Goal: Task Accomplishment & Management: Use online tool/utility

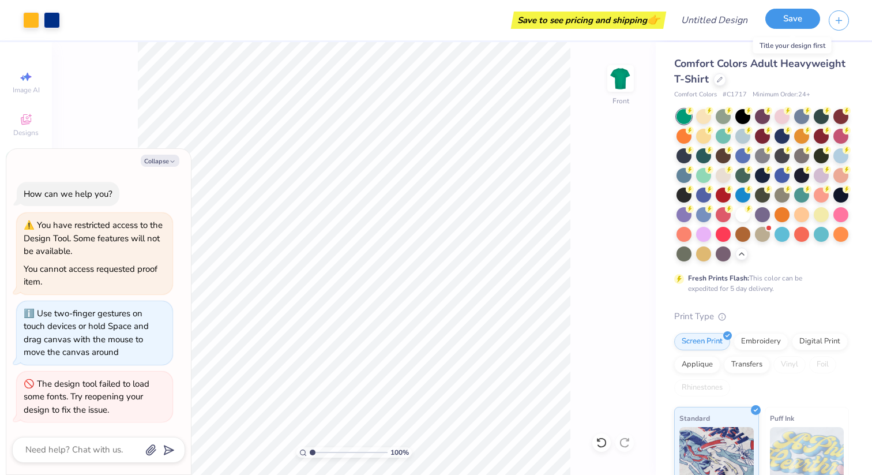
click at [791, 22] on button "Save" at bounding box center [793, 19] width 55 height 20
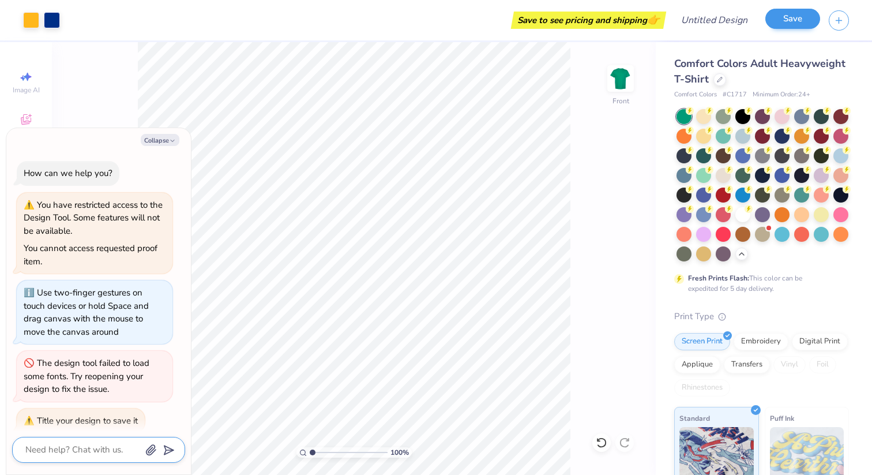
scroll to position [11, 0]
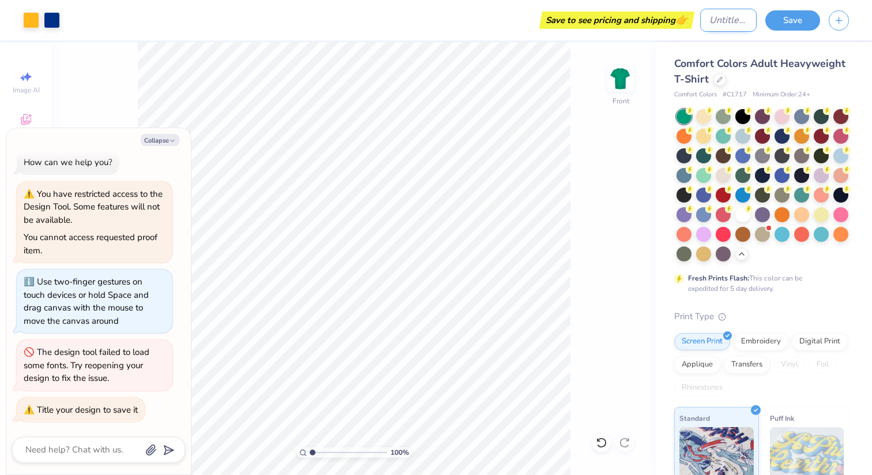
type textarea "x"
click at [711, 21] on input "Design Title" at bounding box center [728, 20] width 57 height 23
type input "N"
type textarea "x"
type input "No"
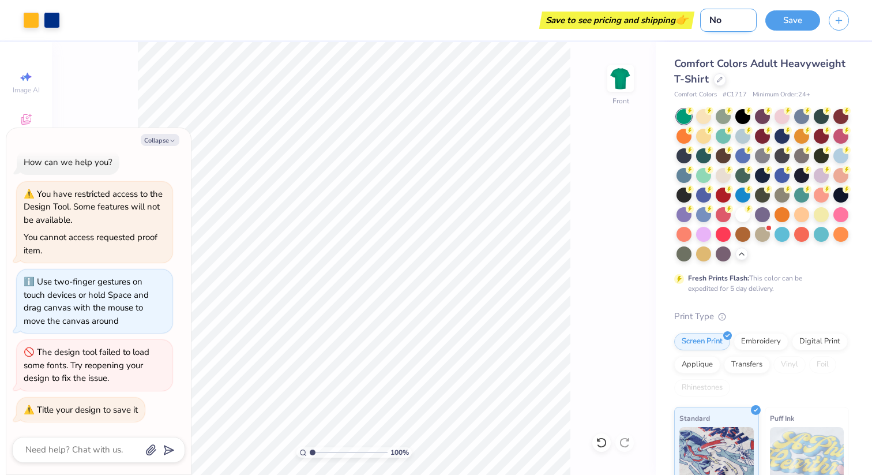
type textarea "x"
type input "Not"
type textarea "x"
type input "Notr"
type textarea "x"
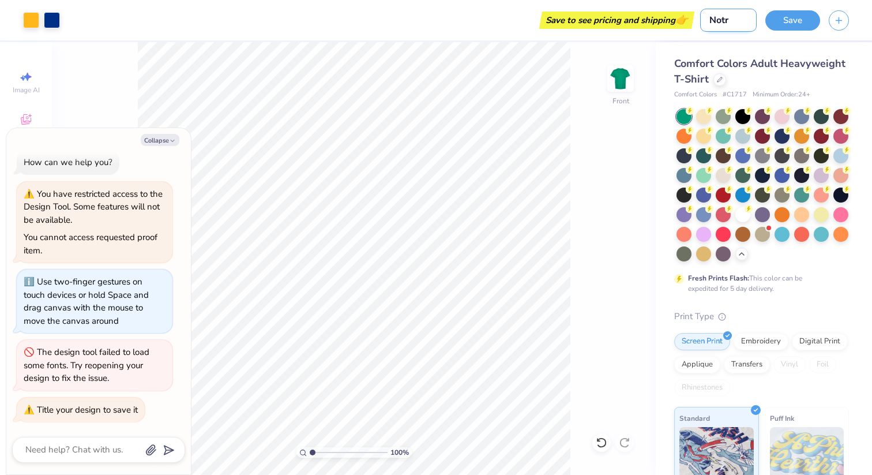
type input "Notre"
type textarea "x"
type input "Notre"
type textarea "x"
type input "Notre D"
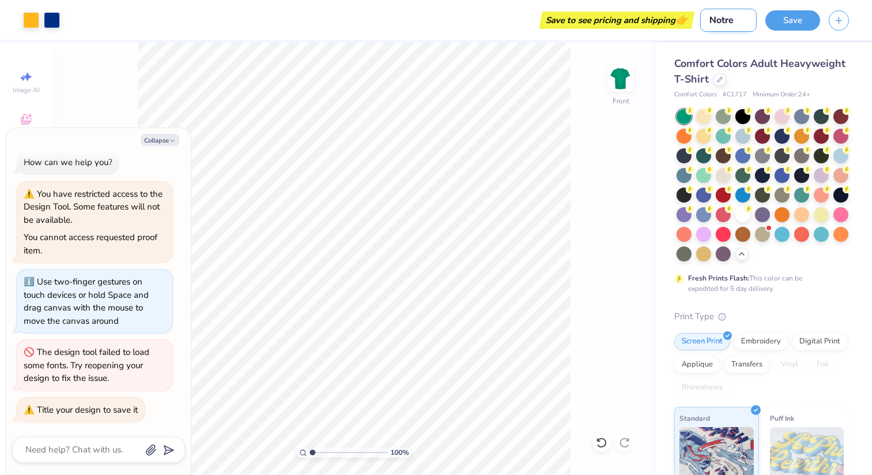
type textarea "x"
type input "Notre Da"
type textarea "x"
type input "[GEOGRAPHIC_DATA]"
type textarea "x"
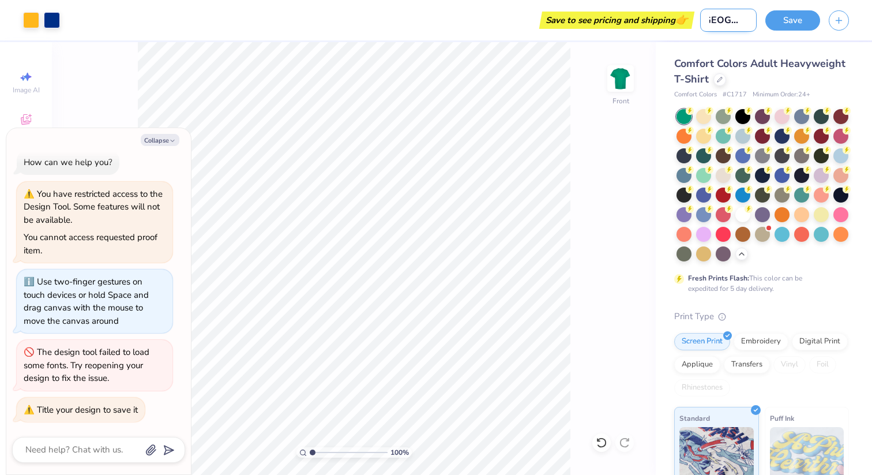
type input "Notre Dame"
type textarea "x"
type input "Notre Dame"
click at [785, 16] on button "Save" at bounding box center [793, 19] width 55 height 20
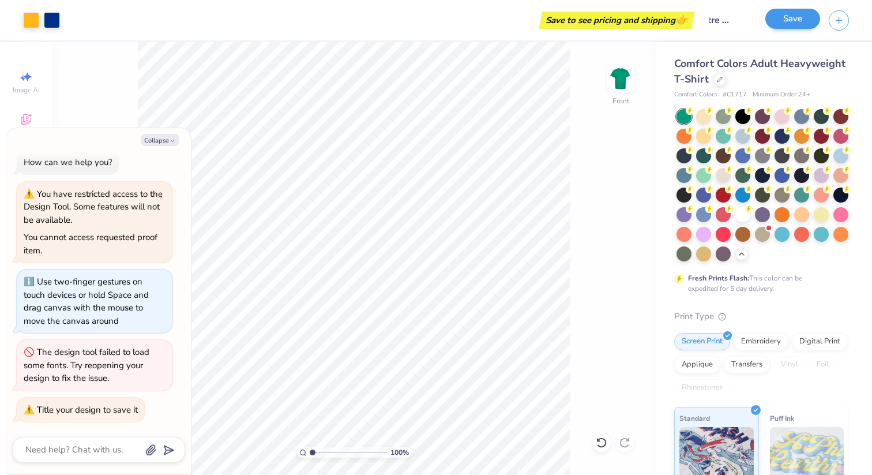
scroll to position [0, 0]
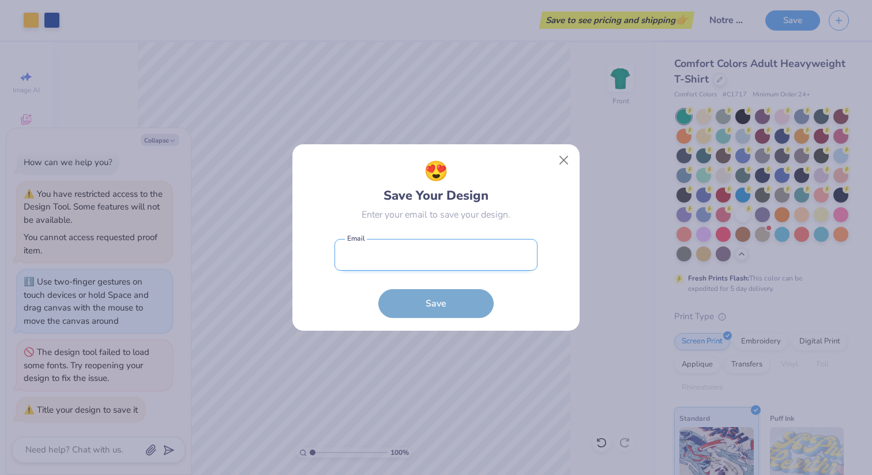
click at [449, 255] on input "email" at bounding box center [436, 255] width 203 height 32
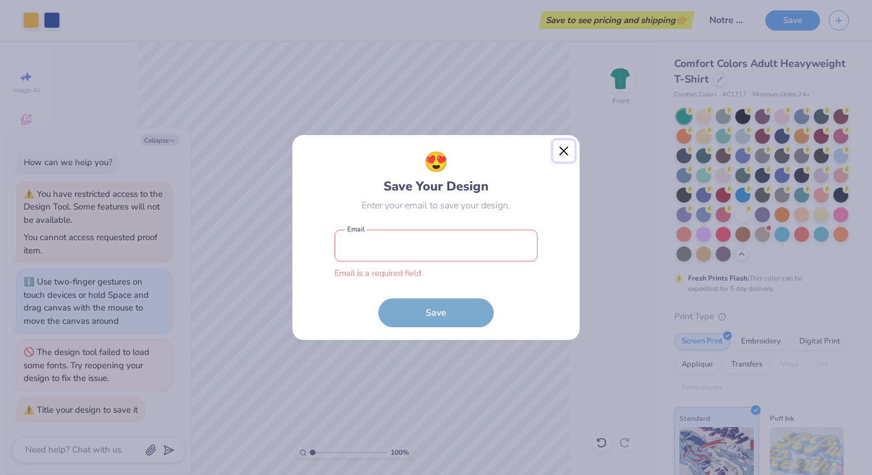
click at [560, 161] on button "Close" at bounding box center [564, 151] width 22 height 22
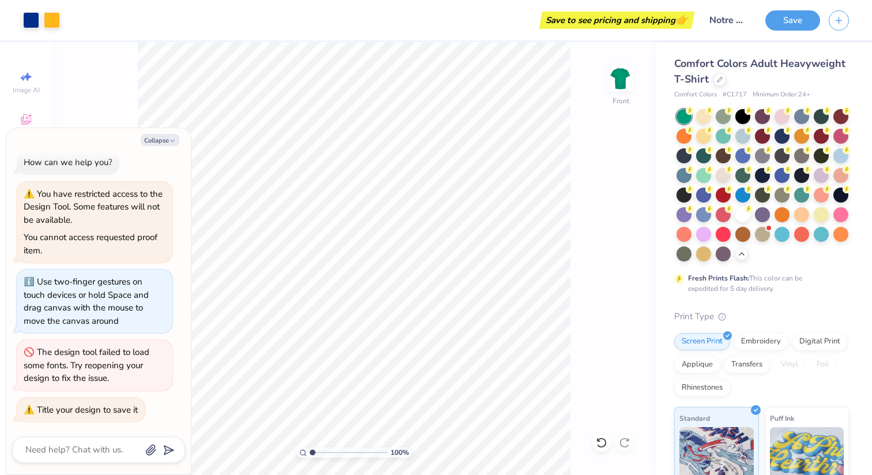
type textarea "x"
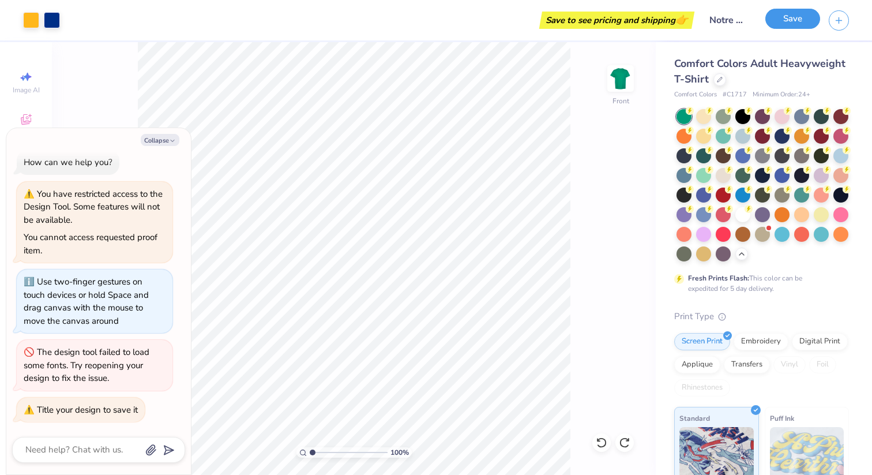
click at [780, 22] on button "Save" at bounding box center [793, 19] width 55 height 20
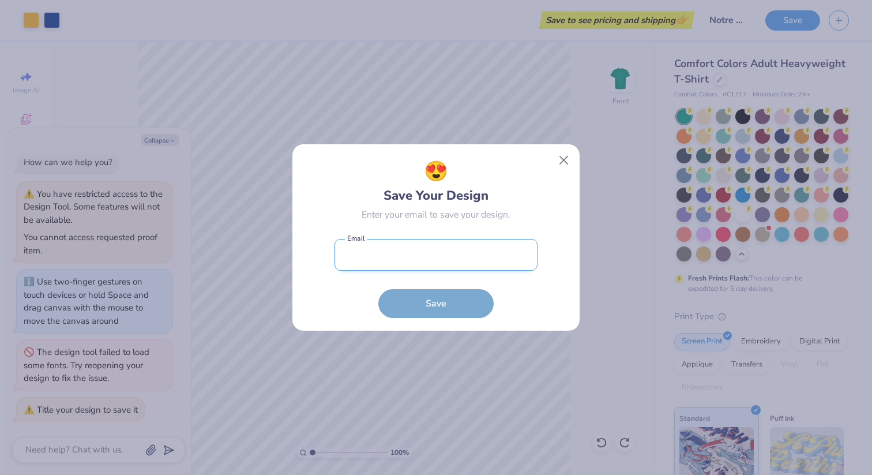
click at [396, 264] on input "email" at bounding box center [436, 255] width 203 height 32
type input "[EMAIL_ADDRESS][DOMAIN_NAME]"
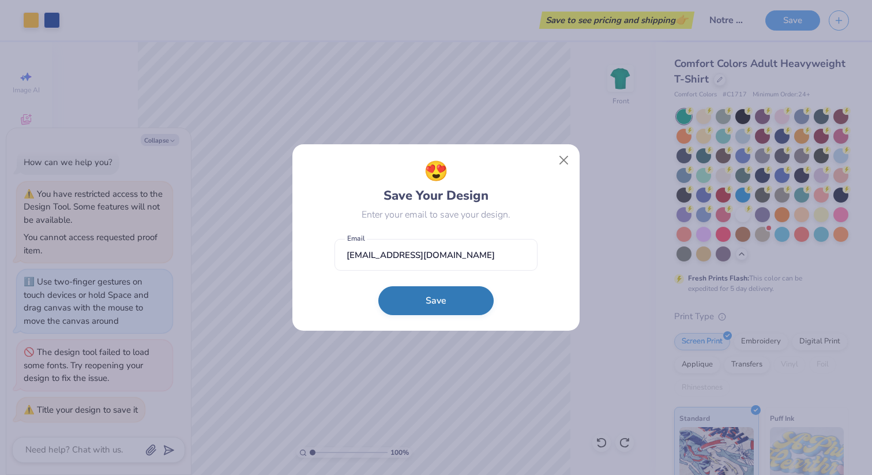
click at [433, 298] on button "Save" at bounding box center [435, 300] width 115 height 29
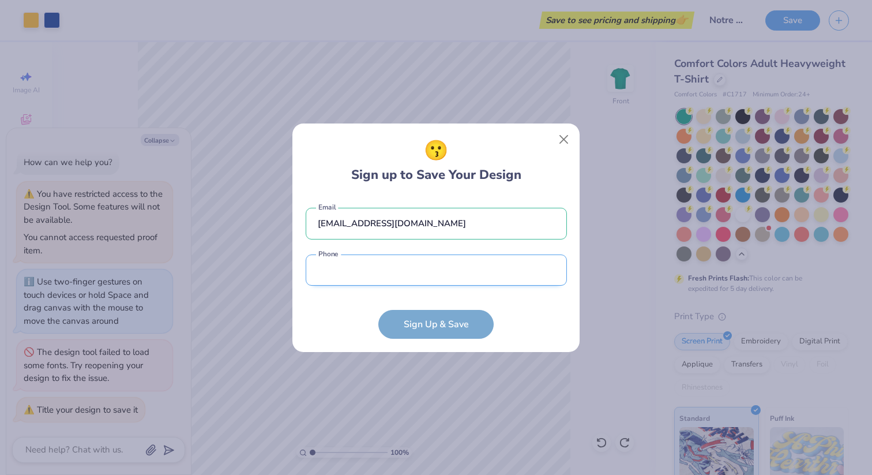
click at [391, 270] on input "tel" at bounding box center [436, 270] width 261 height 32
type input "[PHONE_NUMBER]"
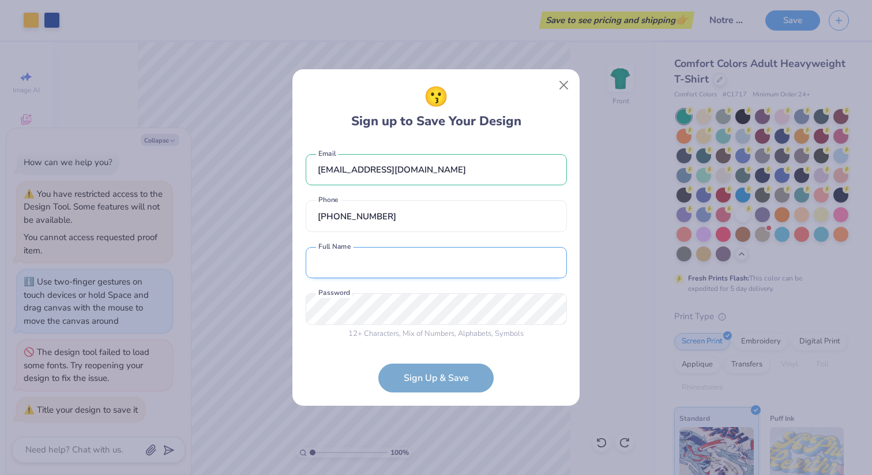
click at [411, 263] on input "text" at bounding box center [436, 263] width 261 height 32
type input "[PERSON_NAME]"
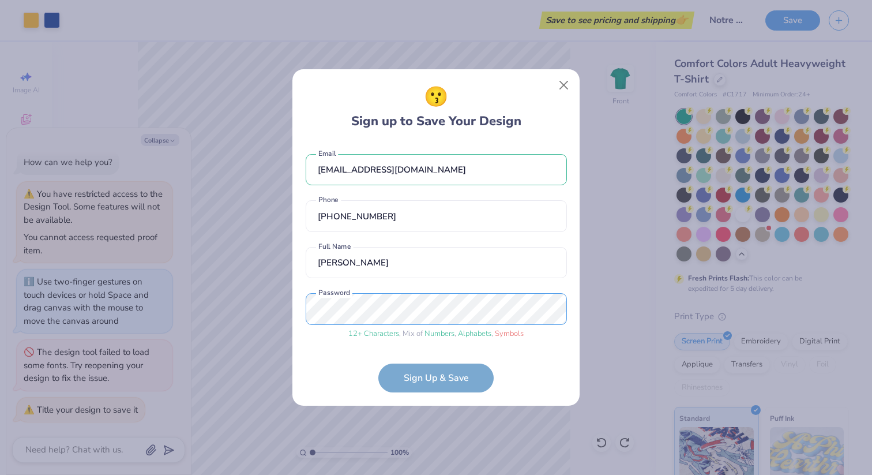
scroll to position [9, 0]
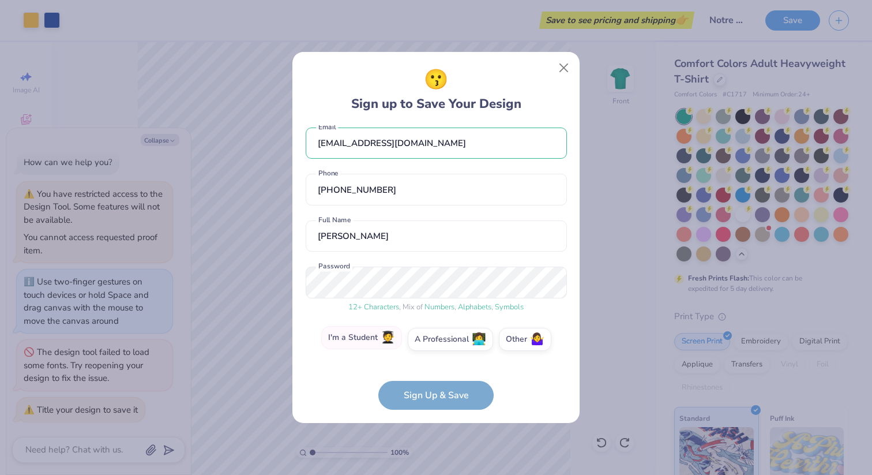
click at [373, 343] on label "I'm a Student 🧑‍🎓" at bounding box center [361, 337] width 81 height 23
click at [433, 348] on input "I'm a Student 🧑‍🎓" at bounding box center [437, 352] width 8 height 8
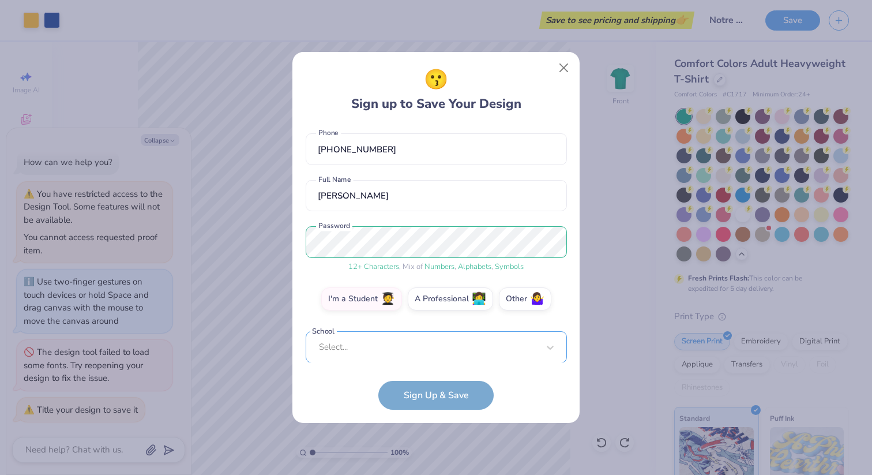
click at [395, 346] on div "Select..." at bounding box center [436, 347] width 261 height 32
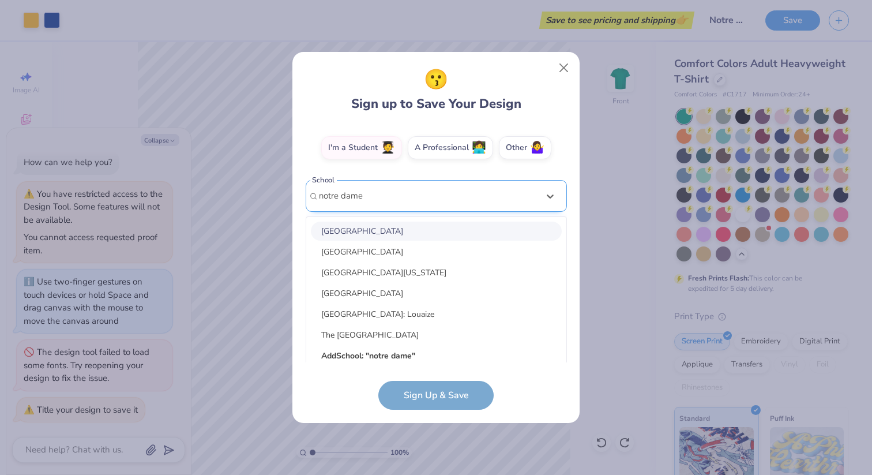
scroll to position [211, 0]
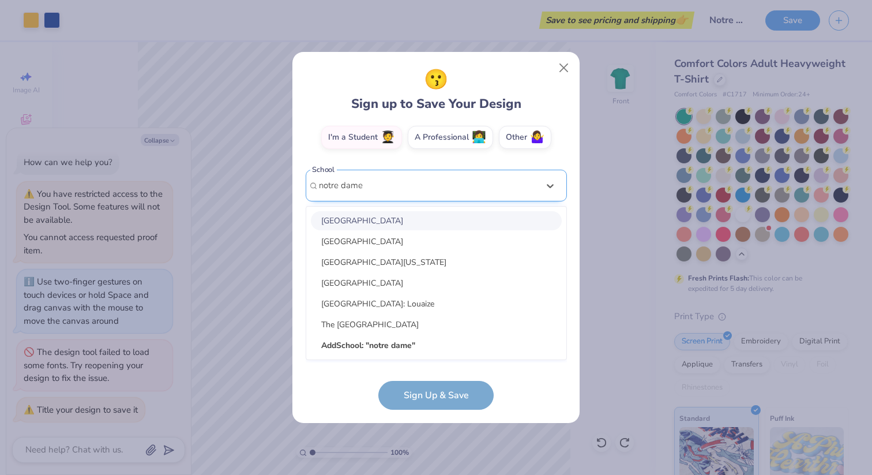
click at [445, 328] on div "The [GEOGRAPHIC_DATA]" at bounding box center [436, 324] width 251 height 19
type input "notre dame"
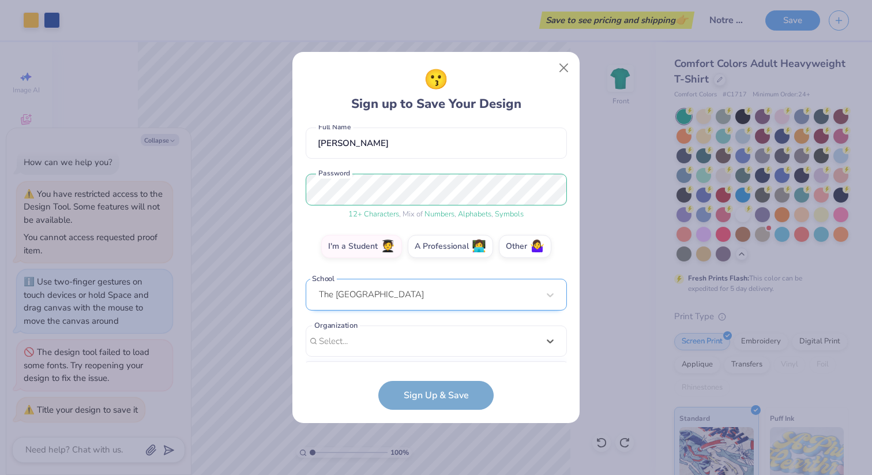
scroll to position [275, 0]
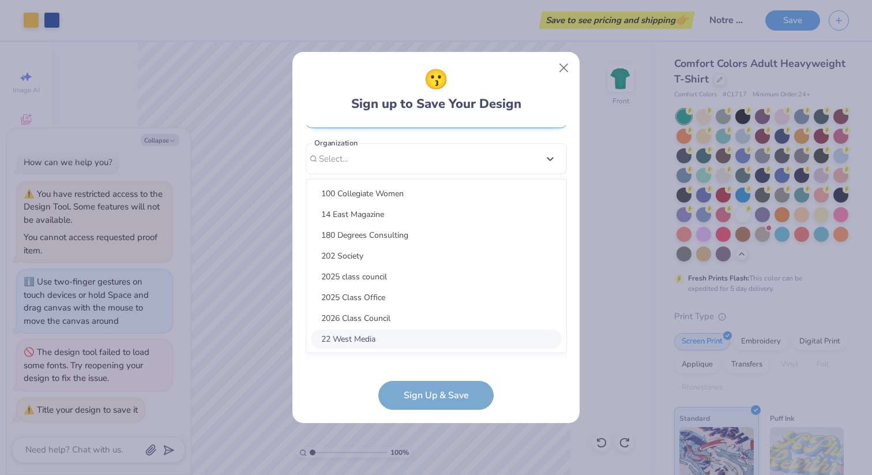
click at [445, 328] on div "option focused, 8 of 15. 15 results available. Use Up and Down to choose option…" at bounding box center [436, 248] width 261 height 211
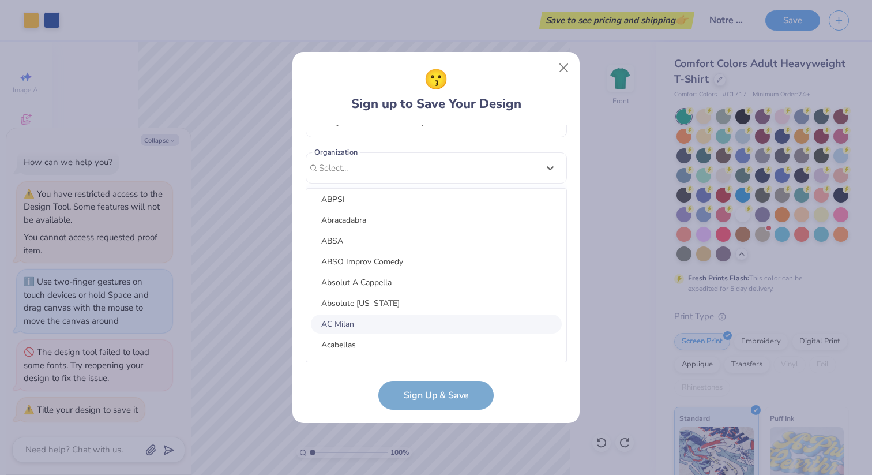
scroll to position [917, 0]
click at [370, 218] on div "Abracadabra" at bounding box center [436, 220] width 251 height 19
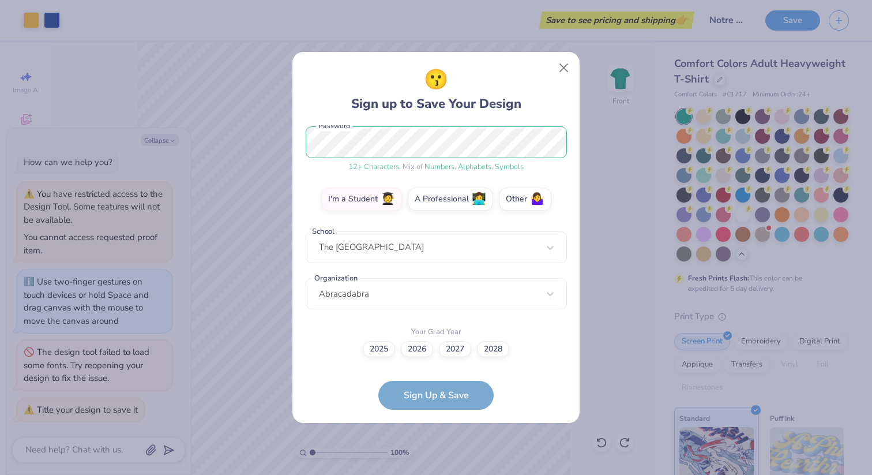
scroll to position [149, 0]
click at [496, 349] on label "2028" at bounding box center [493, 348] width 32 height 16
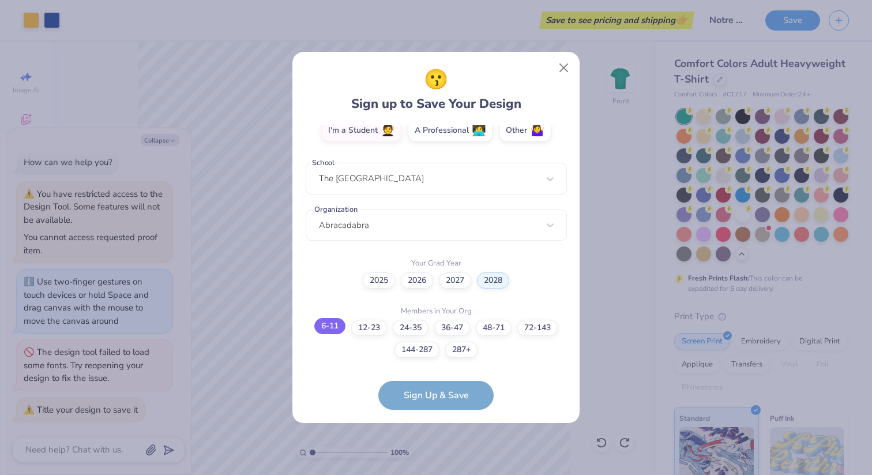
click at [327, 326] on label "6-11" at bounding box center [329, 326] width 31 height 16
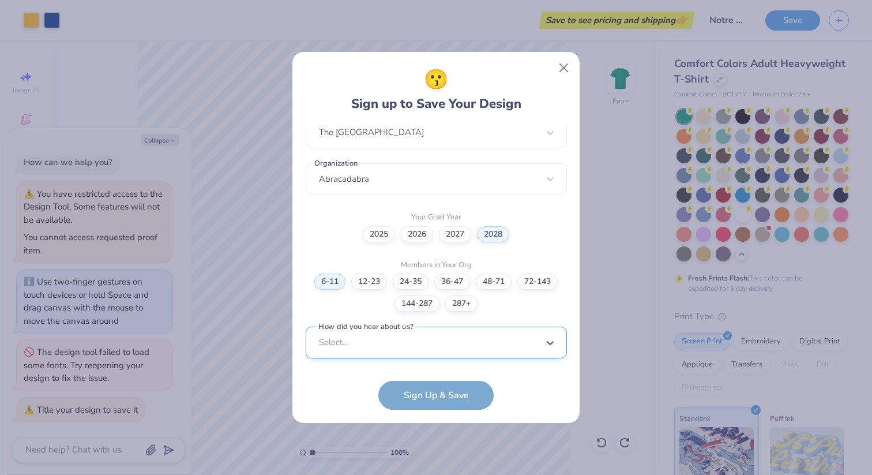
scroll to position [437, 0]
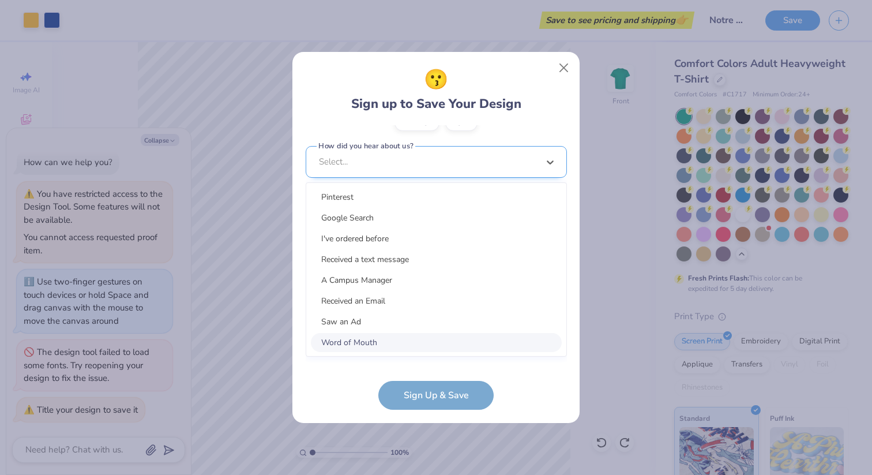
click at [385, 342] on div "option Word of Mouth focused, 8 of 15. 15 results available. Use Up and Down to…" at bounding box center [436, 251] width 261 height 211
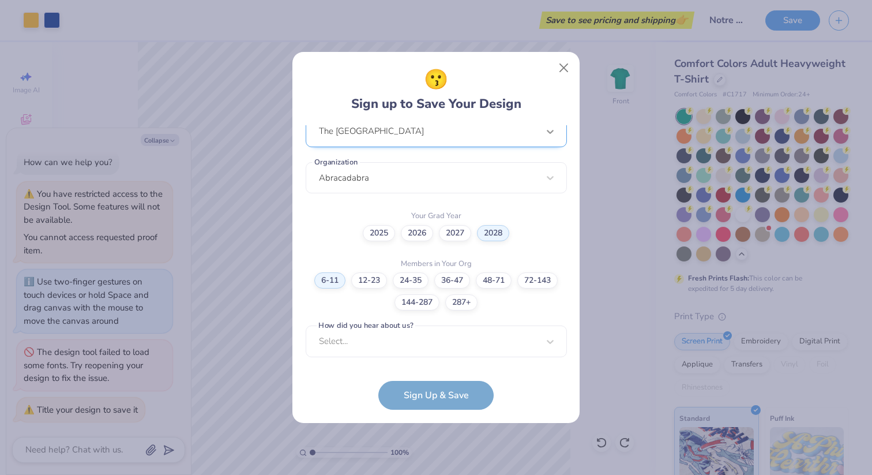
scroll to position [264, 0]
click at [548, 129] on div "[EMAIL_ADDRESS][DOMAIN_NAME] Email [PHONE_NUMBER] Phone [PERSON_NAME] Full Name…" at bounding box center [436, 244] width 261 height 238
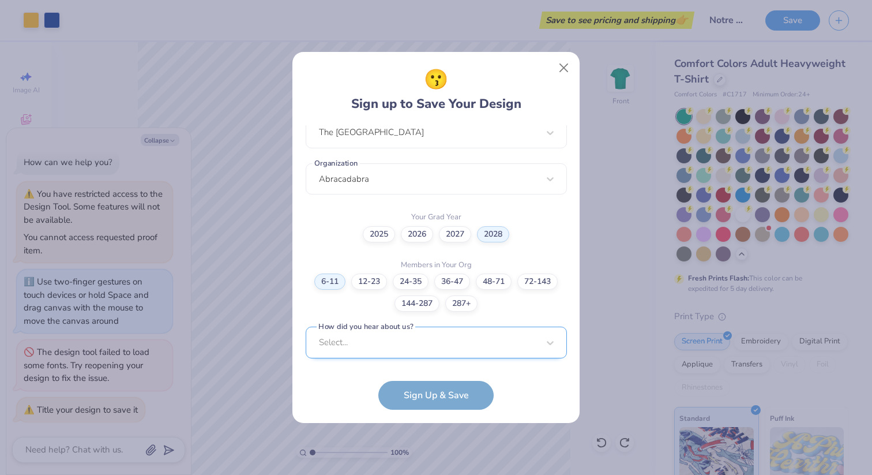
click at [501, 344] on div "Select..." at bounding box center [436, 343] width 261 height 32
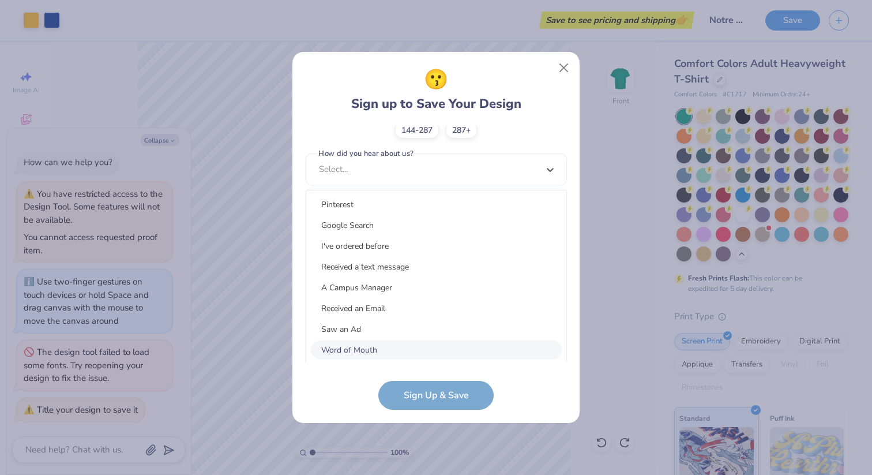
click at [414, 345] on div "Word of Mouth" at bounding box center [436, 349] width 251 height 19
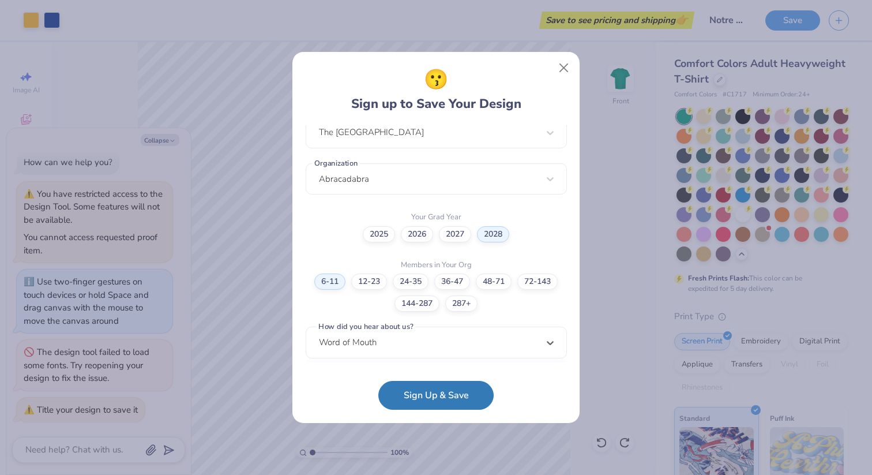
drag, startPoint x: 414, startPoint y: 345, endPoint x: 418, endPoint y: 322, distance: 23.3
click at [414, 338] on div "option Word of Mouth selected, 8 of 15. 15 results available. Use Up and Down t…" at bounding box center [436, 432] width 261 height 211
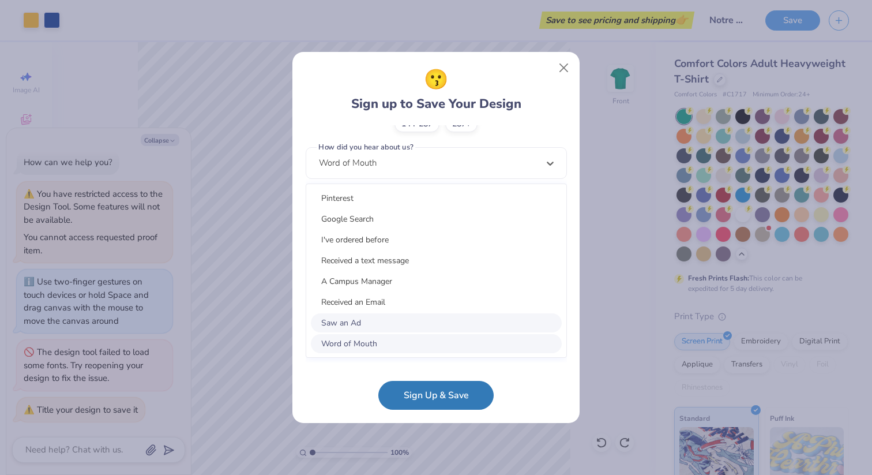
scroll to position [2, 0]
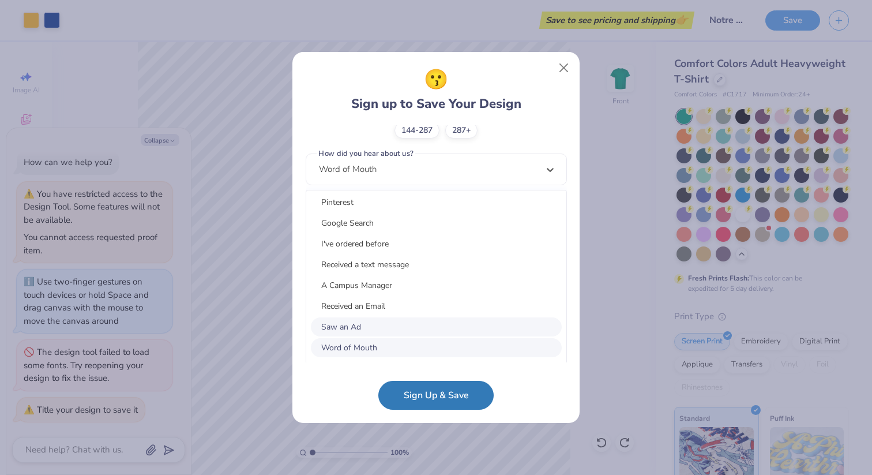
click at [418, 322] on div "Saw an Ad" at bounding box center [436, 326] width 251 height 19
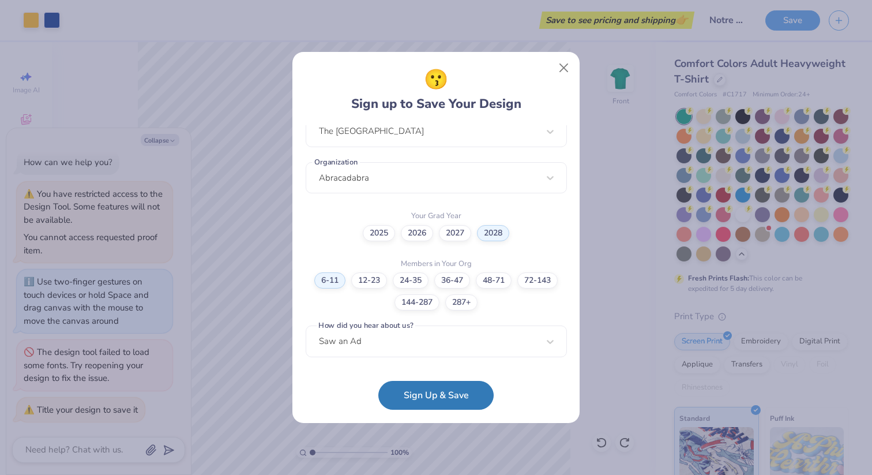
scroll to position [264, 0]
click at [442, 394] on button "Sign Up & Save" at bounding box center [435, 392] width 115 height 29
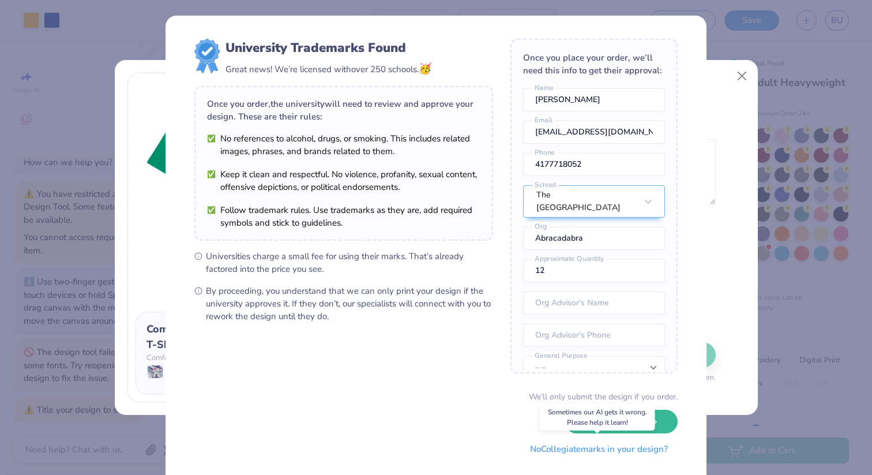
click at [549, 450] on button "No Collegiate marks in your design?" at bounding box center [599, 449] width 158 height 24
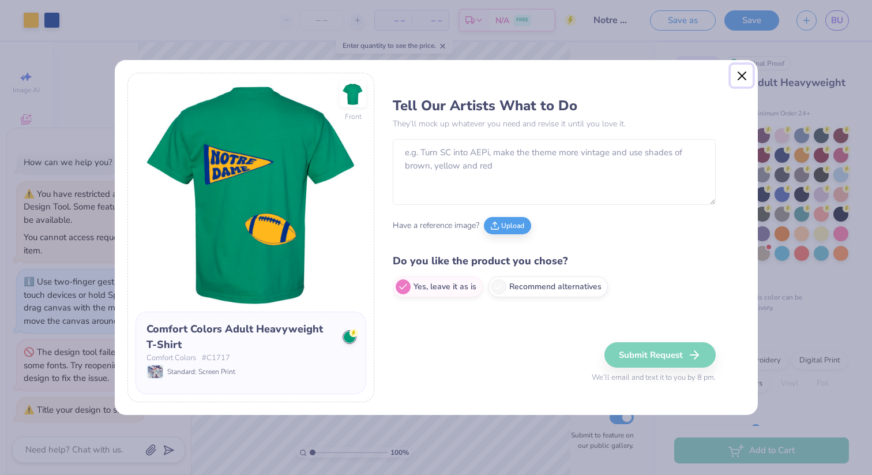
click at [739, 76] on button "Close" at bounding box center [742, 76] width 22 height 22
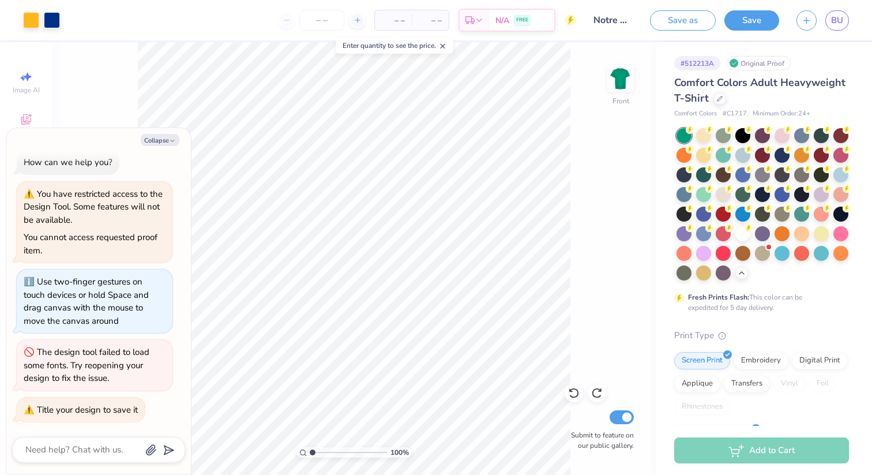
drag, startPoint x: 690, startPoint y: 20, endPoint x: 655, endPoint y: 68, distance: 59.0
click at [690, 20] on button "Save as" at bounding box center [683, 20] width 66 height 20
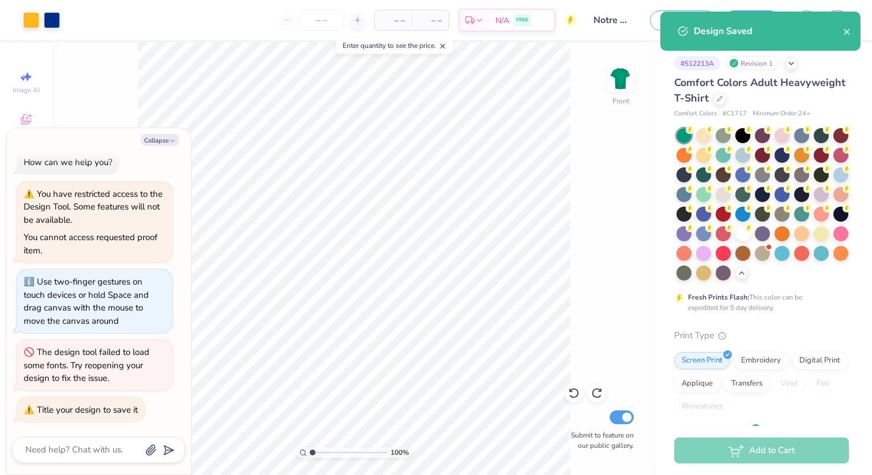
click at [841, 31] on div "Design Saved" at bounding box center [768, 31] width 149 height 14
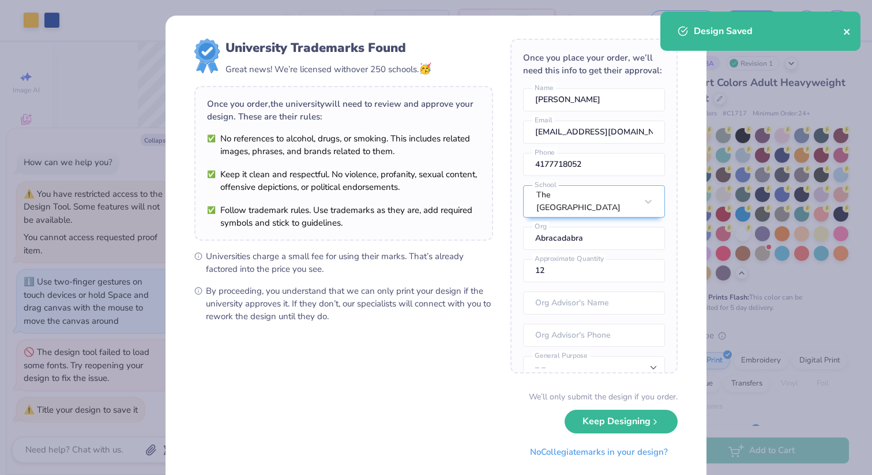
click at [847, 31] on icon "close" at bounding box center [847, 32] width 6 height 6
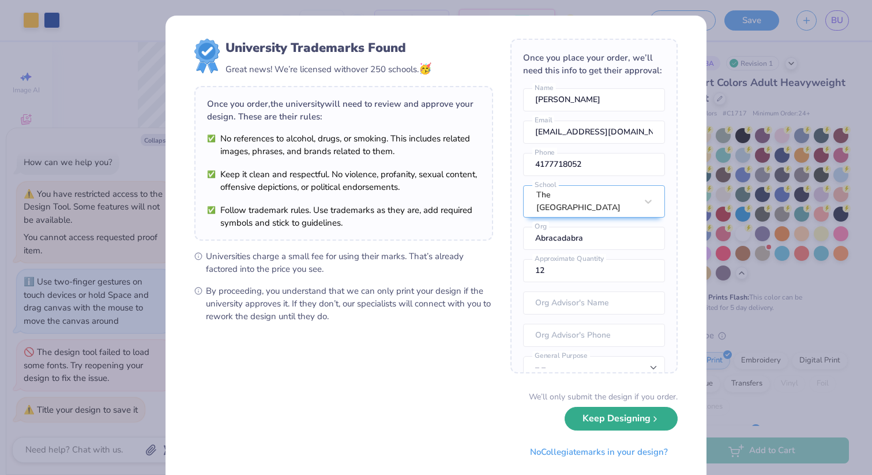
click at [627, 423] on button "Keep Designing" at bounding box center [621, 419] width 113 height 24
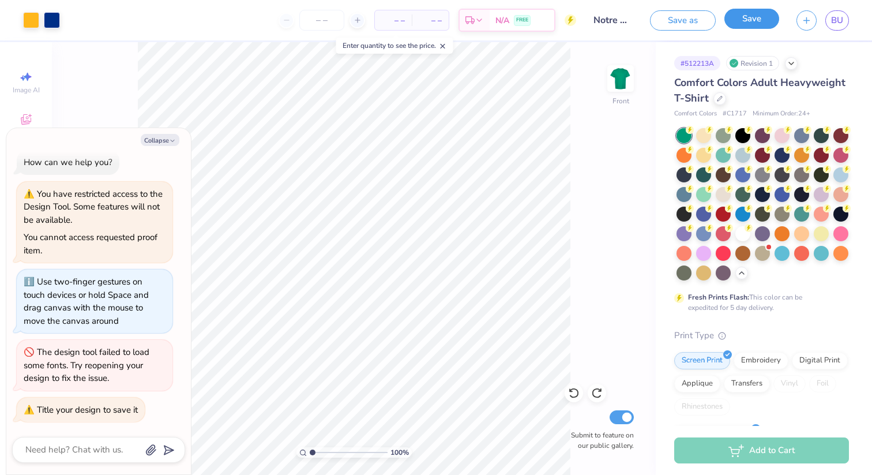
click at [764, 23] on button "Save" at bounding box center [752, 19] width 55 height 20
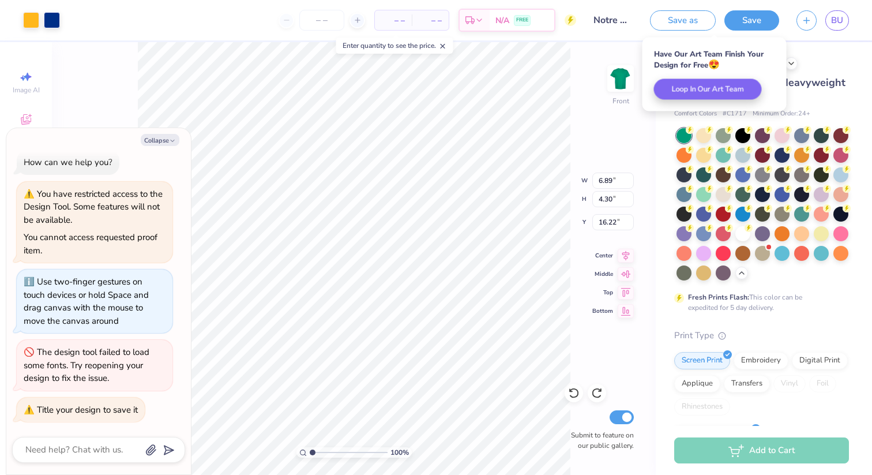
type textarea "x"
type input "17.38"
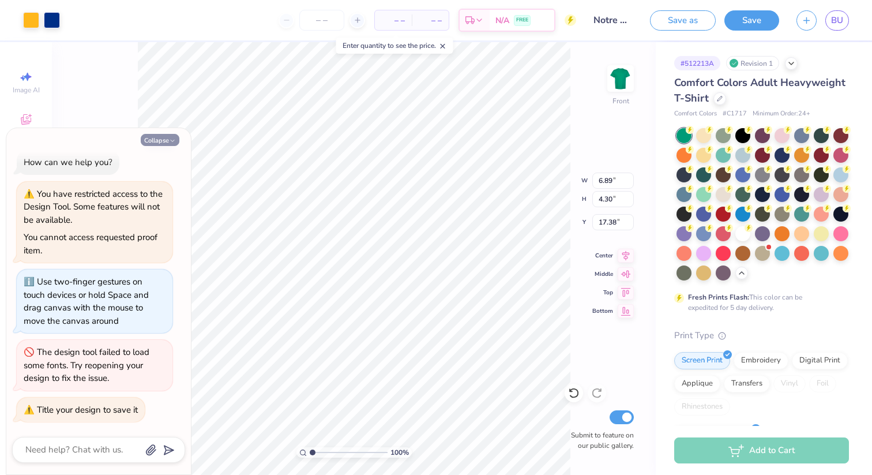
click at [169, 142] on icon "button" at bounding box center [172, 140] width 7 height 7
type textarea "x"
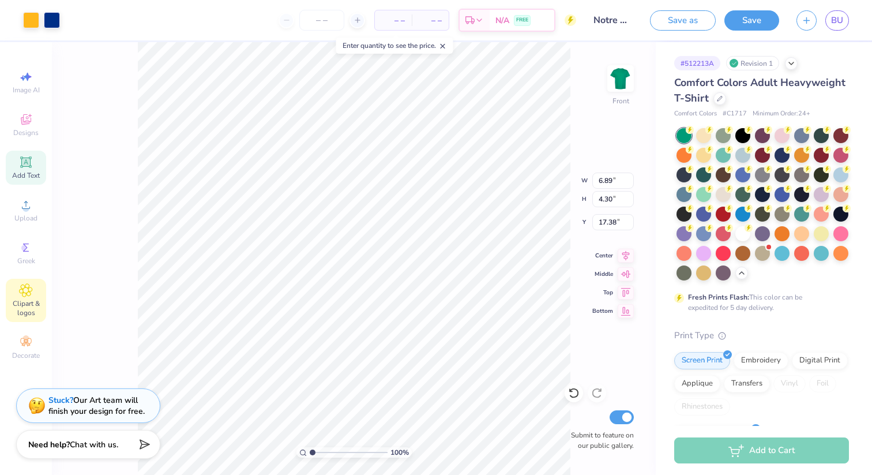
click at [27, 289] on icon at bounding box center [26, 290] width 6 height 6
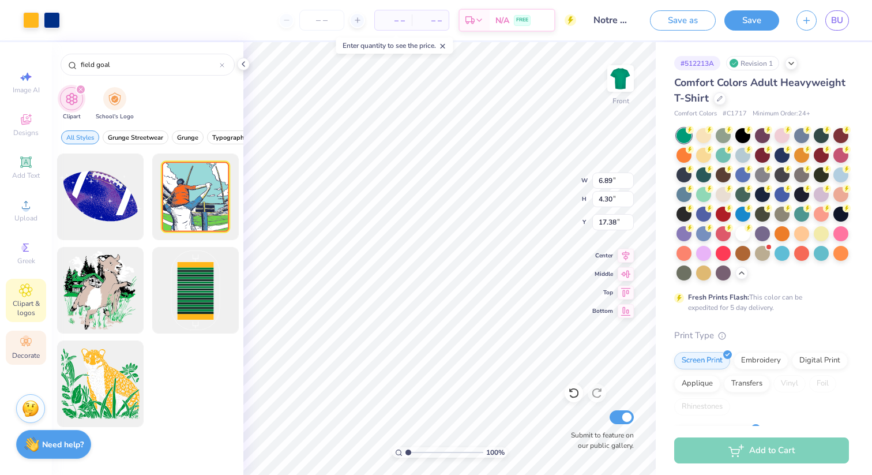
click at [25, 343] on icon at bounding box center [25, 342] width 11 height 8
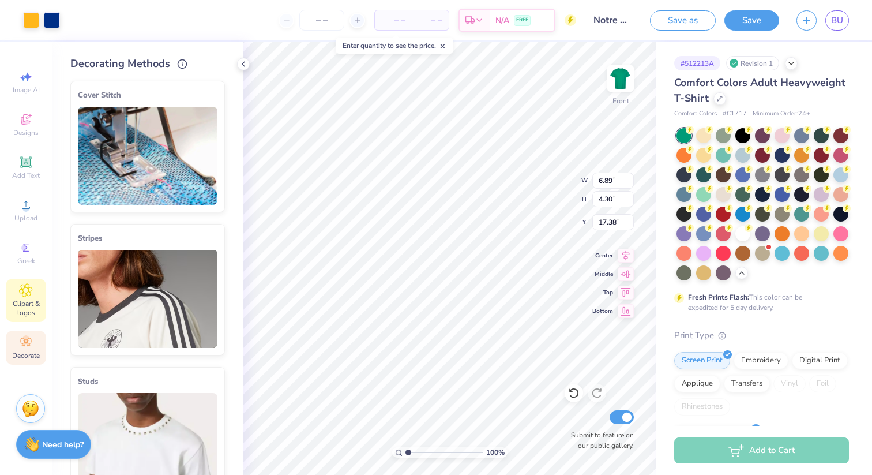
click at [35, 302] on span "Clipart & logos" at bounding box center [26, 308] width 40 height 18
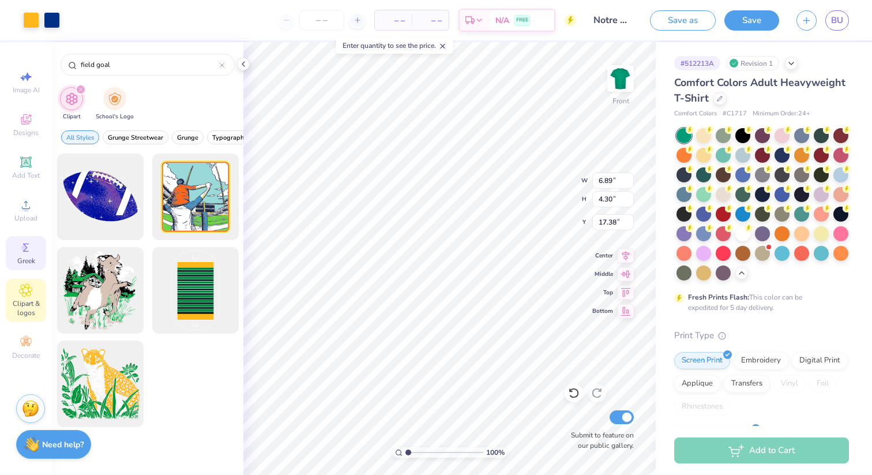
click at [35, 247] on div "Greek" at bounding box center [26, 253] width 40 height 34
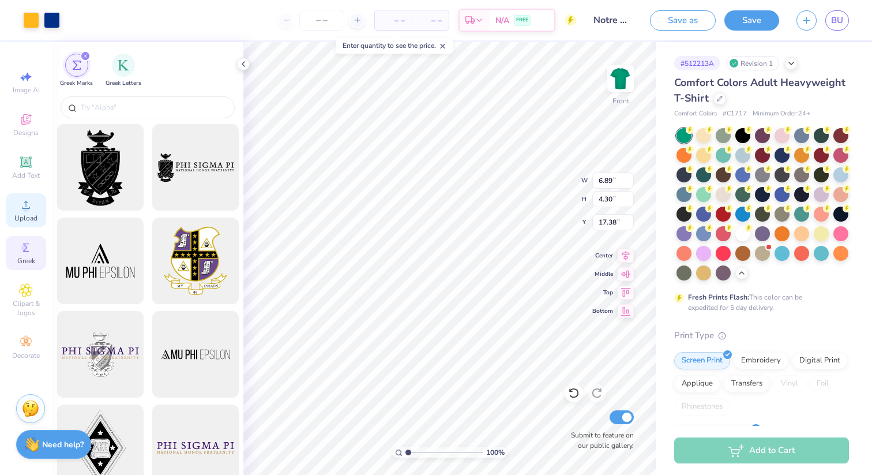
click at [32, 203] on icon at bounding box center [26, 205] width 14 height 14
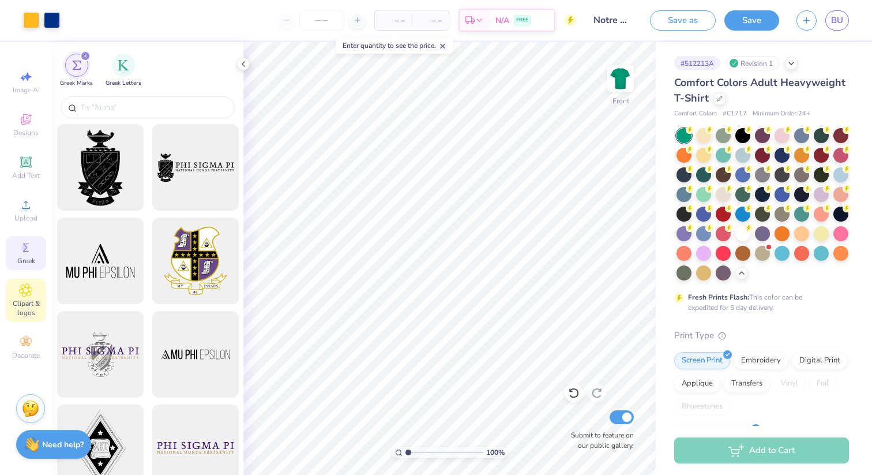
click at [29, 295] on icon at bounding box center [25, 290] width 13 height 14
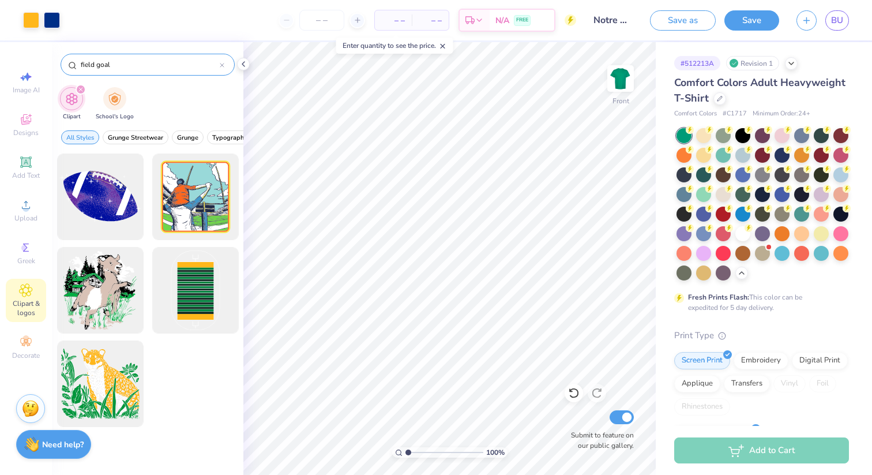
drag, startPoint x: 138, startPoint y: 66, endPoint x: 70, endPoint y: 66, distance: 68.1
click at [70, 66] on div "field goal" at bounding box center [148, 65] width 174 height 22
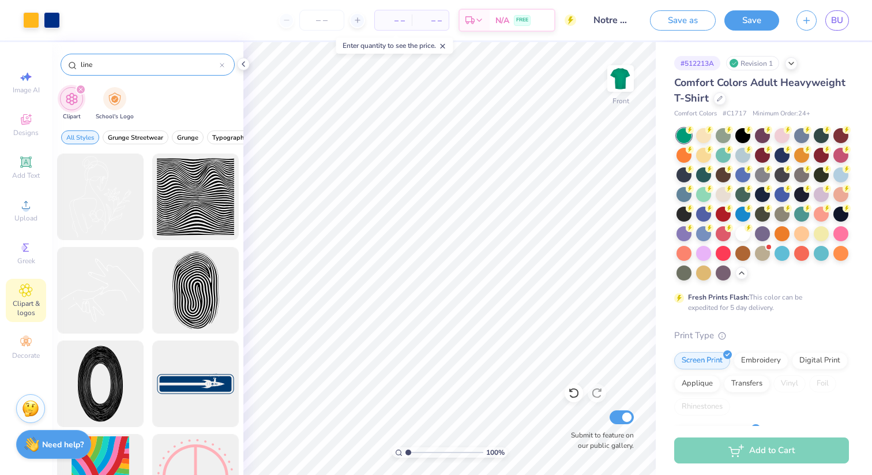
type input "line"
click at [226, 64] on div "line" at bounding box center [148, 65] width 174 height 22
click at [225, 64] on div "line" at bounding box center [148, 65] width 174 height 22
click at [221, 65] on icon at bounding box center [222, 65] width 5 height 5
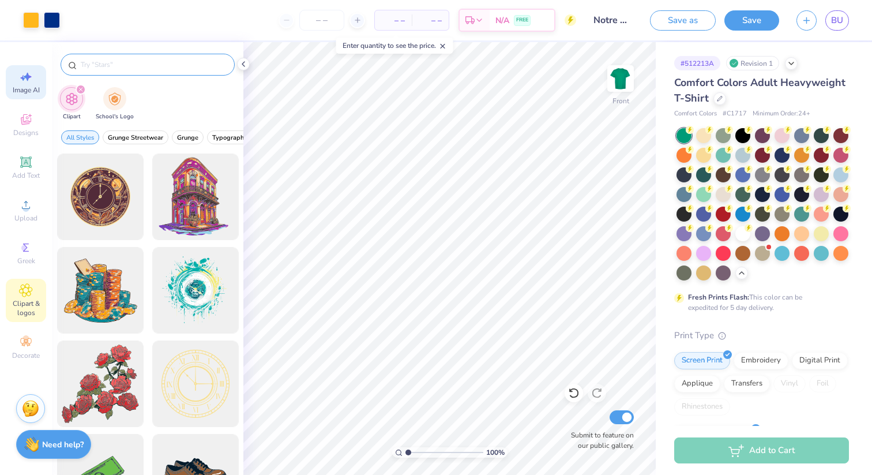
click at [32, 88] on span "Image AI" at bounding box center [26, 89] width 27 height 9
select select "4"
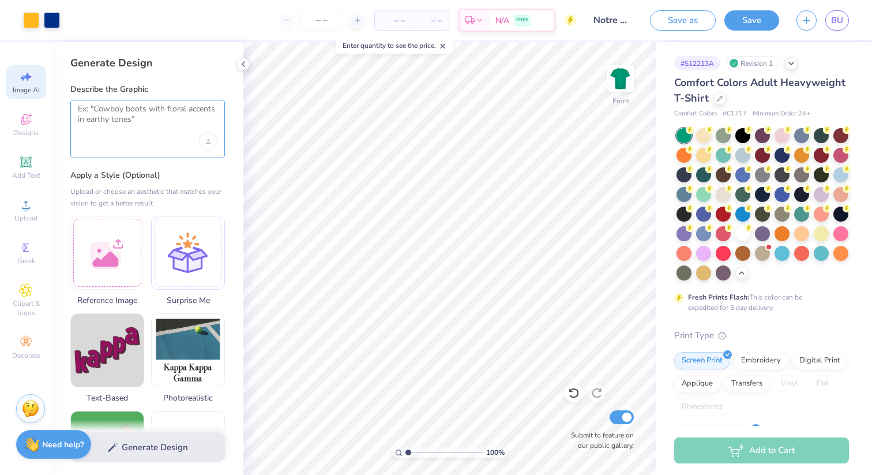
click at [124, 119] on textarea at bounding box center [148, 118] width 140 height 29
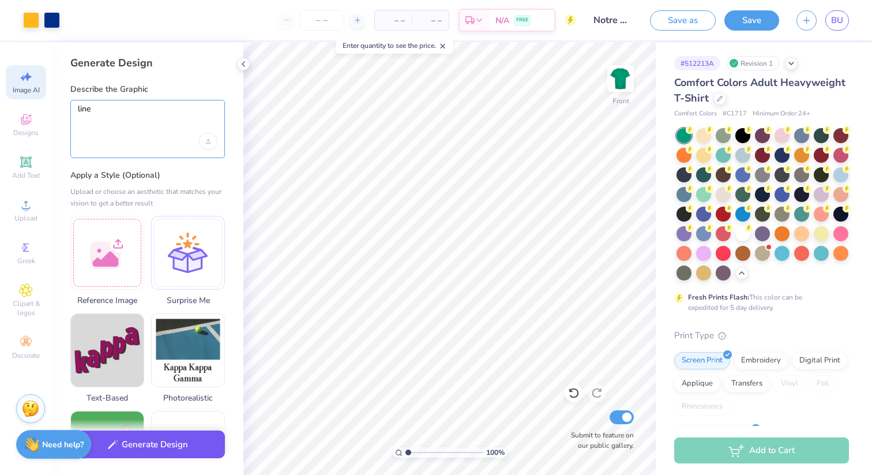
type textarea "line"
click at [165, 447] on button "Generate Design" at bounding box center [147, 444] width 155 height 28
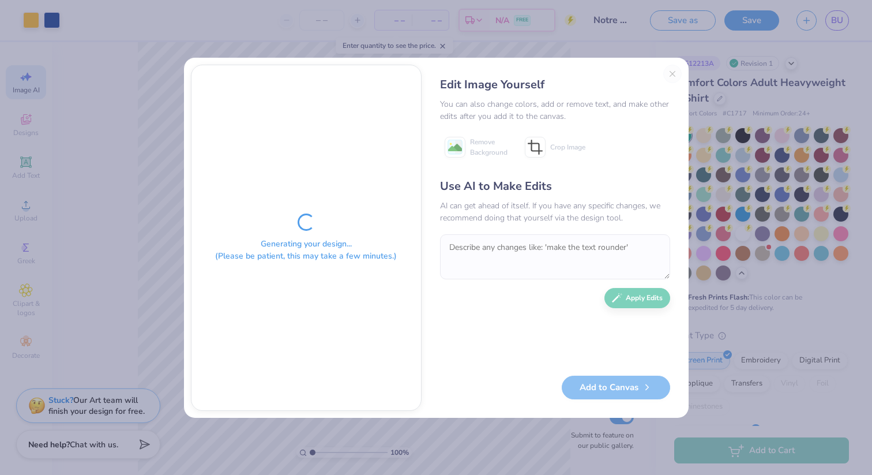
click at [670, 74] on div "Edit Image Yourself You can also change colors, add or remove text, and make ot…" at bounding box center [555, 238] width 253 height 346
click at [671, 75] on div "Edit Image Yourself You can also change colors, add or remove text, and make ot…" at bounding box center [555, 238] width 253 height 346
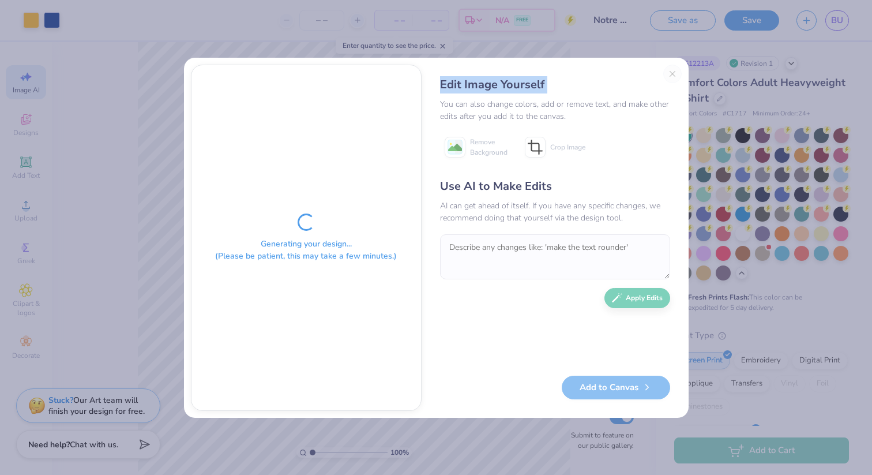
click at [671, 75] on div "Edit Image Yourself You can also change colors, add or remove text, and make ot…" at bounding box center [555, 238] width 253 height 346
click at [671, 71] on div "Edit Image Yourself You can also change colors, add or remove text, and make ot…" at bounding box center [555, 238] width 253 height 346
click at [669, 69] on div "Edit Image Yourself You can also change colors, add or remove text, and make ot…" at bounding box center [555, 238] width 253 height 346
click at [151, 131] on div "Generating your design... (Please be patient, this may take a few minutes.) Edi…" at bounding box center [436, 237] width 872 height 475
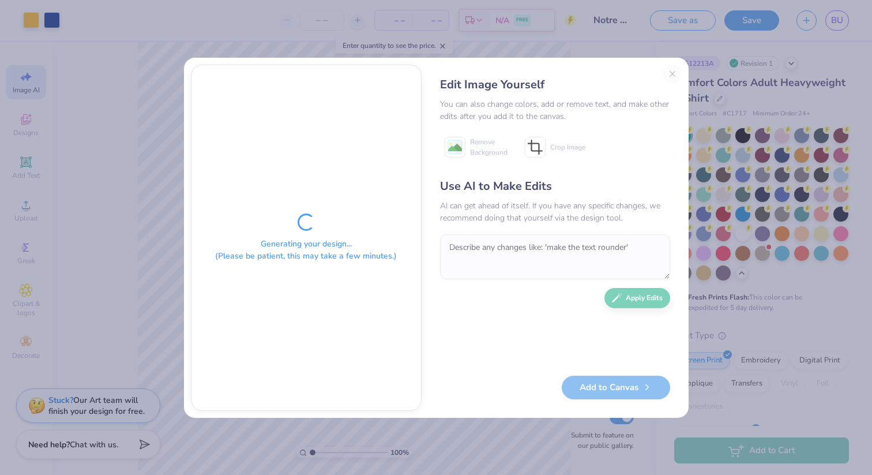
click at [718, 130] on div "Generating your design... (Please be patient, this may take a few minutes.) Edi…" at bounding box center [436, 237] width 872 height 475
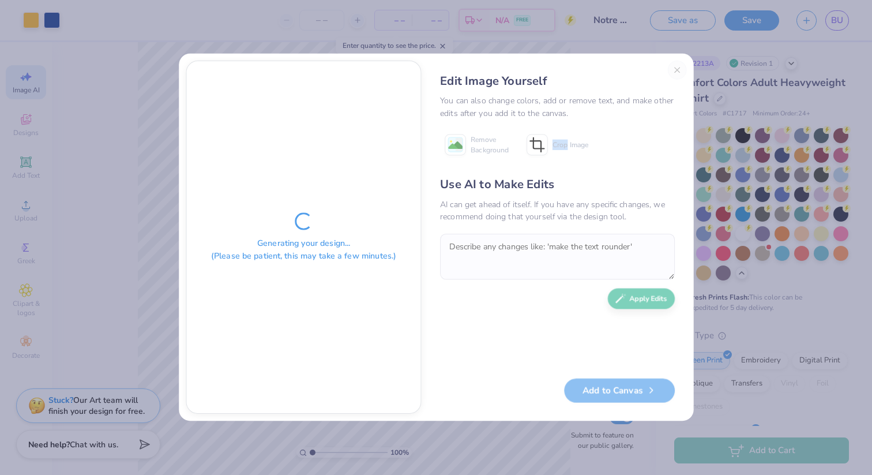
click at [717, 130] on div "Generating your design... (Please be patient, this may take a few minutes.) Edi…" at bounding box center [436, 237] width 872 height 475
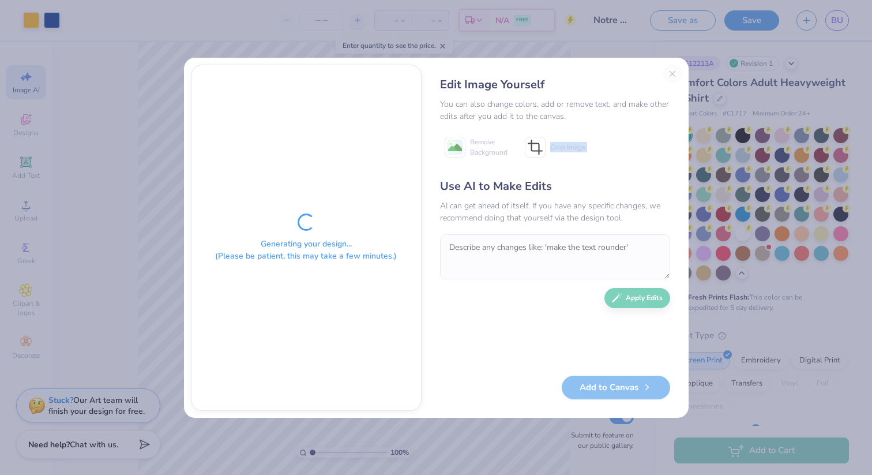
click at [717, 130] on div "Generating your design... (Please be patient, this may take a few minutes.) Edi…" at bounding box center [436, 237] width 872 height 475
click at [717, 129] on div "Generating your design... (Please be patient, this may take a few minutes.) Edi…" at bounding box center [436, 237] width 872 height 475
click at [716, 129] on div "Generating your design... (Please be patient, this may take a few minutes.) Edi…" at bounding box center [436, 237] width 872 height 475
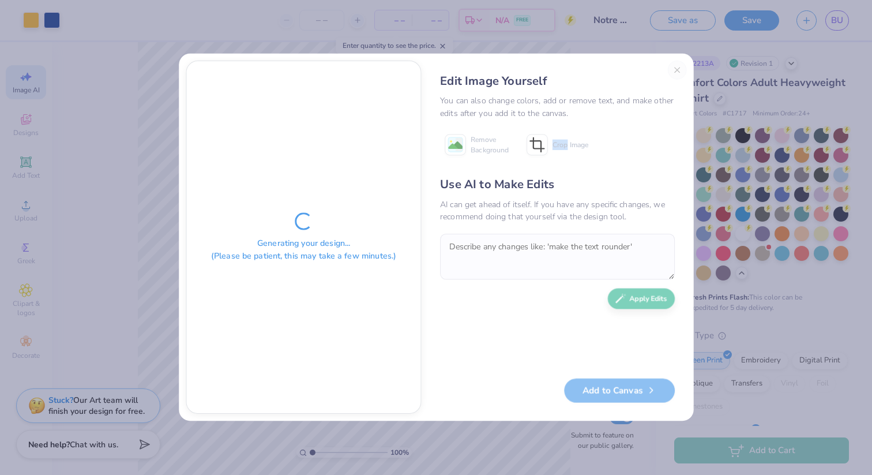
click at [713, 129] on div "Generating your design... (Please be patient, this may take a few minutes.) Edi…" at bounding box center [436, 237] width 872 height 475
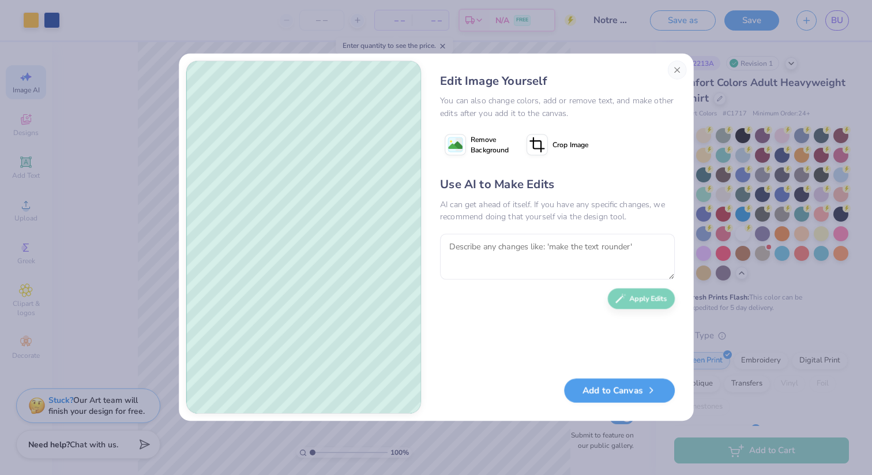
click at [713, 130] on div "Edit Image Yourself You can also change colors, add or remove text, and make ot…" at bounding box center [436, 237] width 872 height 475
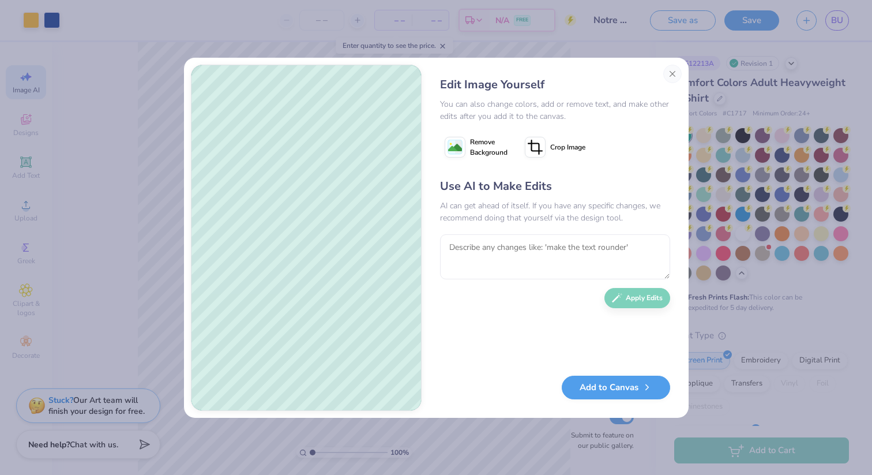
click at [469, 343] on div "Use AI to Make Edits AI can get ahead of itself. If you have any specific chang…" at bounding box center [555, 271] width 230 height 187
click at [674, 76] on button "Close" at bounding box center [672, 74] width 18 height 18
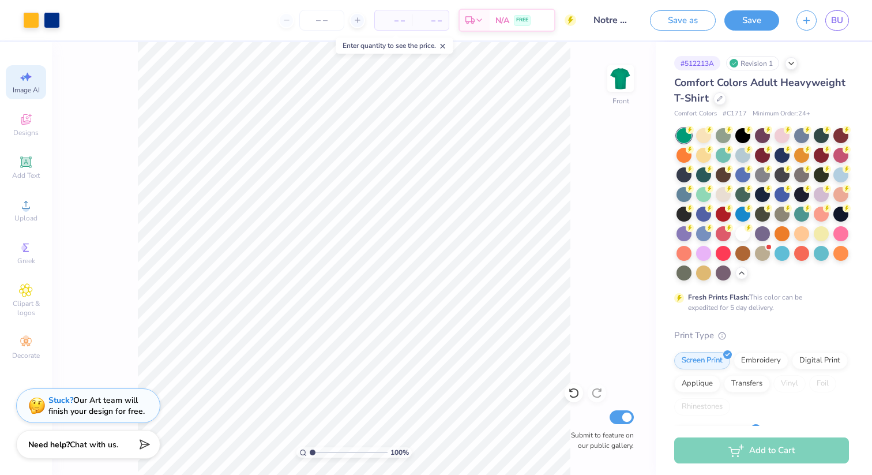
scroll to position [0, 26]
click at [32, 126] on icon at bounding box center [26, 120] width 14 height 14
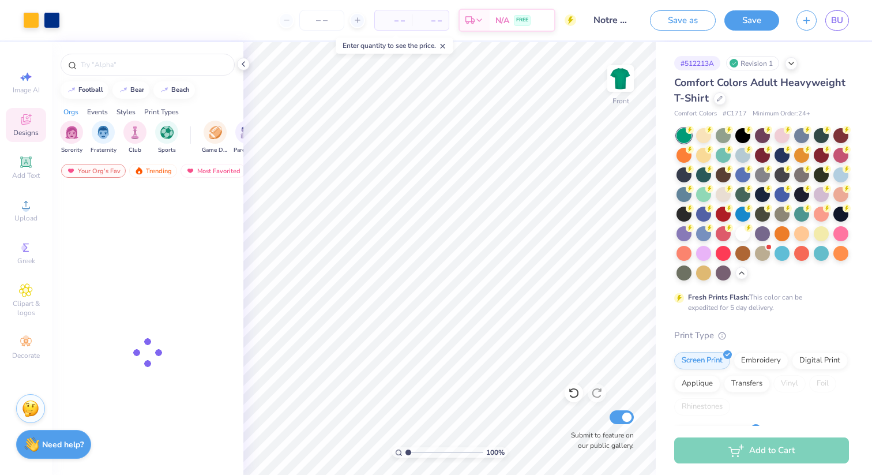
scroll to position [0, 0]
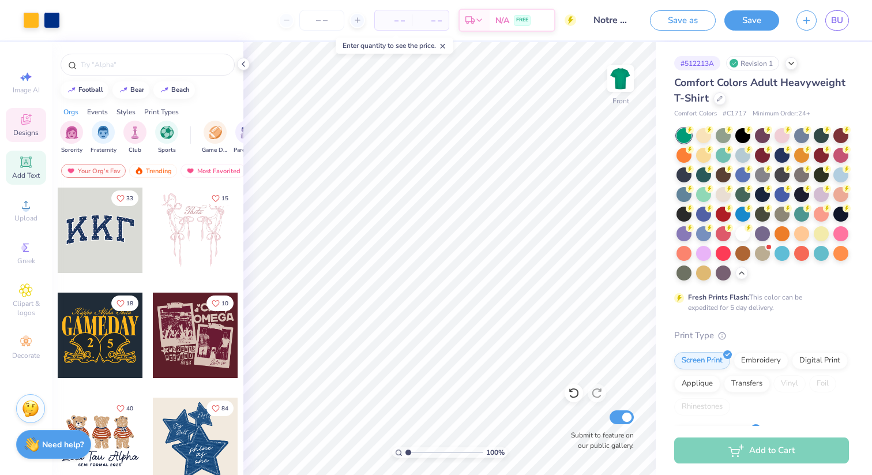
click at [26, 170] on div "Add Text" at bounding box center [26, 168] width 40 height 34
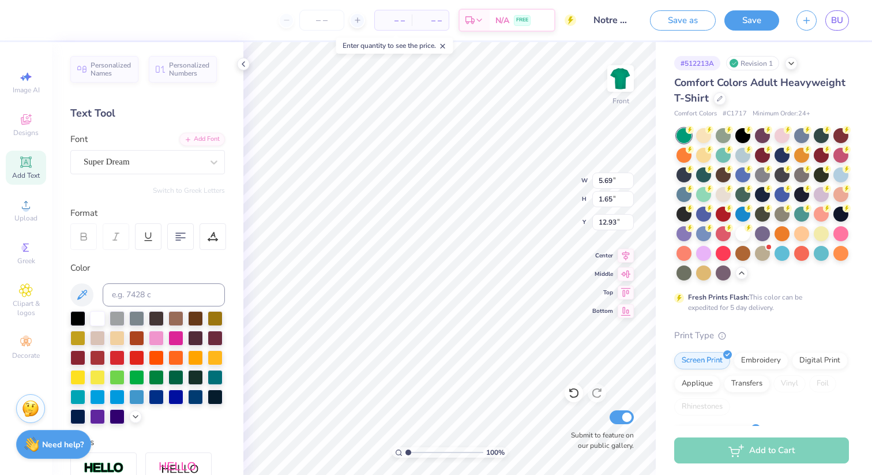
type textarea "I"
type input "6.95"
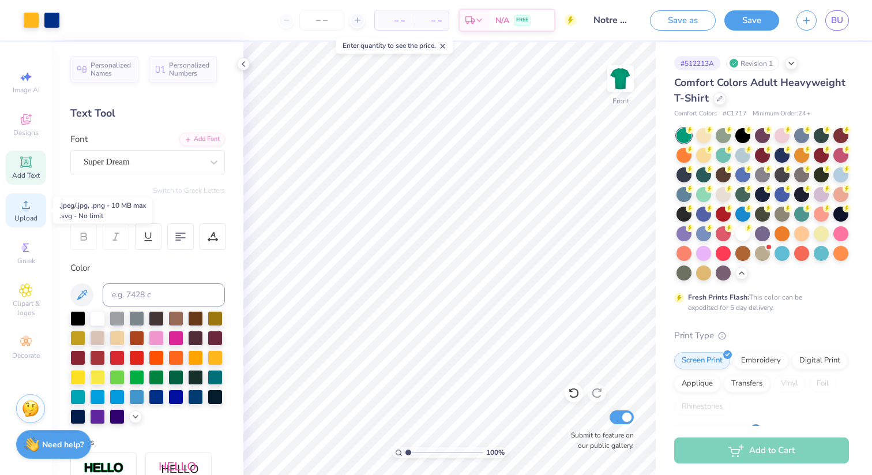
click at [28, 208] on icon at bounding box center [26, 205] width 8 height 8
click at [24, 200] on icon at bounding box center [26, 205] width 14 height 14
type input "6.95"
type input "7.10"
click at [27, 216] on span "Upload" at bounding box center [25, 217] width 23 height 9
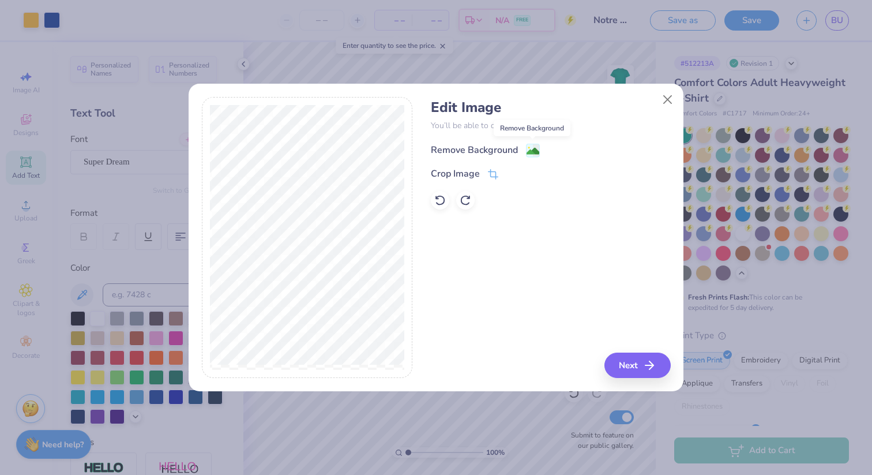
click at [531, 150] on image at bounding box center [533, 151] width 13 height 13
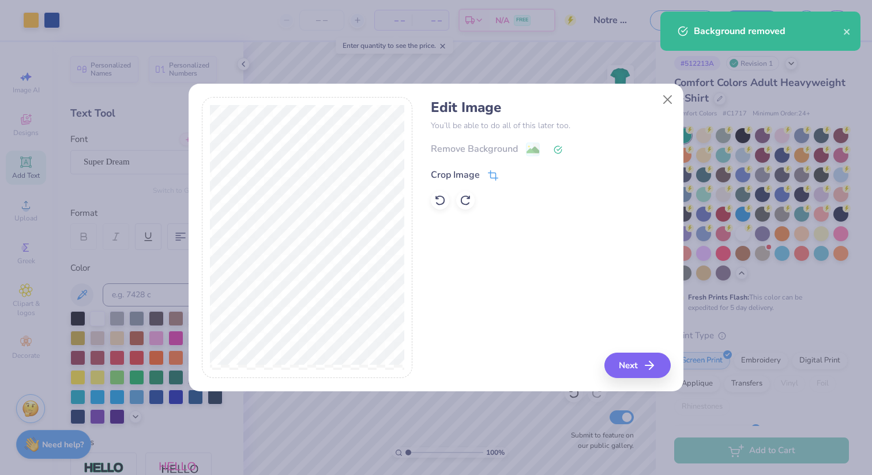
click at [485, 178] on div "Crop Image" at bounding box center [465, 175] width 68 height 14
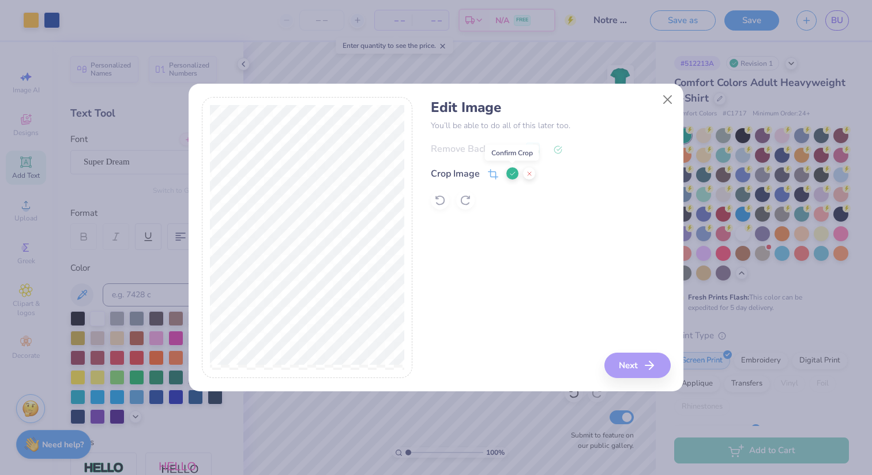
click at [513, 172] on icon at bounding box center [512, 173] width 7 height 7
click at [633, 363] on button "Next" at bounding box center [639, 365] width 66 height 25
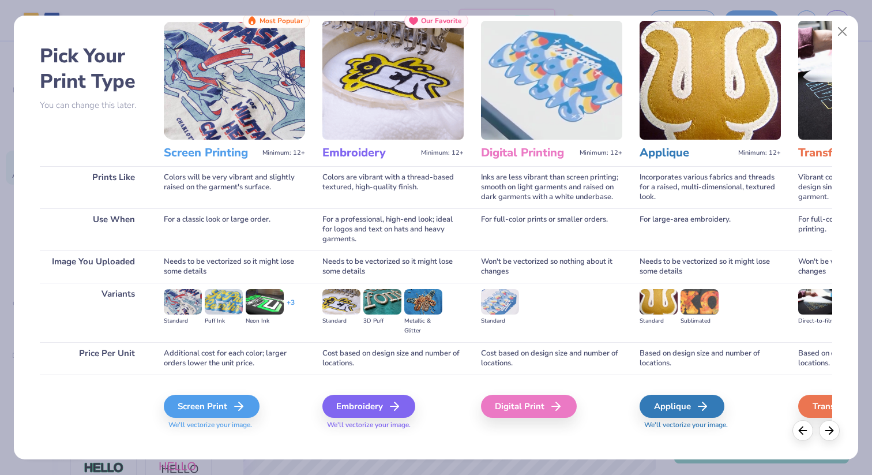
scroll to position [43, 0]
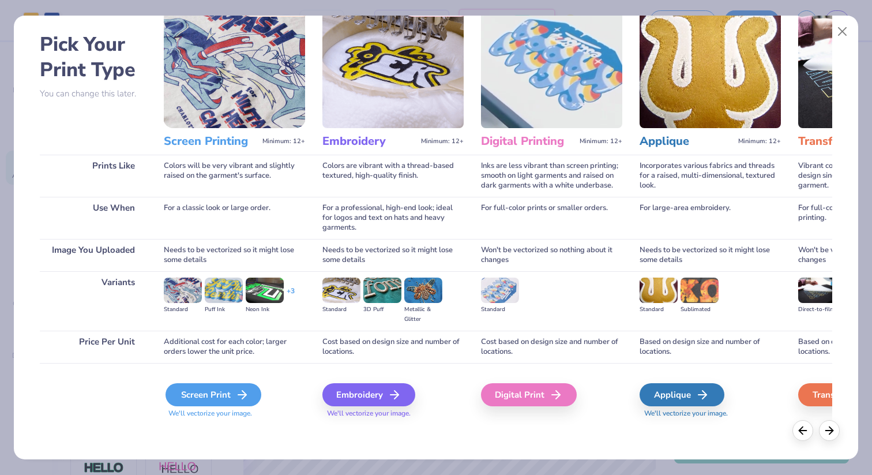
click at [212, 392] on div "Screen Print" at bounding box center [214, 394] width 96 height 23
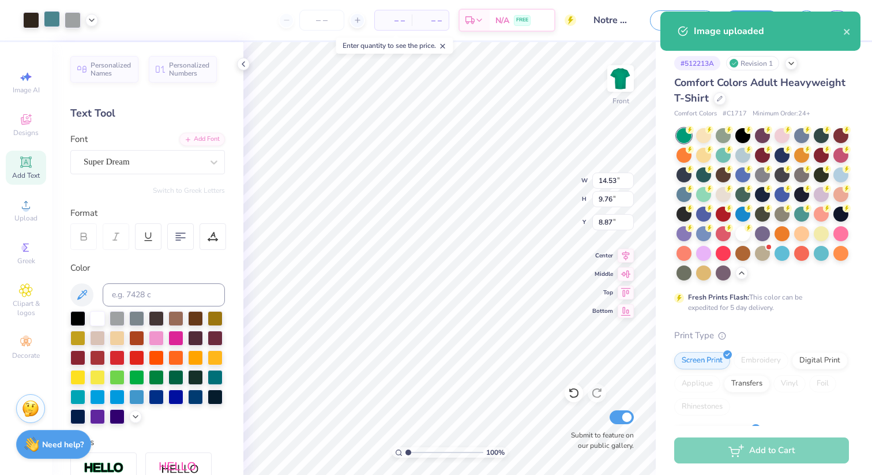
click at [52, 23] on div at bounding box center [52, 19] width 16 height 16
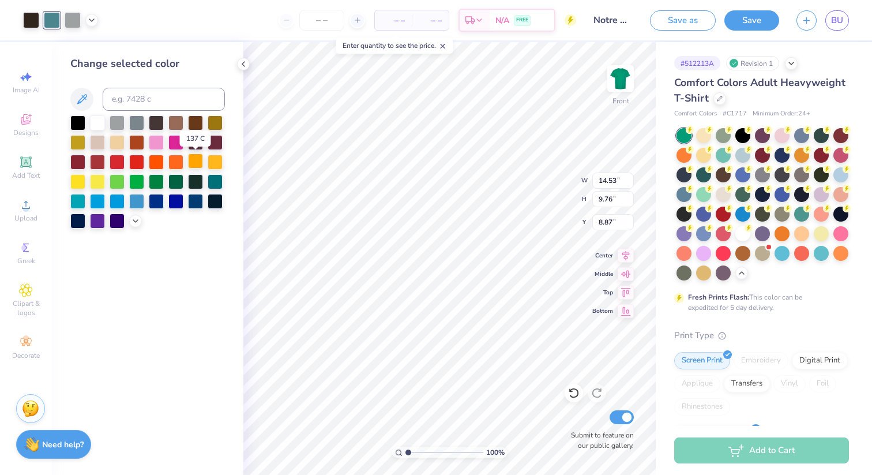
click at [200, 162] on div at bounding box center [195, 160] width 15 height 15
click at [33, 23] on div at bounding box center [31, 19] width 16 height 16
click at [157, 204] on div at bounding box center [156, 200] width 15 height 15
click at [70, 25] on div at bounding box center [73, 19] width 16 height 16
click at [212, 165] on div at bounding box center [215, 160] width 15 height 15
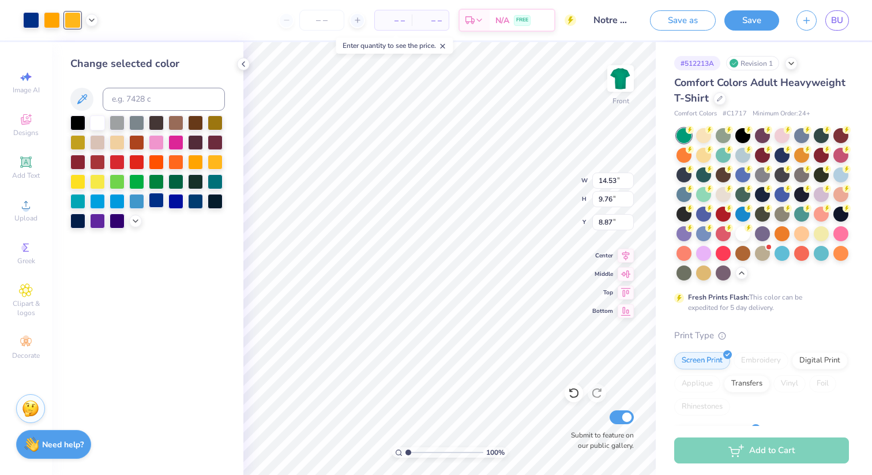
click at [159, 203] on div at bounding box center [156, 200] width 15 height 15
click at [53, 22] on div at bounding box center [52, 19] width 16 height 16
click at [215, 162] on div at bounding box center [215, 160] width 15 height 15
type input "6.39"
type input "4.29"
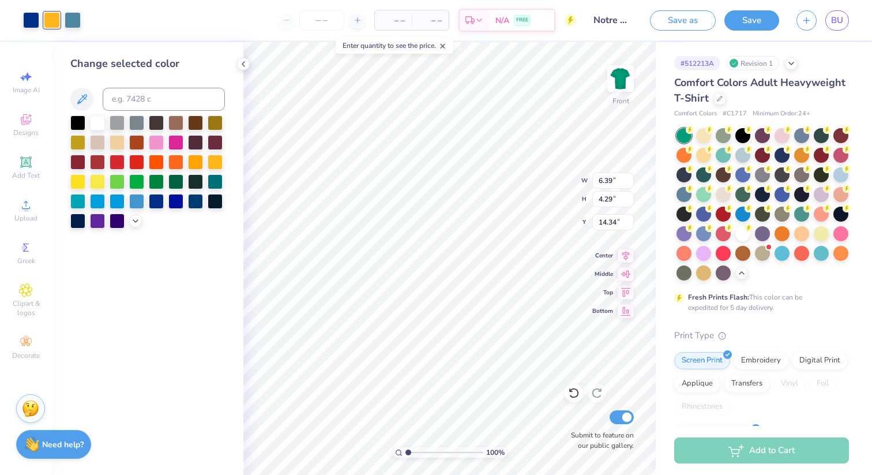
type input "16.21"
type input "6.89"
type input "4.30"
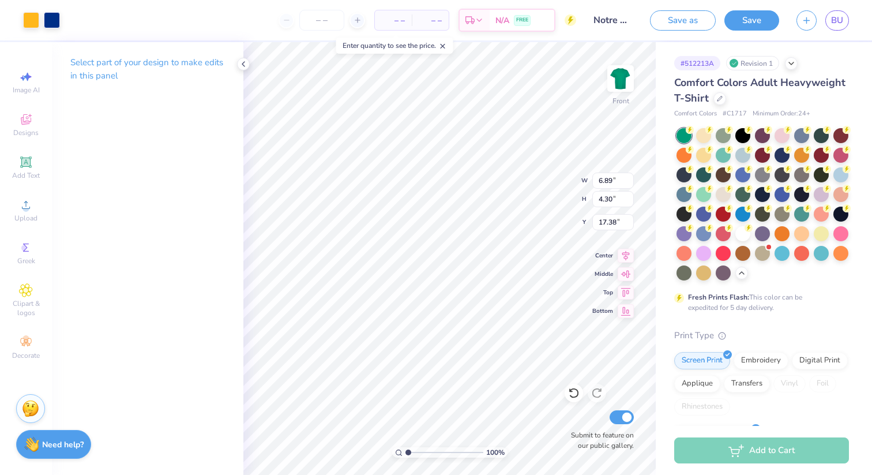
type input "15.76"
type input "6.70"
type input "4.44"
type input "17.02"
type input "6.39"
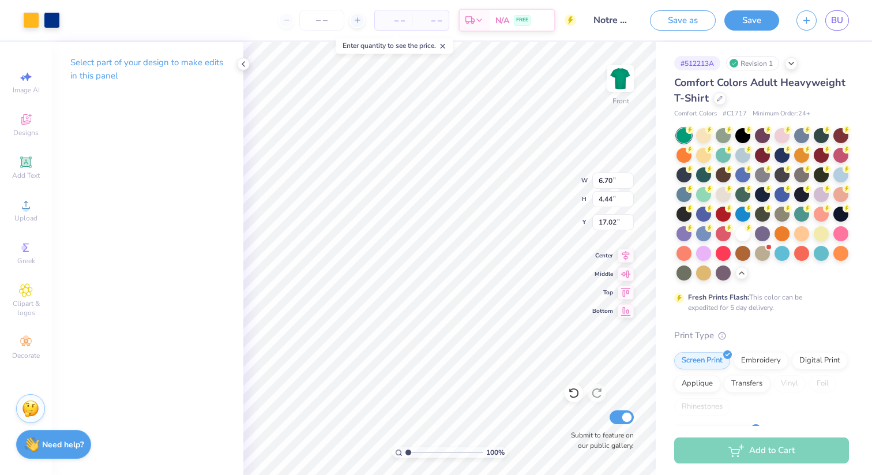
type input "4.29"
type input "16.21"
type input "7.15"
type input "4.80"
type input "16.01"
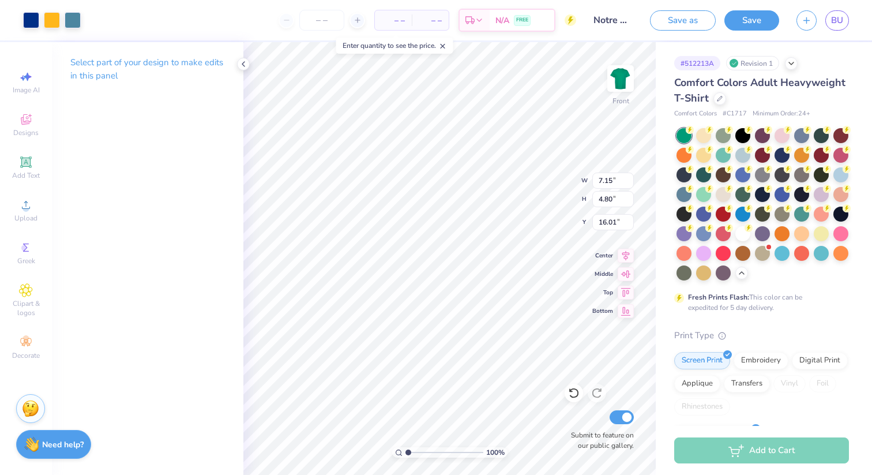
type input "7.17"
type input "5.01"
type input "15.89"
type input "9.38"
type input "5.46"
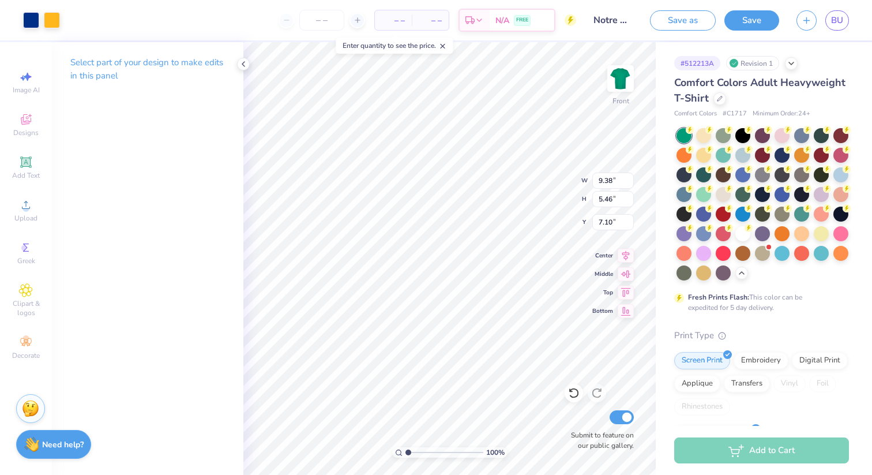
type input "7.11"
type input "9.58"
type input "5.38"
type input "8.37"
type input "7.17"
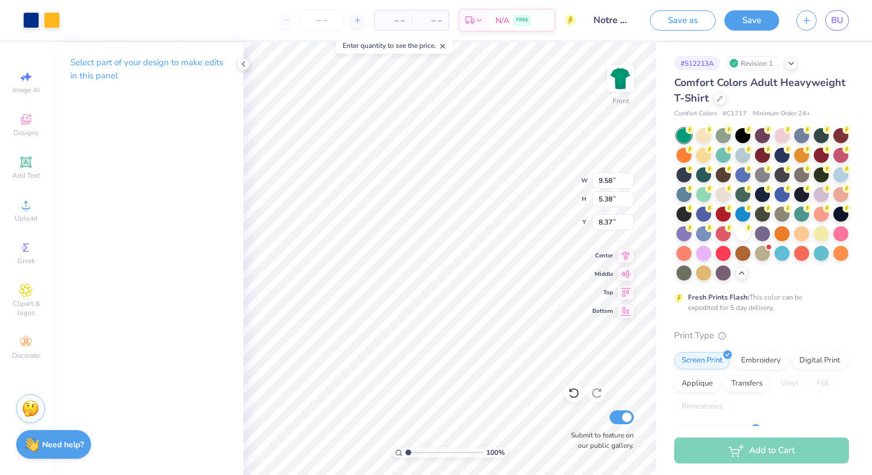
type input "5.01"
type input "16.20"
type input "6.70"
type input "4.44"
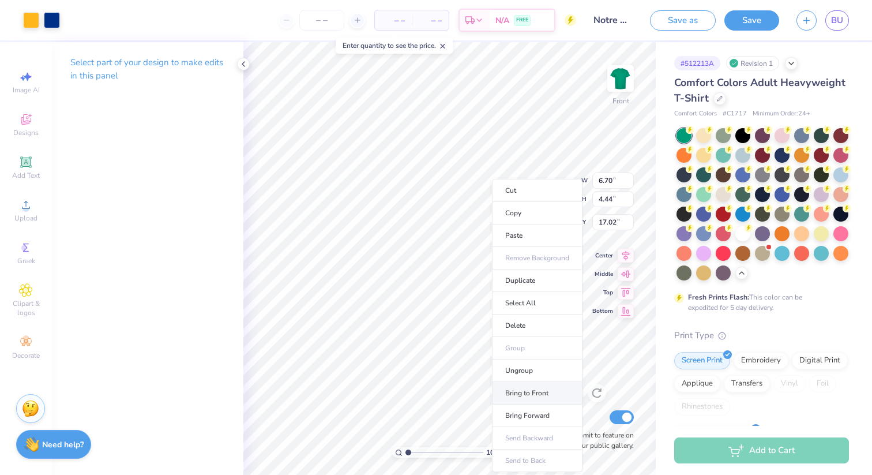
click at [529, 389] on li "Bring to Front" at bounding box center [537, 393] width 91 height 23
type input "16.60"
type input "5.14"
type input "3.40"
type input "17.37"
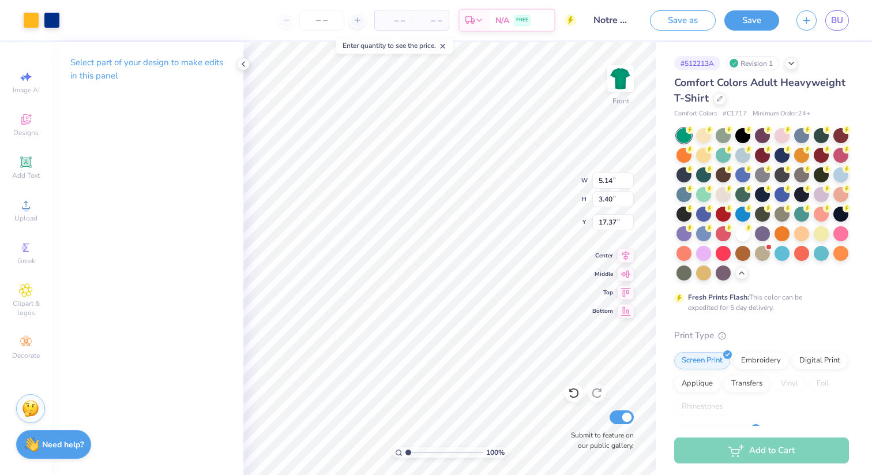
type input "7.17"
type input "5.01"
type input "15.76"
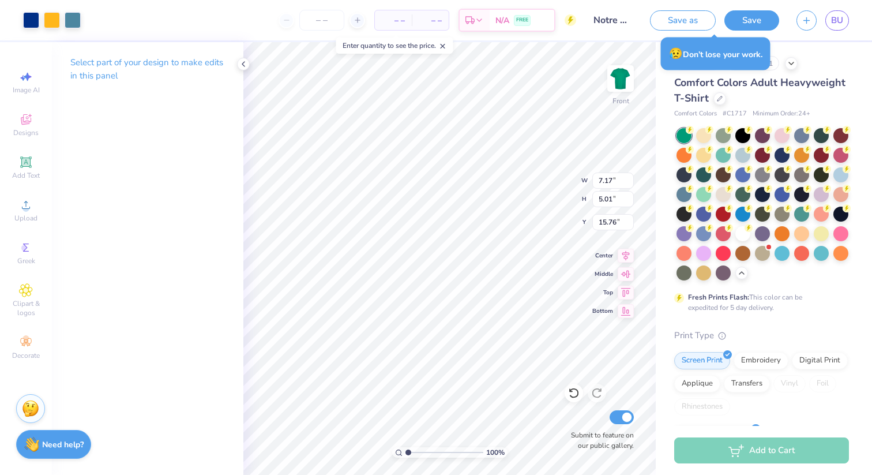
type input "6.17"
type input "4.31"
type input "16.48"
type input "5.14"
type input "3.40"
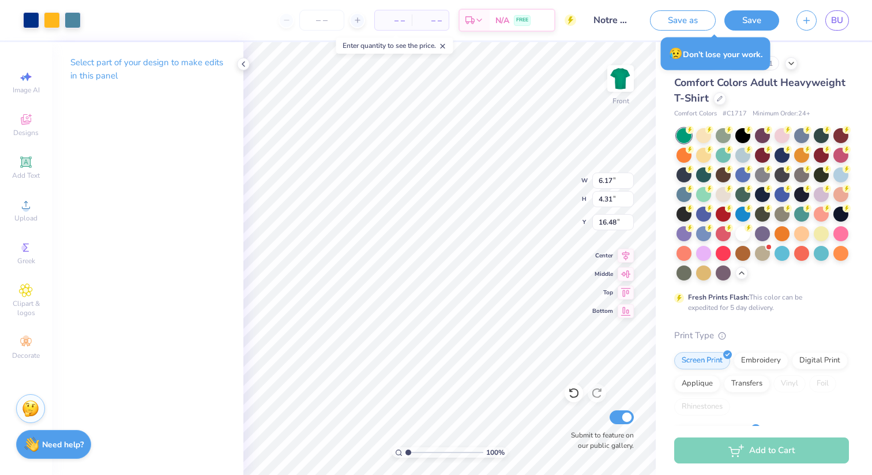
type input "17.37"
type input "5.87"
type input "3.89"
type input "16.77"
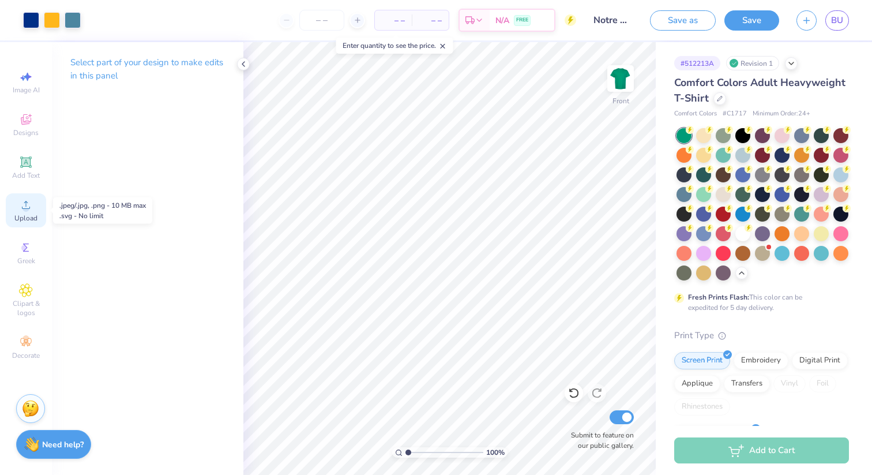
click at [24, 212] on div "Upload" at bounding box center [26, 210] width 40 height 34
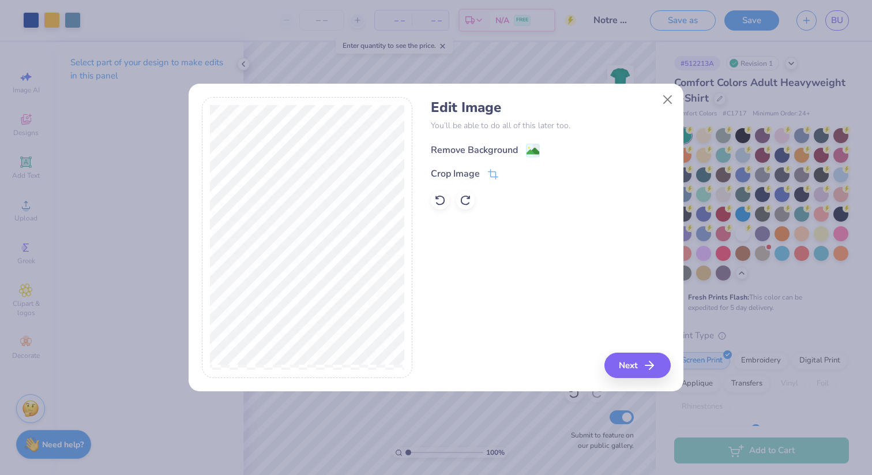
click at [466, 148] on div "Remove Background" at bounding box center [474, 150] width 87 height 14
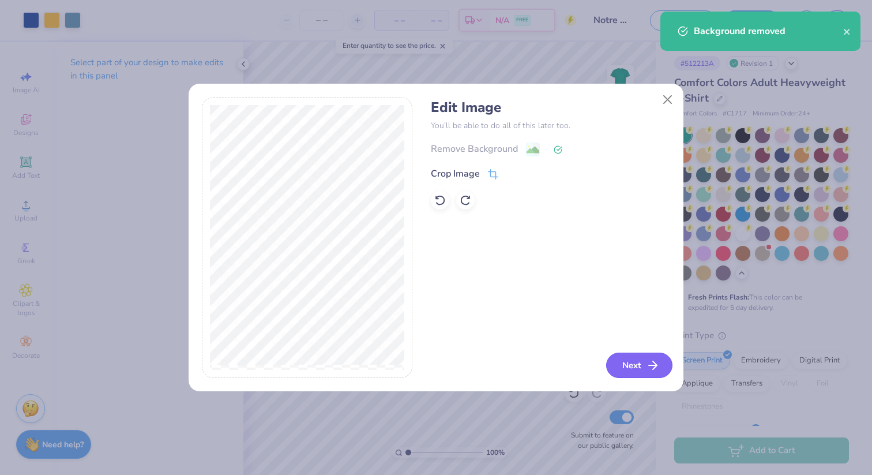
click at [627, 365] on button "Next" at bounding box center [639, 365] width 66 height 25
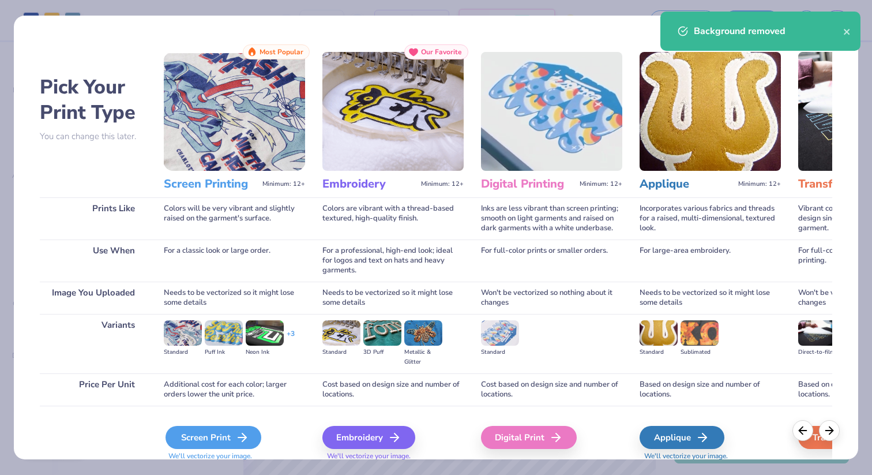
click at [216, 440] on div "Screen Print" at bounding box center [214, 437] width 96 height 23
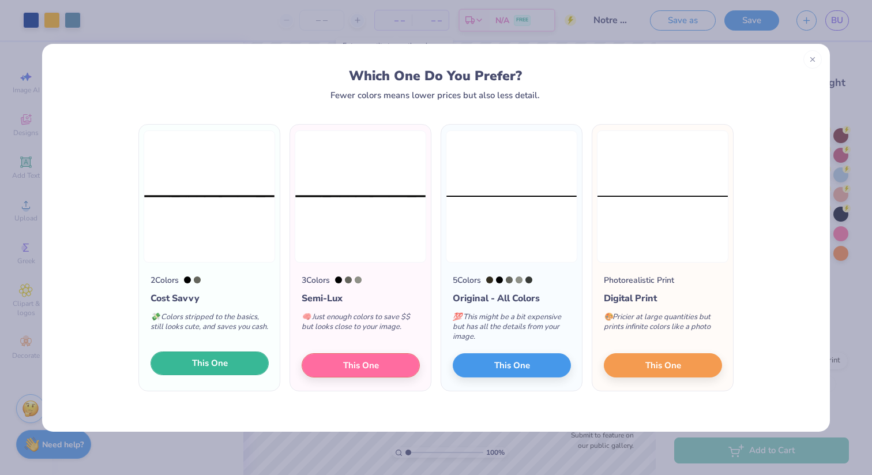
click at [201, 366] on span "This One" at bounding box center [210, 363] width 36 height 13
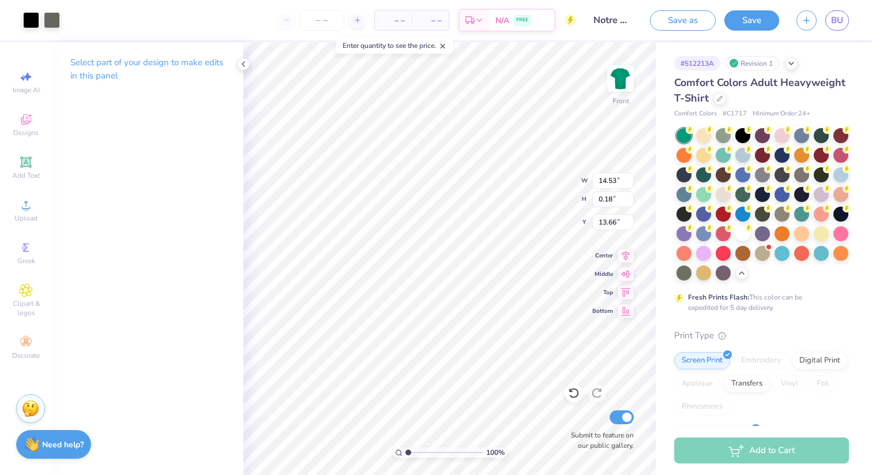
type input "1.01"
type input "14.51"
type input "8.92"
type input "2.73"
type input "14.33"
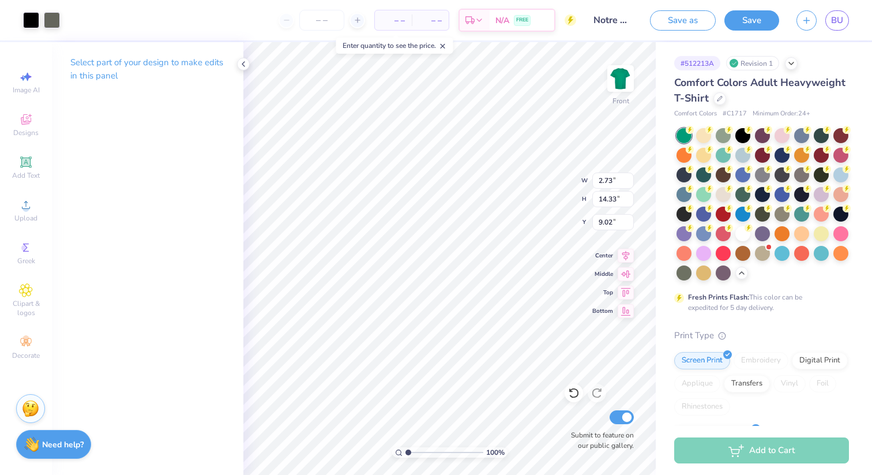
type input "8.75"
type input "2.50"
type input "13.12"
type input "8.37"
type input "2.18"
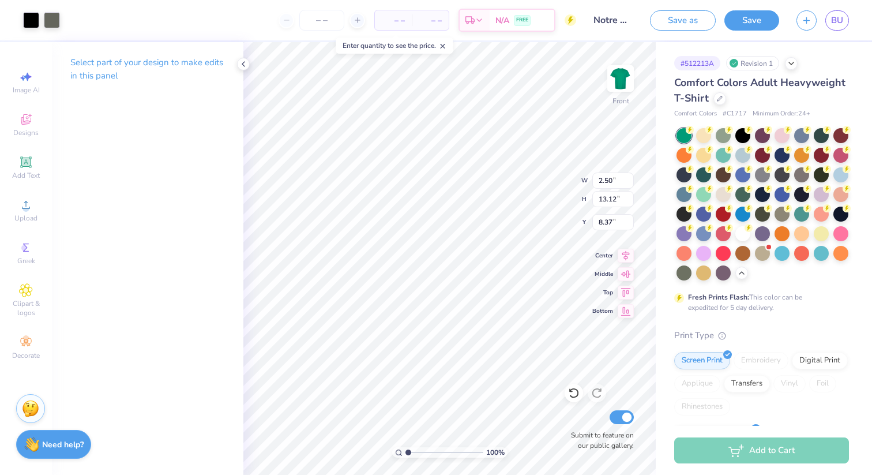
type input "11.45"
type input "10.04"
type input "6.17"
type input "4.31"
type input "16.35"
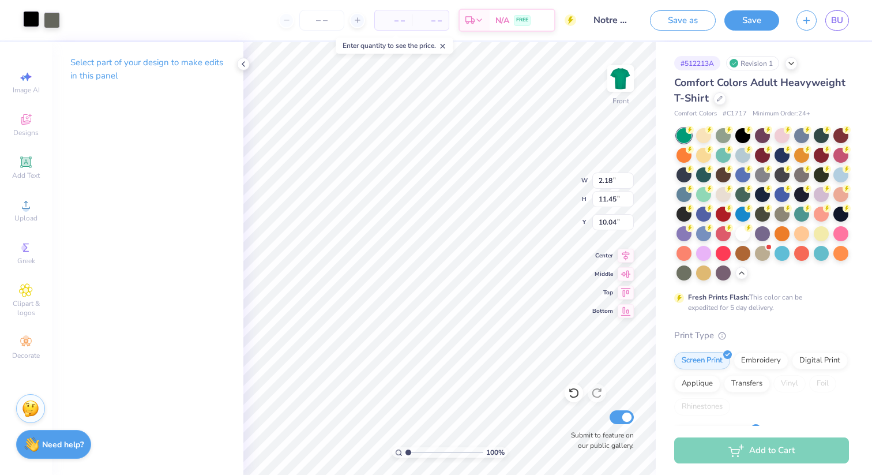
click at [29, 23] on div at bounding box center [31, 19] width 16 height 16
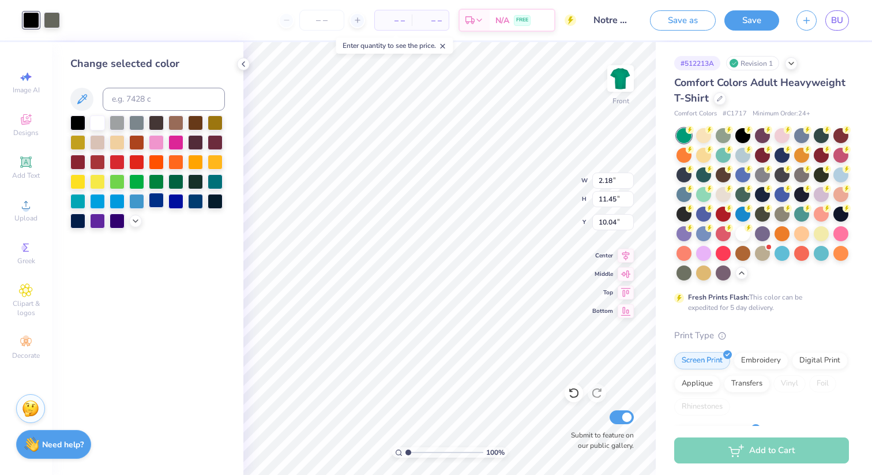
click at [156, 202] on div at bounding box center [156, 200] width 15 height 15
click at [24, 18] on div at bounding box center [31, 19] width 16 height 16
click at [156, 197] on div at bounding box center [156, 200] width 15 height 15
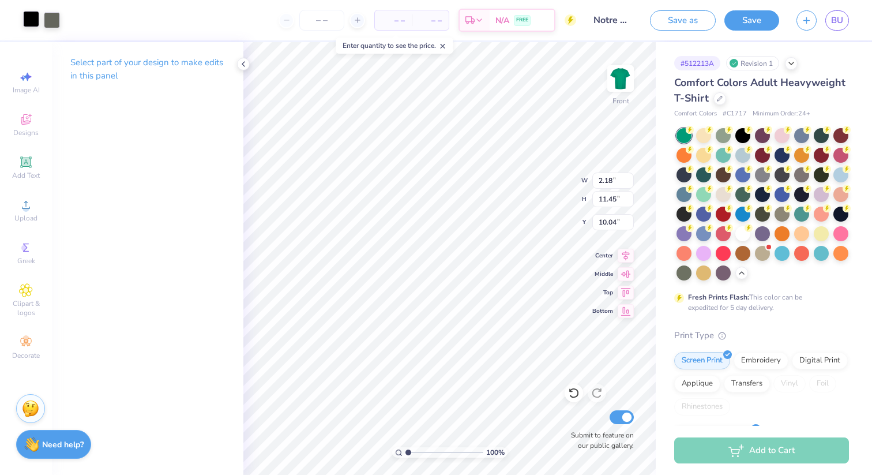
click at [36, 24] on div at bounding box center [31, 19] width 16 height 16
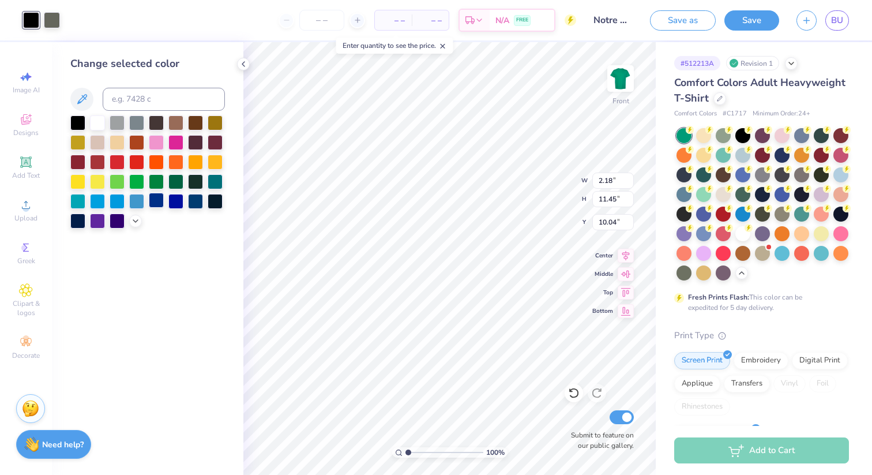
click at [155, 204] on div at bounding box center [156, 200] width 15 height 15
click at [177, 202] on div at bounding box center [175, 200] width 15 height 15
click at [35, 22] on div at bounding box center [31, 19] width 16 height 16
click at [194, 203] on div at bounding box center [195, 200] width 15 height 15
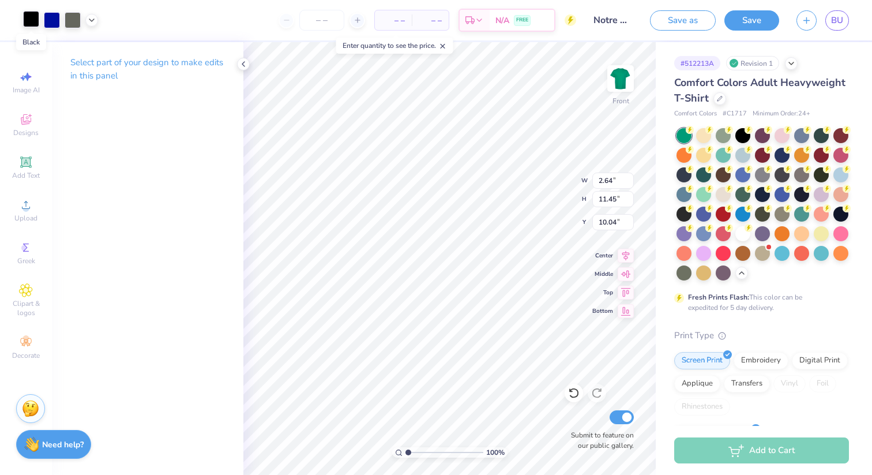
click at [35, 23] on div at bounding box center [31, 19] width 16 height 16
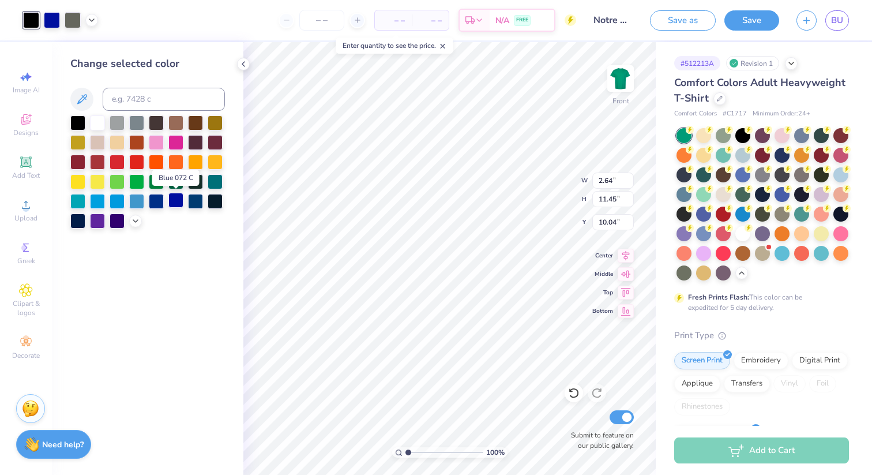
click at [173, 204] on div at bounding box center [175, 200] width 15 height 15
click at [35, 21] on div at bounding box center [31, 19] width 16 height 16
click at [173, 199] on div at bounding box center [175, 200] width 15 height 15
click at [74, 18] on div at bounding box center [73, 19] width 16 height 16
click at [175, 204] on div at bounding box center [175, 200] width 15 height 15
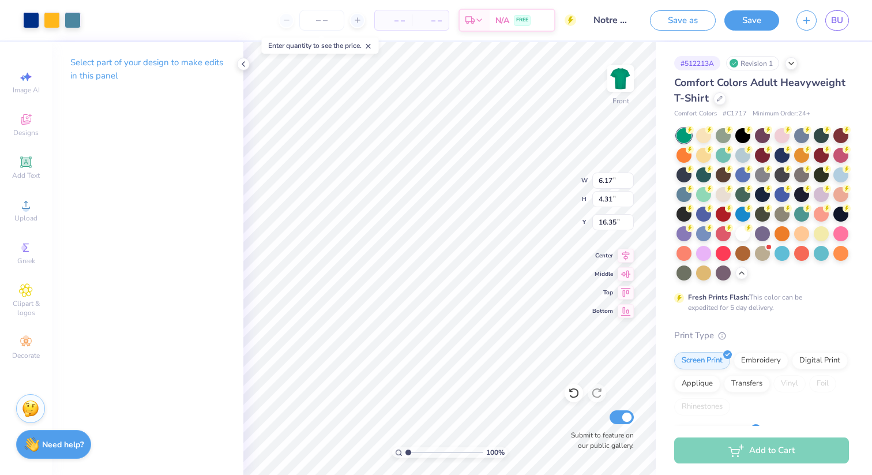
type input "2.64"
type input "11.45"
type input "10.04"
type input "2.14"
type input "11.24"
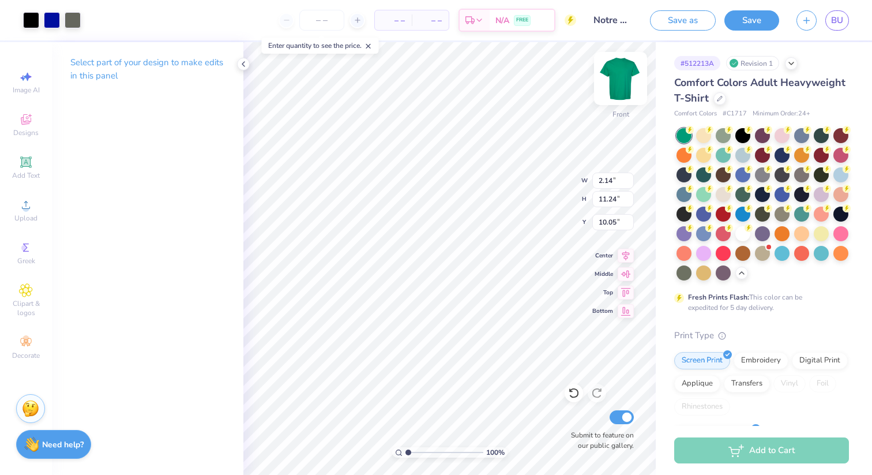
type input "10.05"
click at [238, 17] on div "Art colors – – Per Item – – Total Est. Delivery N/A FREE Design Title Notre Dam…" at bounding box center [436, 237] width 872 height 475
type input "2.93"
type input "15.39"
type input "9.59"
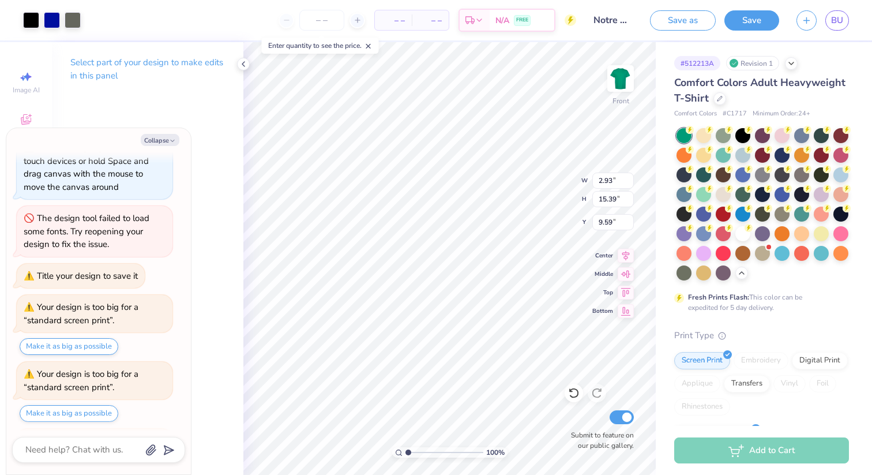
scroll to position [212, 0]
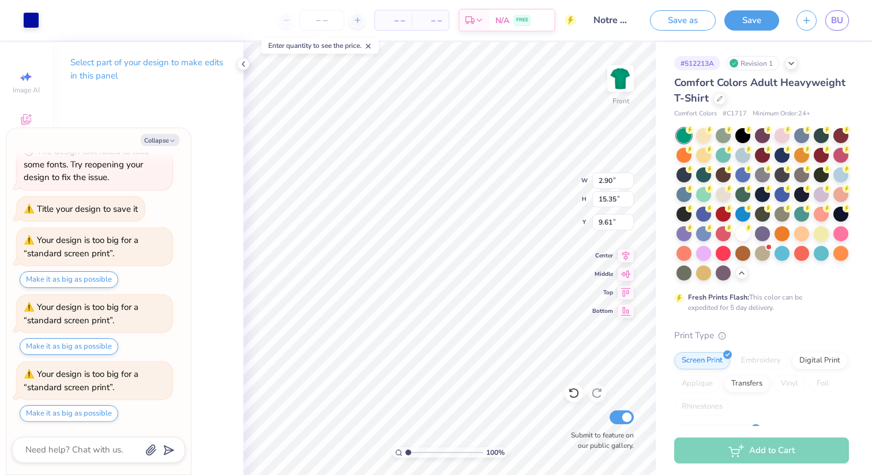
type textarea "x"
type input "2.80"
type input "15.36"
type input "9.62"
click at [498, 191] on li "Cut" at bounding box center [508, 190] width 91 height 23
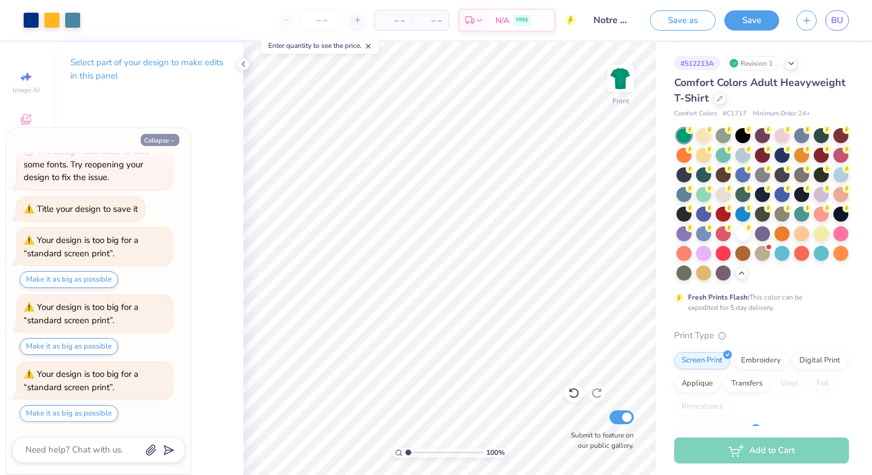
click at [161, 141] on button "Collapse" at bounding box center [160, 140] width 39 height 12
type textarea "x"
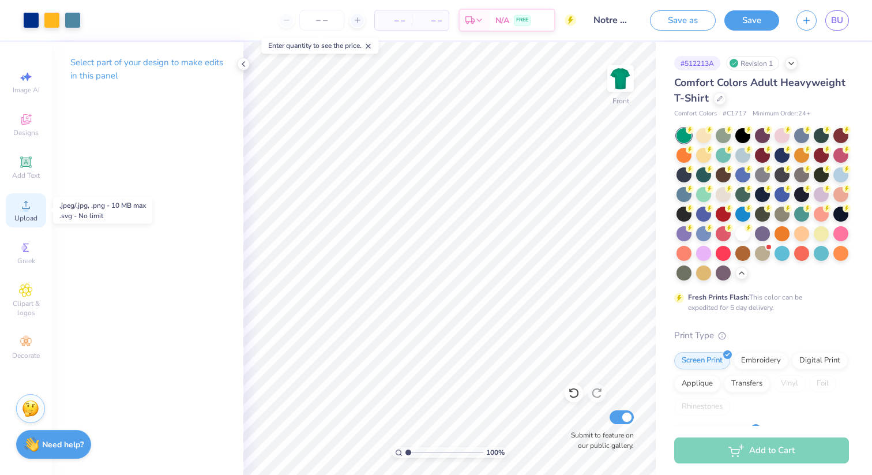
click at [25, 212] on div "Upload" at bounding box center [26, 210] width 40 height 34
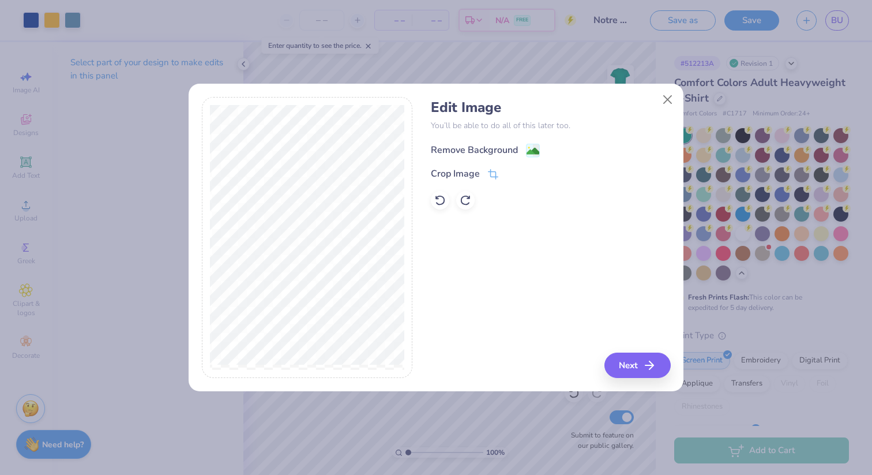
click at [494, 150] on div "Remove Background" at bounding box center [474, 150] width 87 height 14
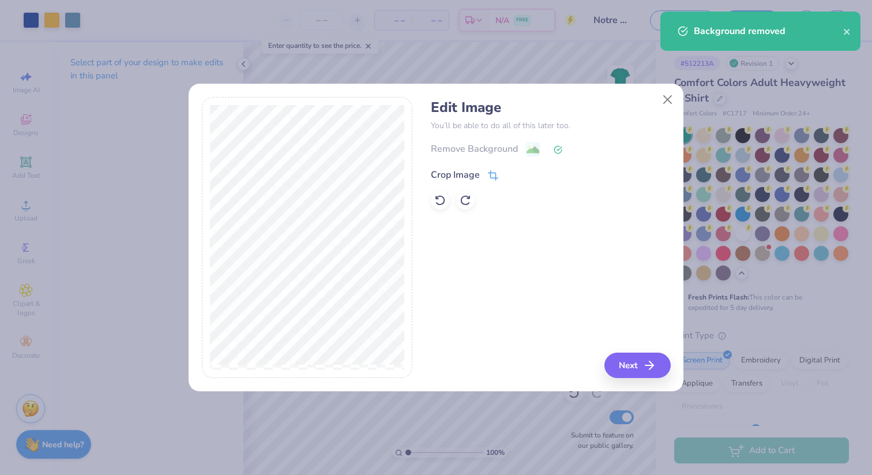
click at [460, 173] on div "Crop Image" at bounding box center [455, 175] width 49 height 14
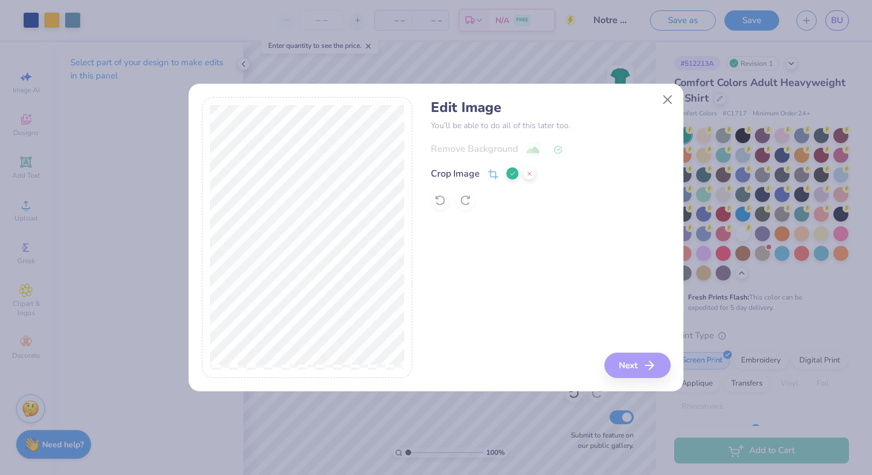
click at [511, 171] on icon at bounding box center [512, 173] width 7 height 7
click at [617, 361] on button "Next" at bounding box center [639, 365] width 66 height 25
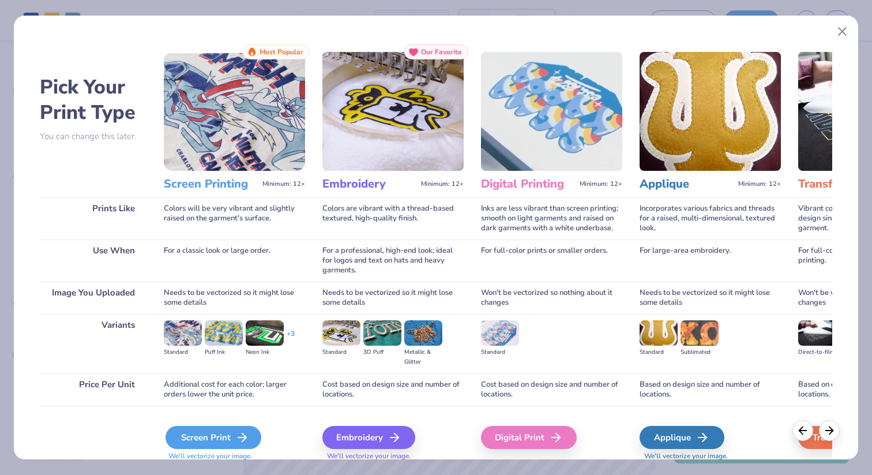
click at [240, 429] on div "Screen Print" at bounding box center [214, 437] width 96 height 23
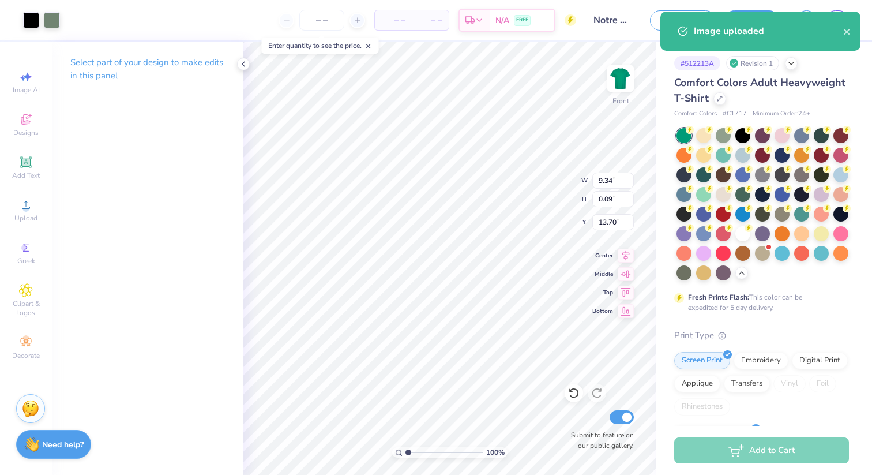
type input "2.16"
type input "9.11"
type input "9.19"
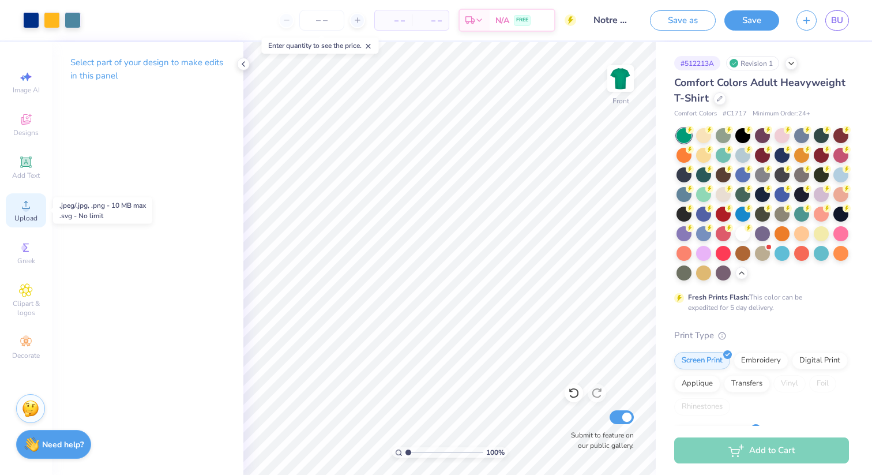
click at [18, 208] on div "Upload" at bounding box center [26, 210] width 40 height 34
click at [31, 208] on icon at bounding box center [26, 205] width 14 height 14
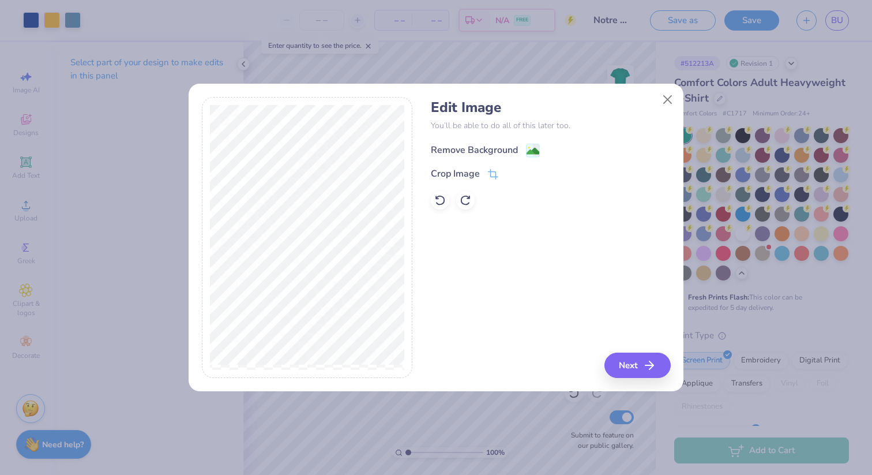
click at [494, 151] on div "Remove Background" at bounding box center [474, 150] width 87 height 14
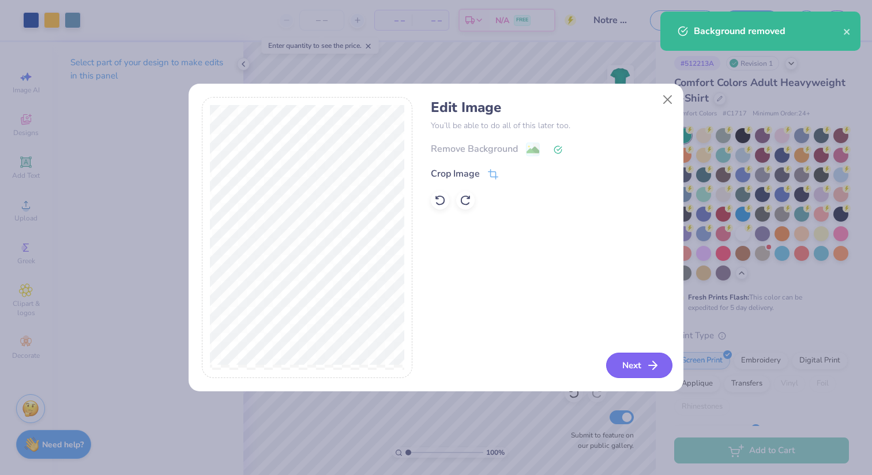
click at [632, 365] on button "Next" at bounding box center [639, 365] width 66 height 25
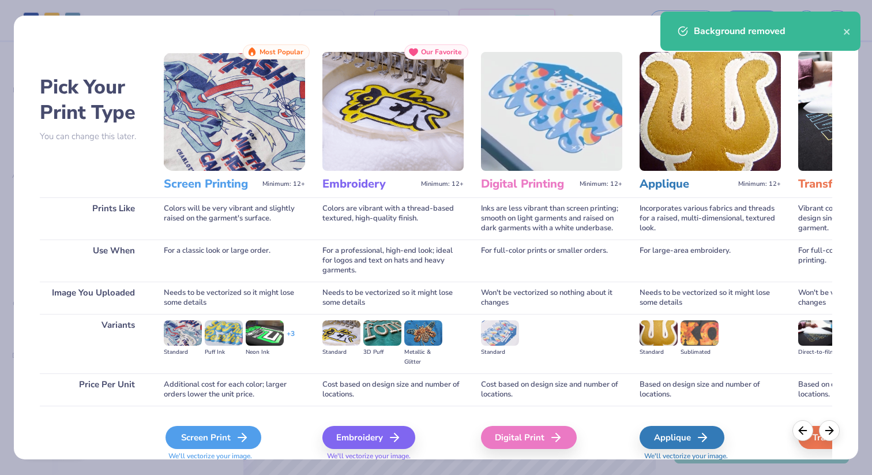
click at [247, 438] on icon at bounding box center [242, 437] width 14 height 14
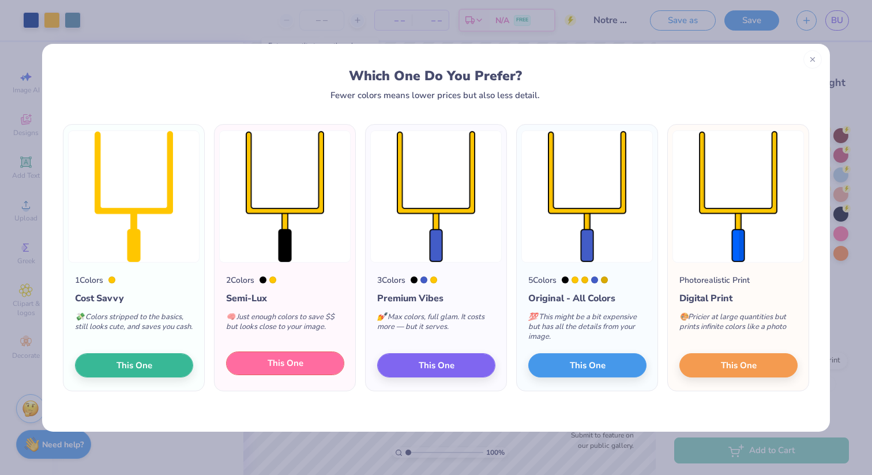
click at [313, 361] on button "This One" at bounding box center [285, 363] width 118 height 24
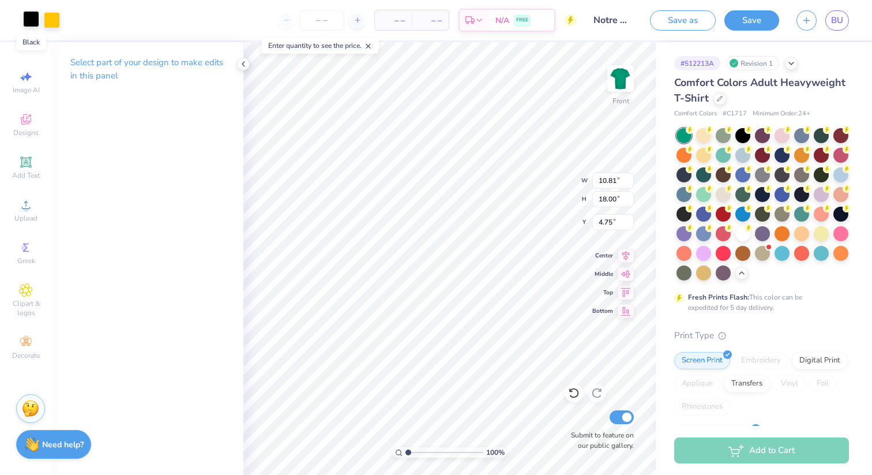
click at [29, 23] on div at bounding box center [31, 19] width 16 height 16
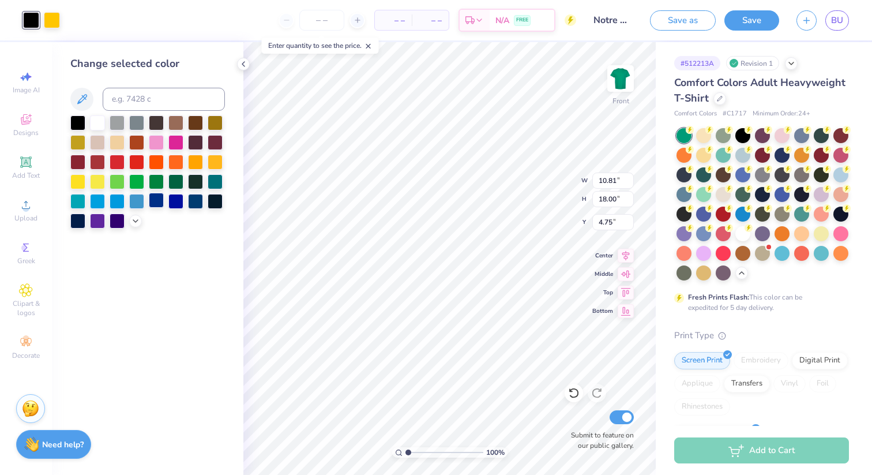
click at [153, 204] on div at bounding box center [156, 200] width 15 height 15
click at [54, 21] on div at bounding box center [52, 19] width 16 height 16
click at [216, 160] on div at bounding box center [215, 160] width 15 height 15
type input "5.42"
type input "9.02"
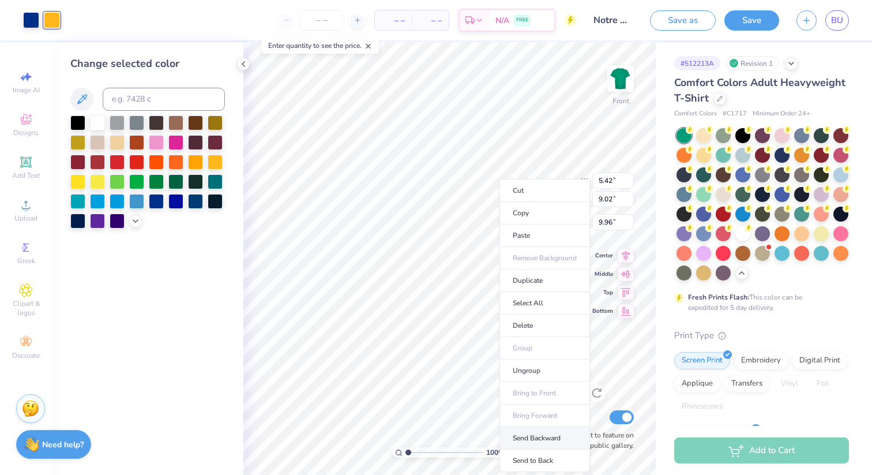
click at [536, 433] on li "Send Backward" at bounding box center [545, 438] width 91 height 23
click at [528, 462] on li "Send to Back" at bounding box center [547, 460] width 91 height 23
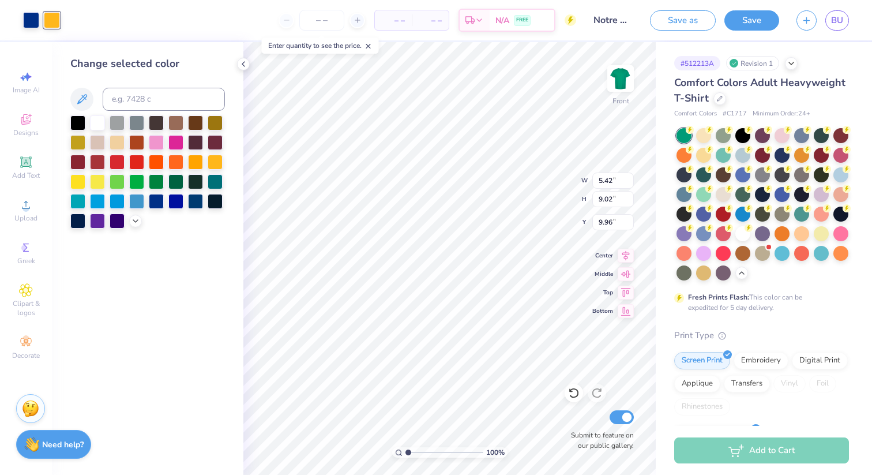
type input "9.49"
type input "9.58"
type input "5.38"
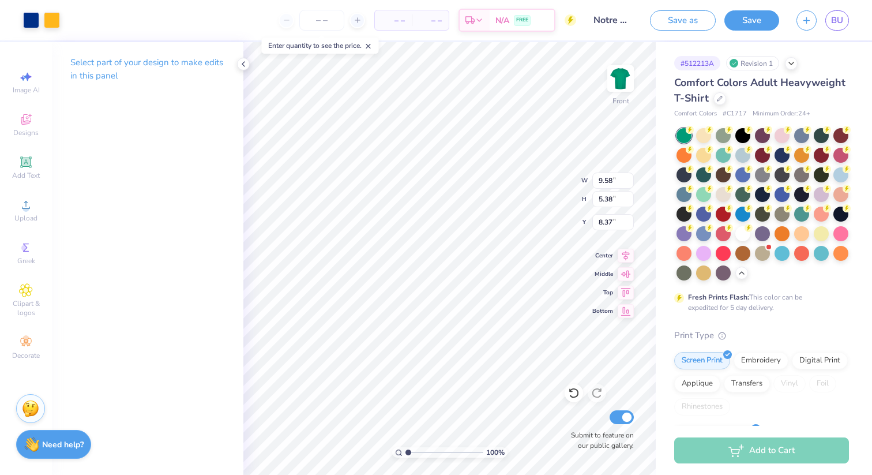
type input "6.80"
type input "6.17"
type input "4.31"
type input "16.35"
click at [44, 16] on div at bounding box center [52, 19] width 16 height 16
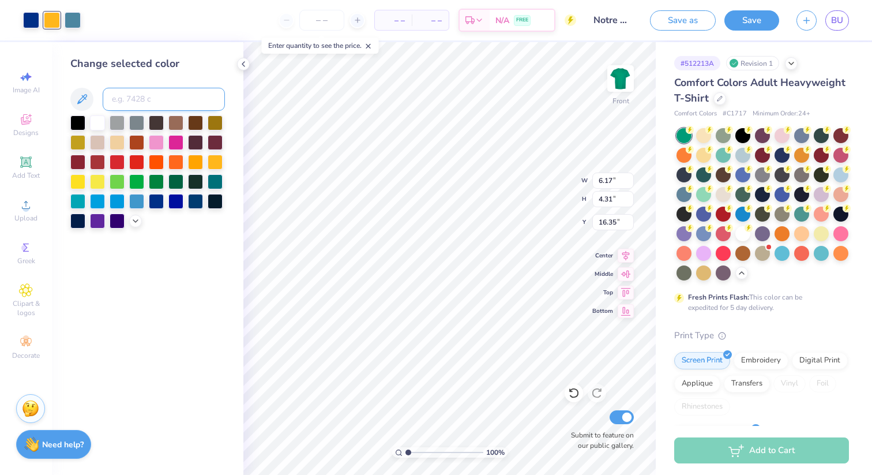
click at [144, 103] on input at bounding box center [164, 99] width 122 height 23
click at [77, 103] on icon at bounding box center [82, 99] width 14 height 14
click at [134, 223] on icon at bounding box center [135, 219] width 9 height 9
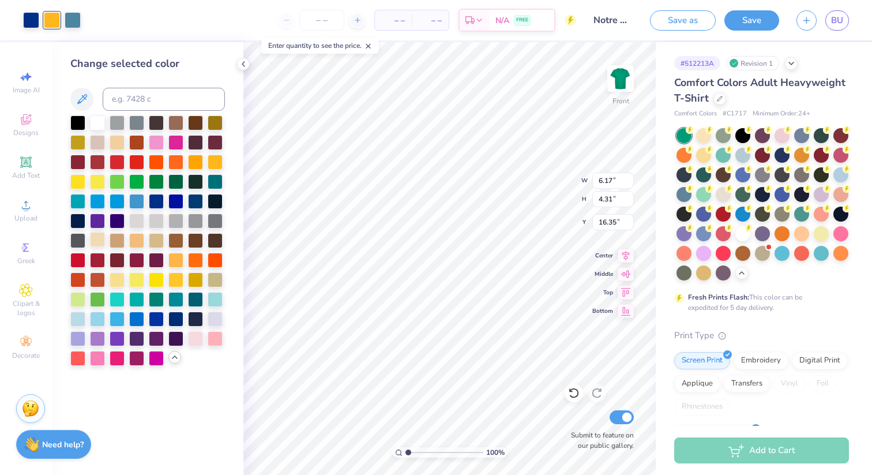
click at [100, 242] on div at bounding box center [97, 239] width 15 height 15
click at [117, 278] on div at bounding box center [117, 278] width 15 height 15
type input "5.87"
type input "3.89"
type input "16.77"
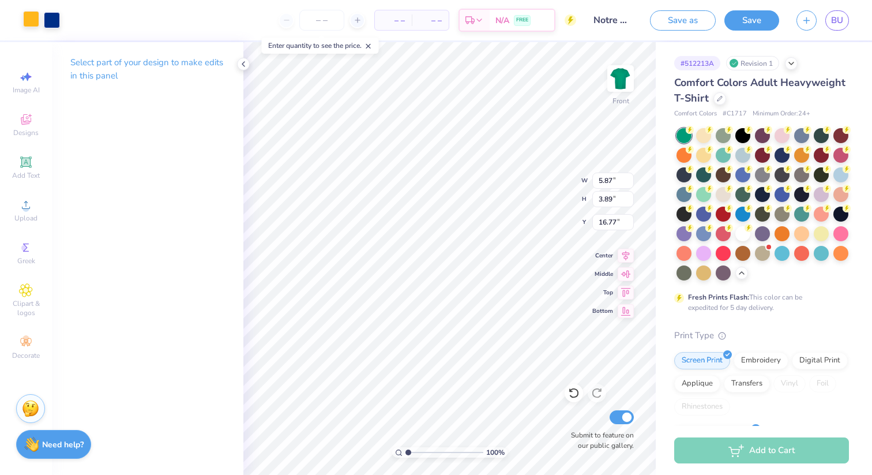
click at [34, 24] on div at bounding box center [31, 19] width 16 height 16
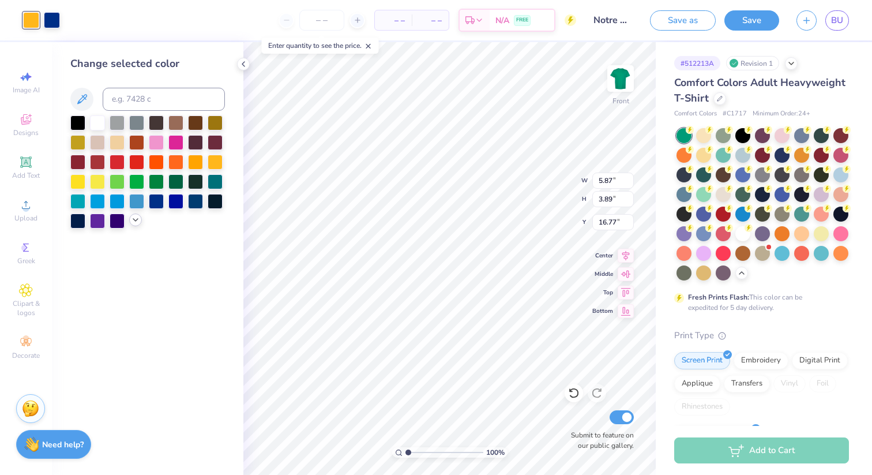
click at [136, 220] on polyline at bounding box center [135, 220] width 5 height 2
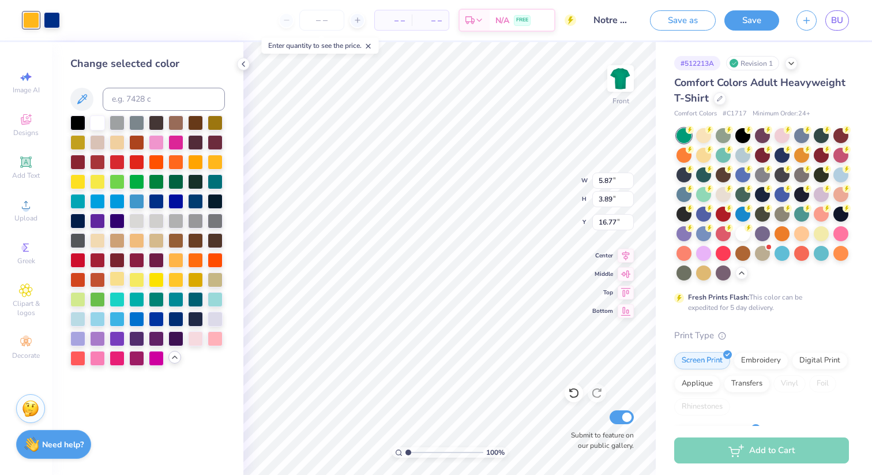
click at [117, 278] on div at bounding box center [117, 278] width 15 height 15
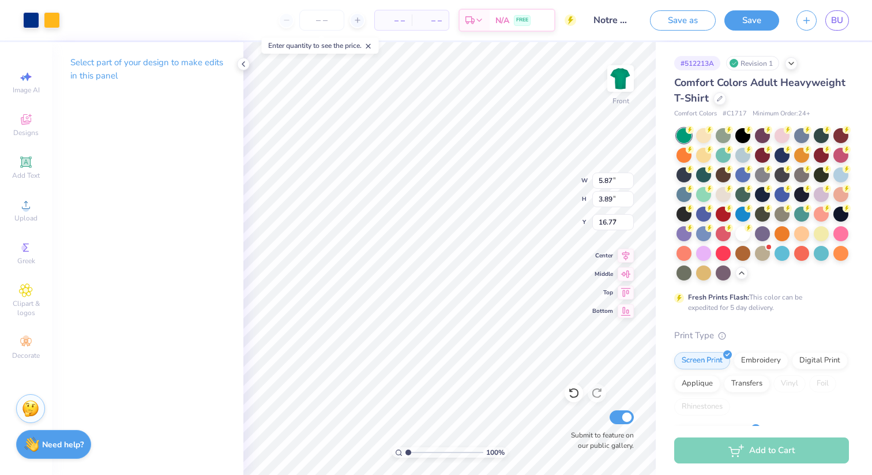
type input "5.42"
type input "9.02"
type input "9.70"
click at [49, 22] on div at bounding box center [52, 19] width 16 height 16
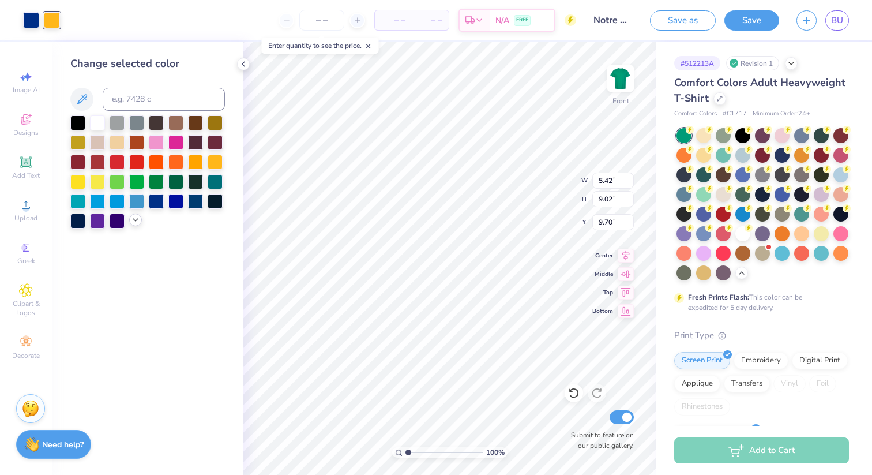
click at [134, 220] on icon at bounding box center [135, 219] width 9 height 9
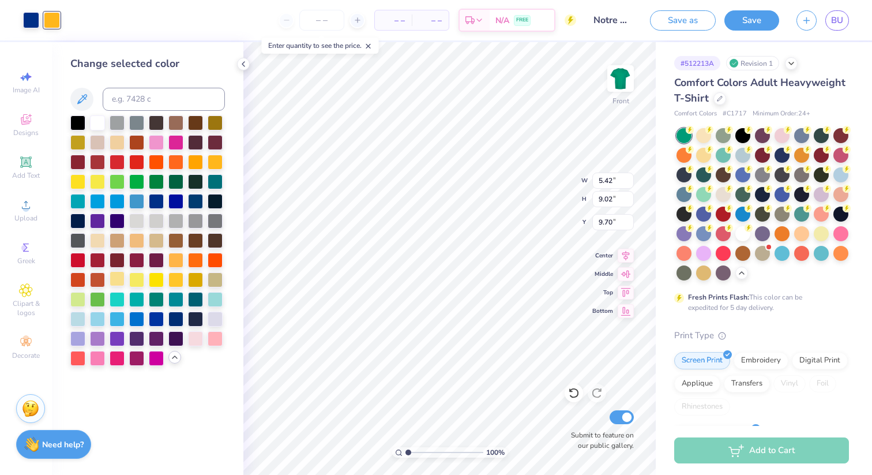
click at [122, 278] on div at bounding box center [117, 278] width 15 height 15
type input "9.58"
type input "5.38"
type input "6.80"
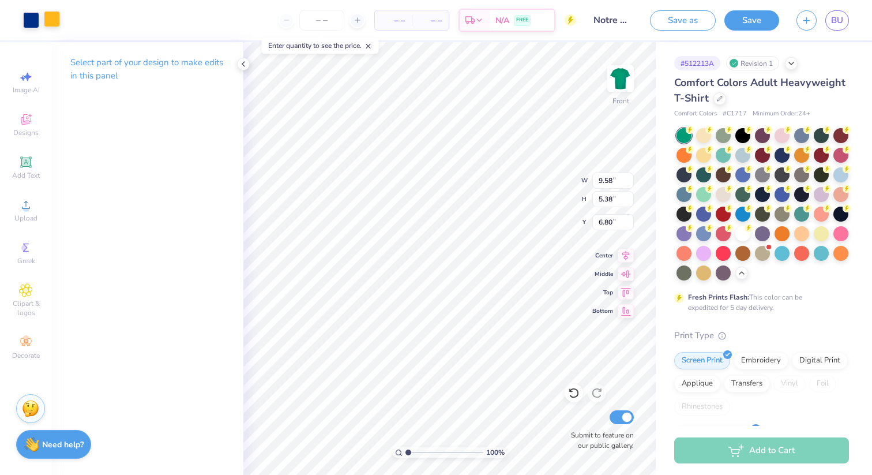
click at [54, 22] on div at bounding box center [52, 19] width 16 height 16
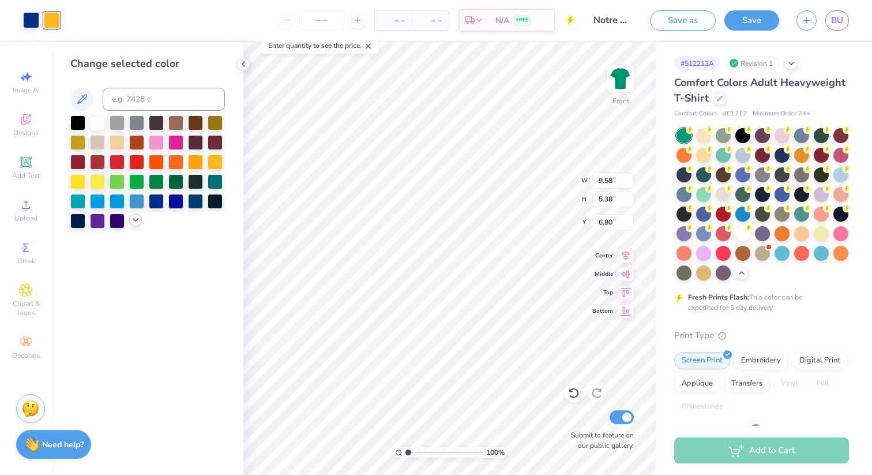
click at [134, 220] on icon at bounding box center [135, 219] width 9 height 9
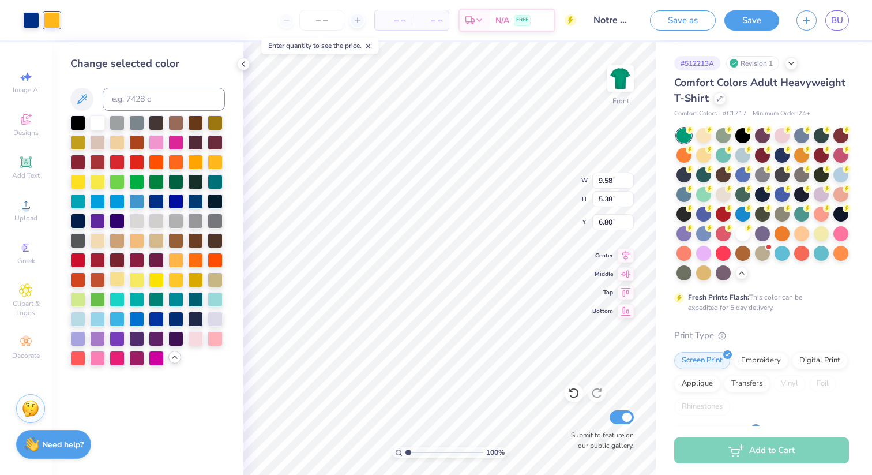
click at [116, 280] on div at bounding box center [117, 278] width 15 height 15
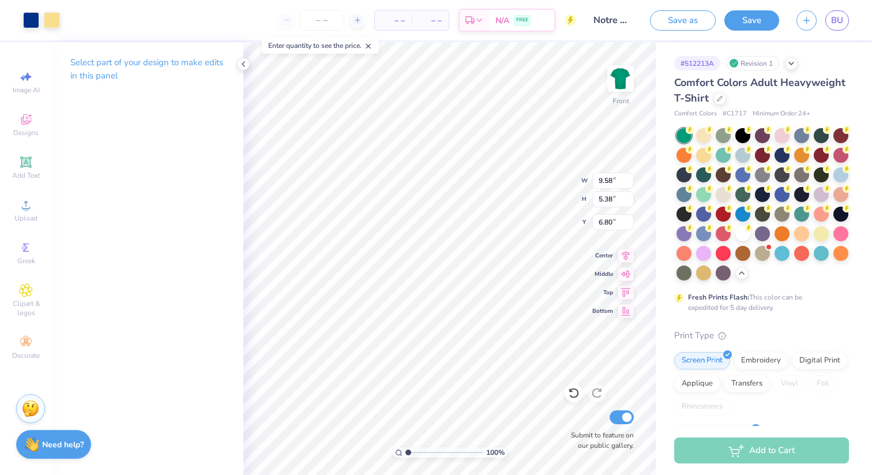
type input "7.32"
click at [30, 16] on div at bounding box center [31, 19] width 16 height 16
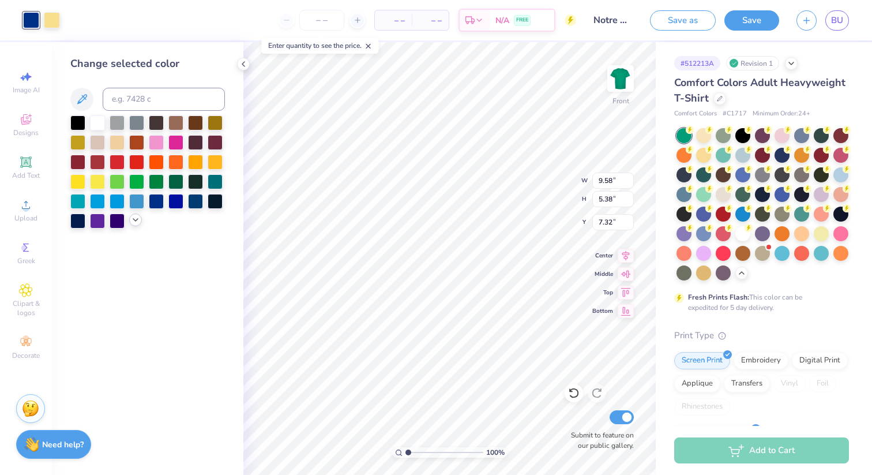
click at [137, 223] on icon at bounding box center [135, 219] width 9 height 9
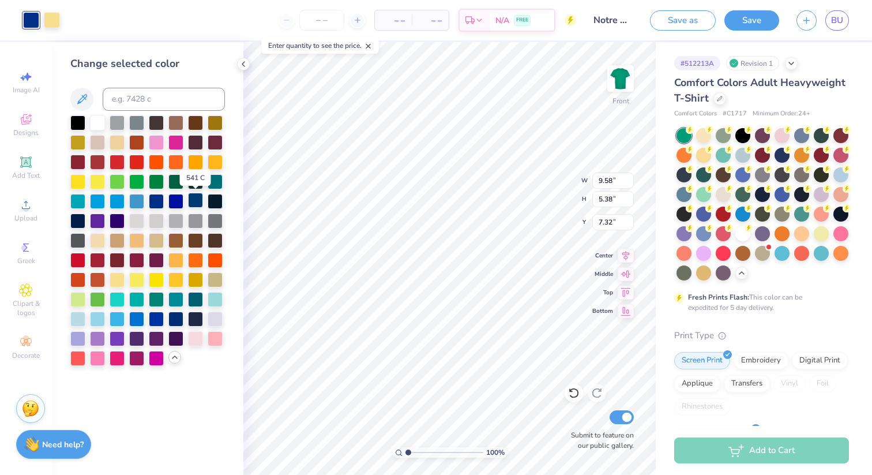
click at [199, 201] on div at bounding box center [195, 200] width 15 height 15
type input "6.17"
type input "4.31"
type input "16.35"
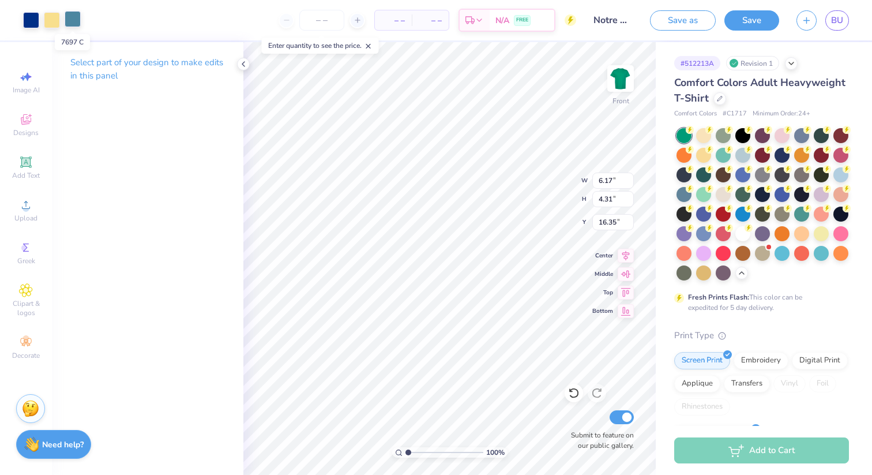
click at [77, 25] on div at bounding box center [73, 19] width 16 height 16
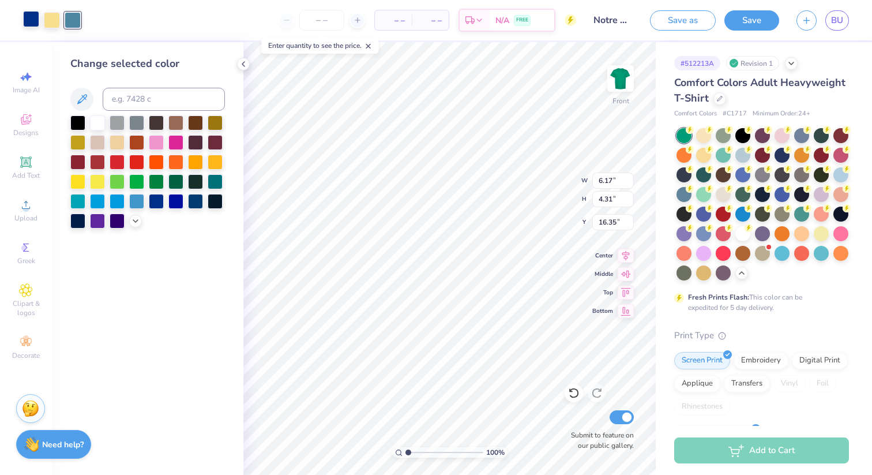
click at [30, 21] on div at bounding box center [31, 19] width 16 height 16
click at [135, 221] on icon at bounding box center [135, 219] width 9 height 9
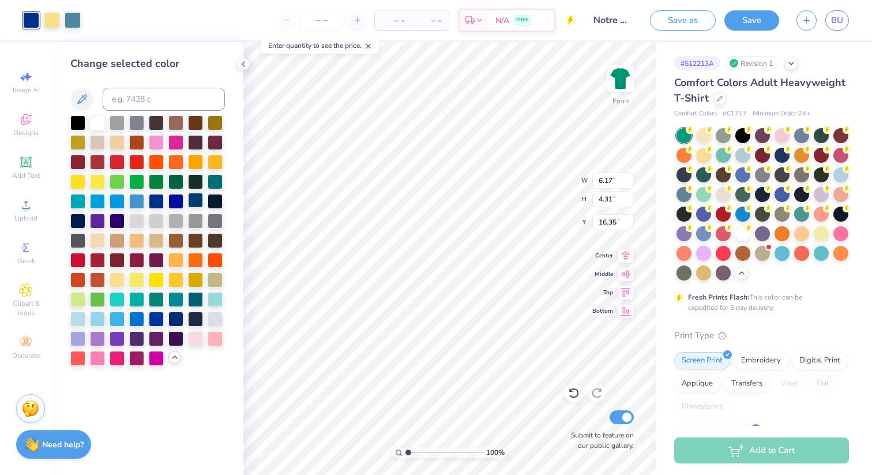
click at [196, 203] on div at bounding box center [195, 200] width 15 height 15
type input "5.87"
type input "3.89"
type input "16.77"
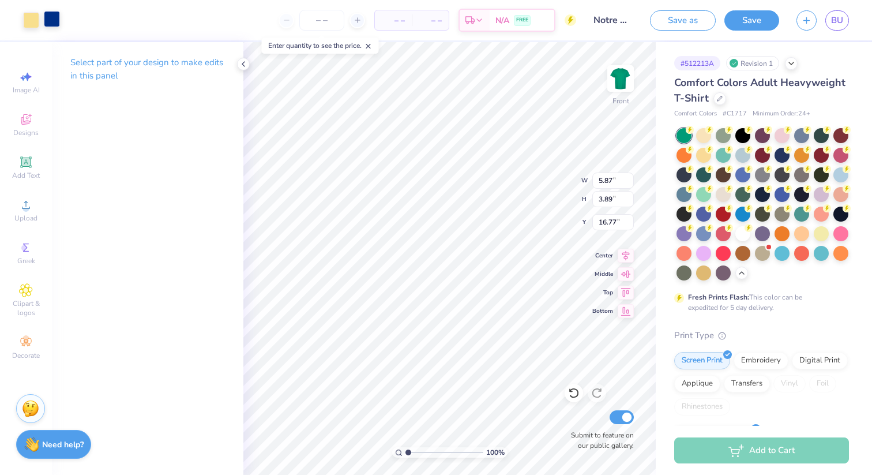
click at [54, 20] on div at bounding box center [52, 19] width 16 height 16
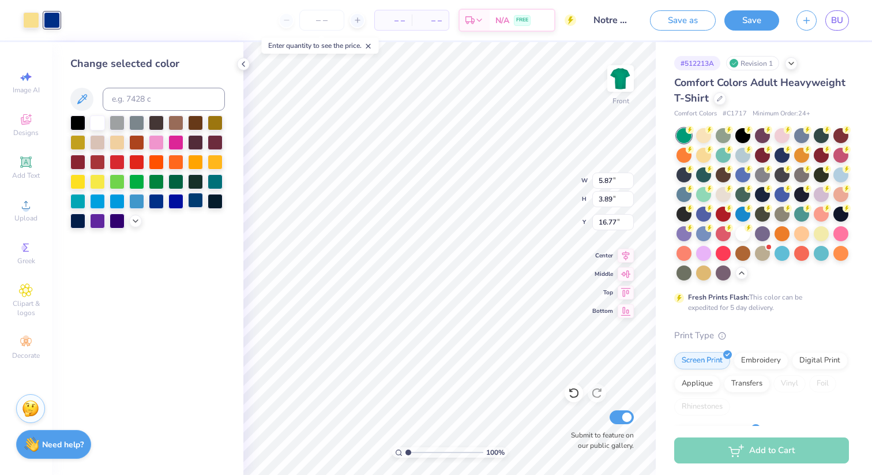
click at [195, 200] on div at bounding box center [195, 200] width 15 height 15
type input "5.42"
type input "9.02"
type input "9.70"
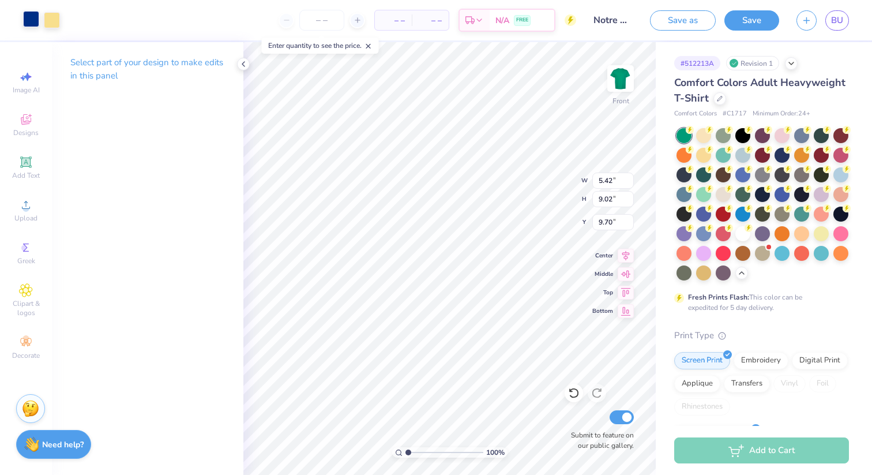
click at [35, 23] on div at bounding box center [31, 19] width 16 height 16
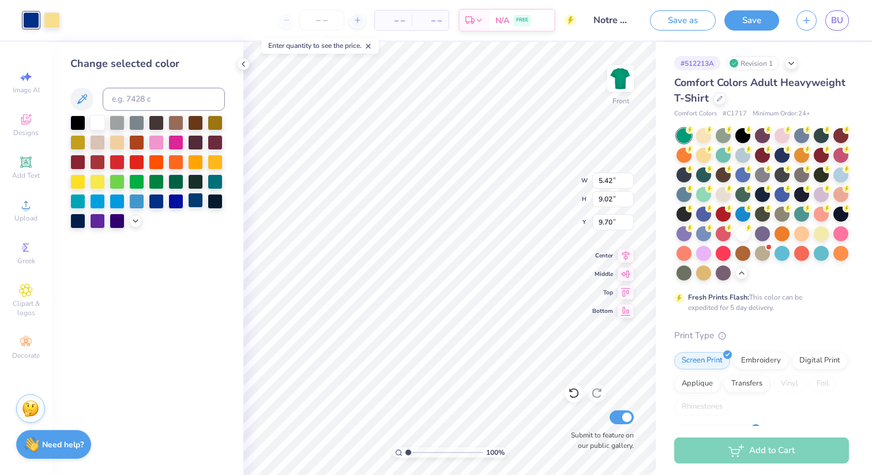
click at [194, 202] on div at bounding box center [195, 200] width 15 height 15
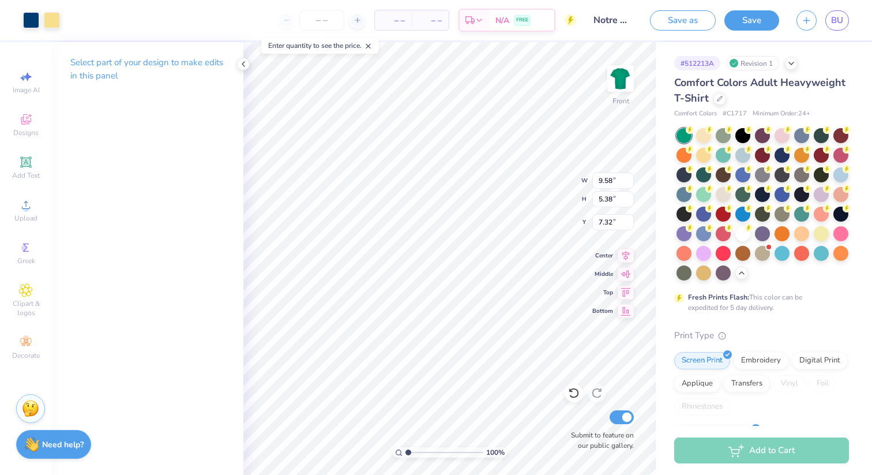
type input "8.16"
click at [29, 168] on icon at bounding box center [26, 162] width 14 height 14
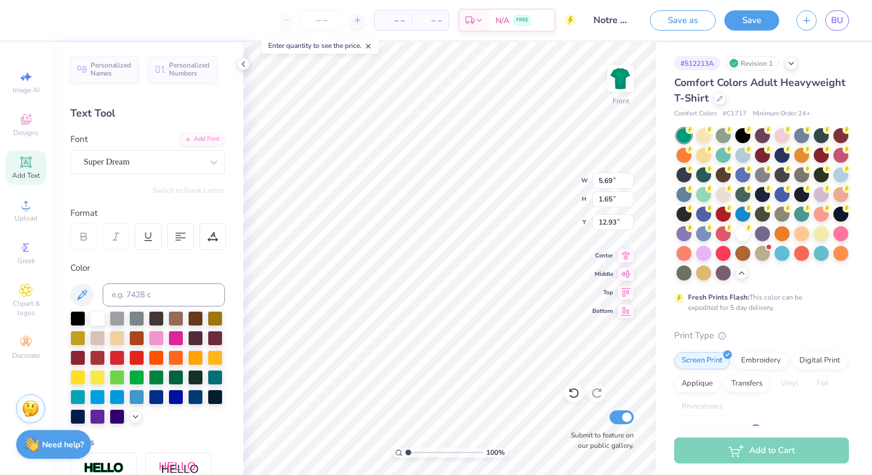
scroll to position [1, 3]
type textarea "[PERSON_NAME]"
type input "9.58"
type input "5.38"
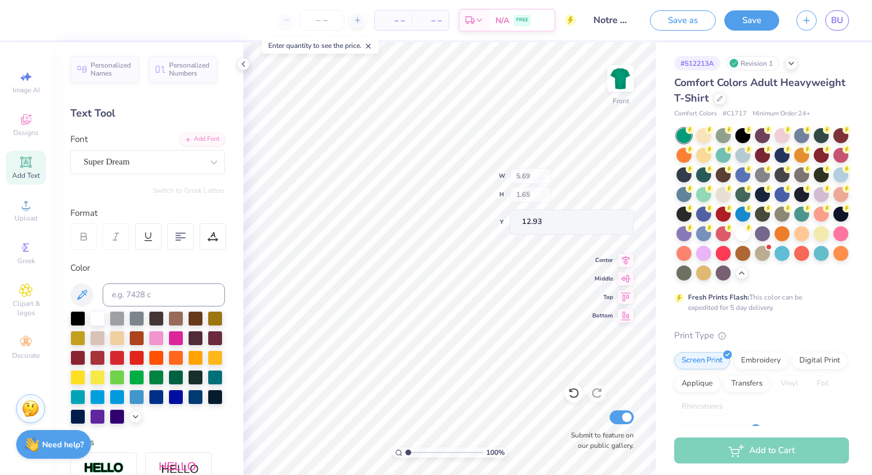
type input "8.16"
click at [134, 410] on div at bounding box center [135, 415] width 13 height 13
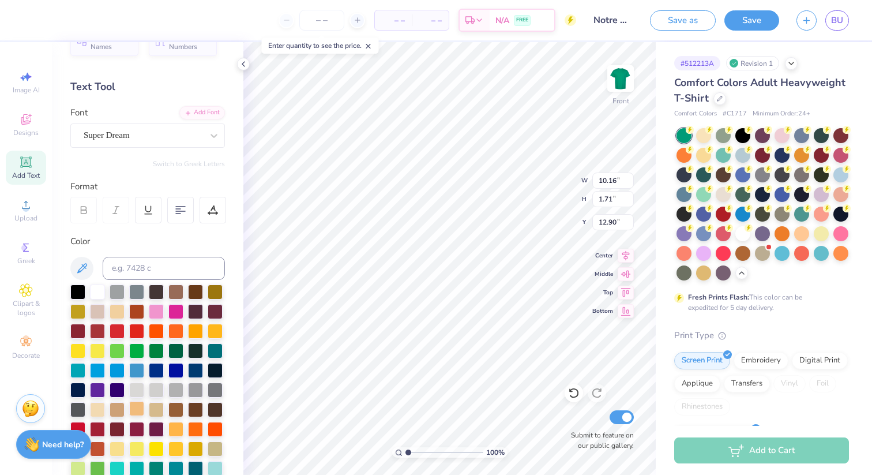
scroll to position [36, 0]
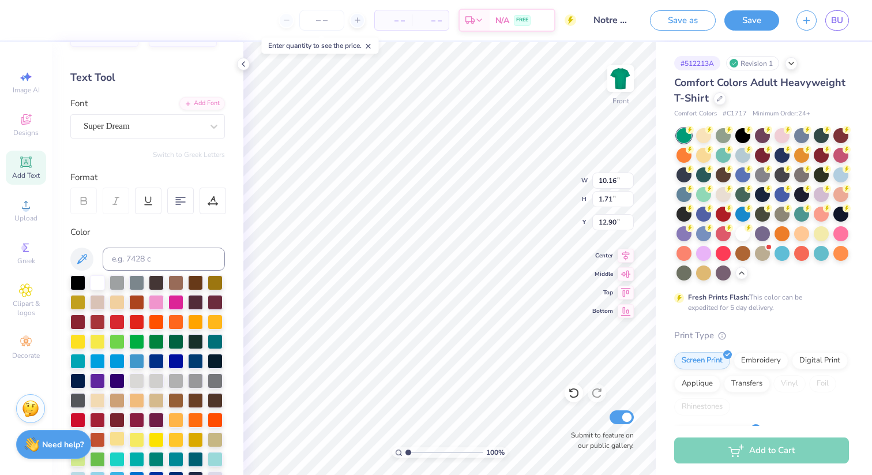
click at [120, 436] on div at bounding box center [117, 438] width 15 height 15
type input "4.54"
click at [14, 164] on div "Add Text" at bounding box center [26, 168] width 40 height 34
type textarea "FAMILY WEEKEND"
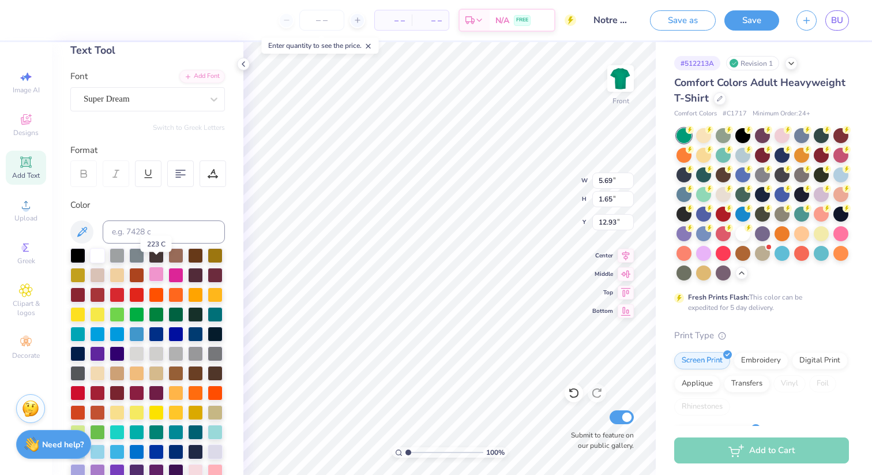
scroll to position [73, 0]
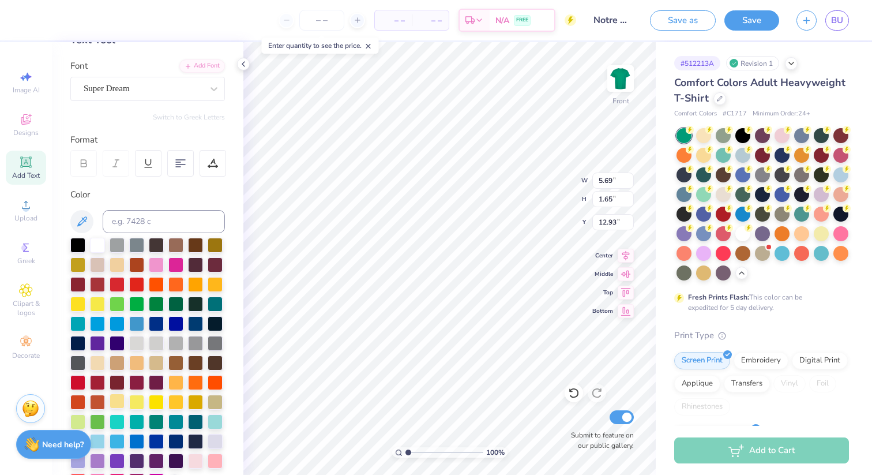
click at [117, 400] on div at bounding box center [117, 400] width 15 height 15
type input "14.53"
type input "1.33"
type input "13.08"
type input "12.84"
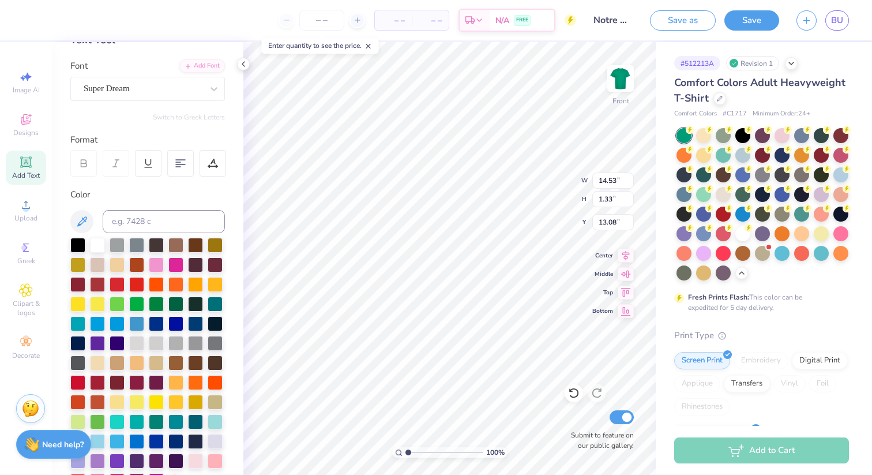
type input "1.18"
type input "6.50"
type input "4.55"
type input "4.57"
click at [27, 170] on div "Add Text" at bounding box center [26, 168] width 40 height 34
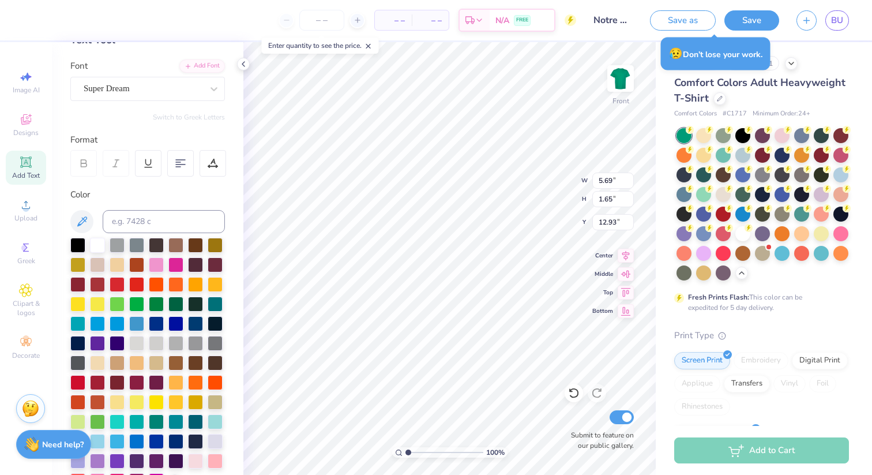
scroll to position [1, 3]
type textarea "NOTRE DAME VS BOISE STATE"
click at [625, 258] on icon at bounding box center [626, 254] width 16 height 14
click at [624, 253] on icon at bounding box center [626, 254] width 16 height 14
type input "14.53"
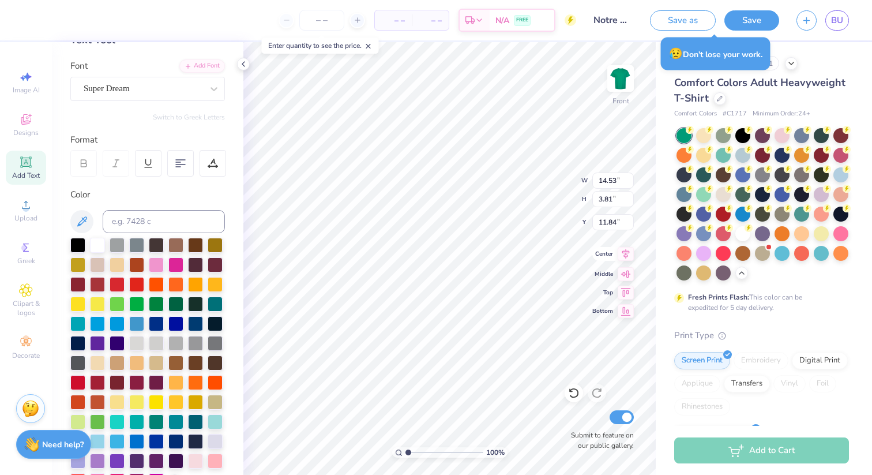
type input "3.81"
type input "11.84"
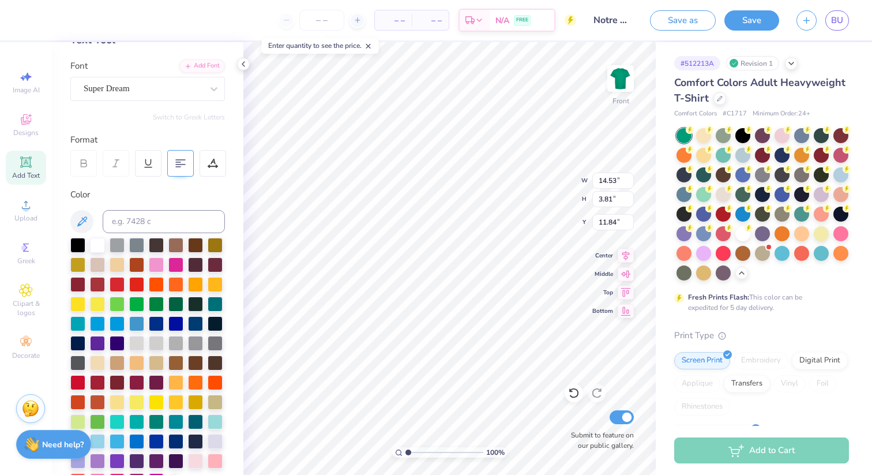
click at [185, 166] on icon at bounding box center [180, 163] width 10 height 10
type textarea "NOTRE DAME"
click at [120, 399] on div at bounding box center [117, 400] width 15 height 15
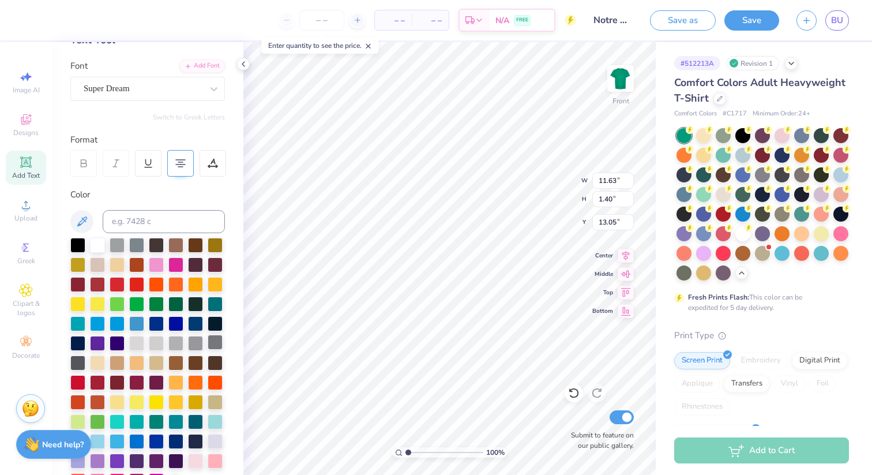
type input "21.03"
type input "11.99"
type input "16.19"
type input "4.66"
click at [25, 171] on span "Add Text" at bounding box center [26, 175] width 28 height 9
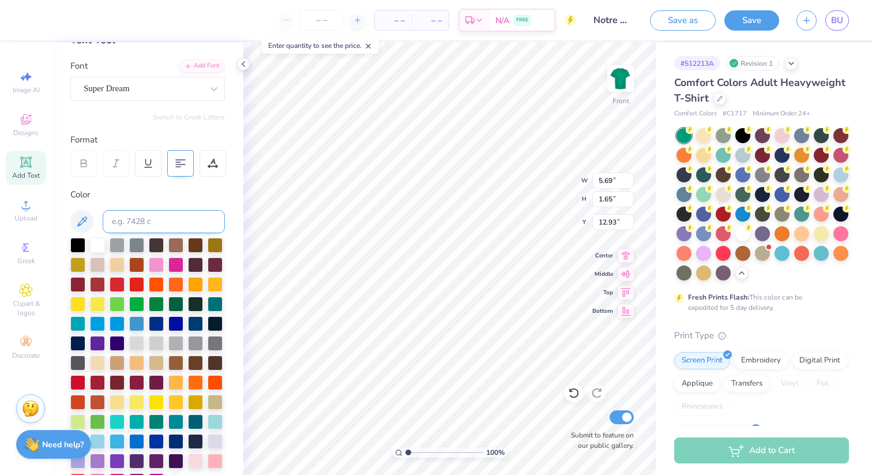
scroll to position [0, 3]
type textarea "VS BOISE STATE"
click at [117, 401] on div at bounding box center [117, 400] width 15 height 15
type input "21.07"
type input "11.76"
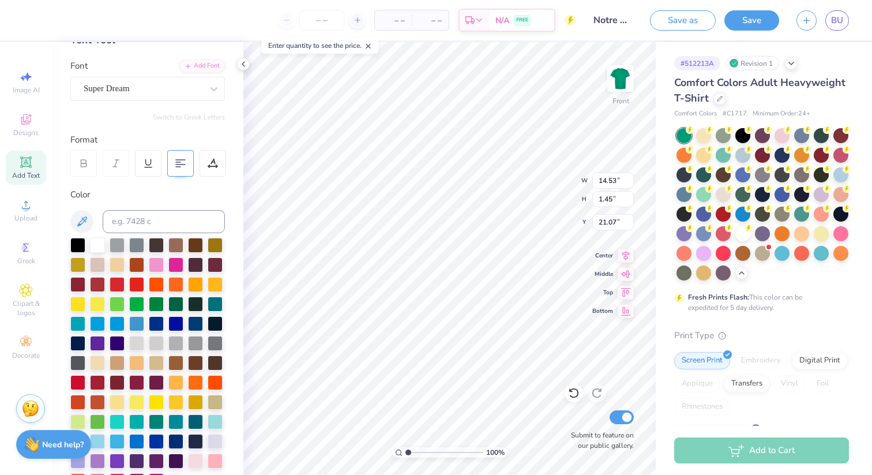
type input "1.17"
type input "21.16"
click at [28, 162] on icon at bounding box center [25, 162] width 9 height 9
type textarea "[DATE]"
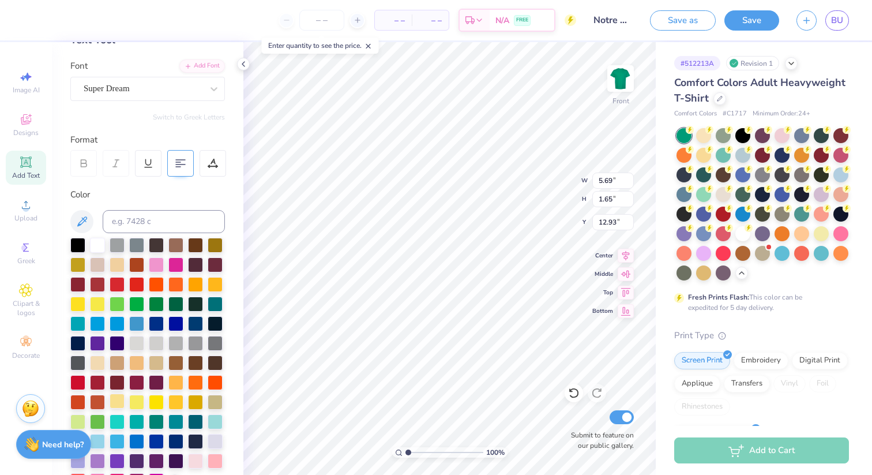
click at [118, 400] on div at bounding box center [117, 400] width 15 height 15
type input "22.67"
type input "2.77"
type input "0.49"
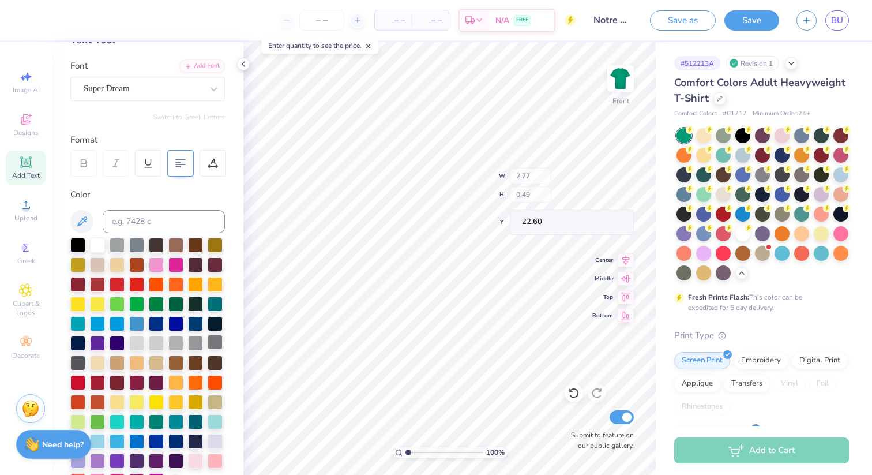
type input "22.60"
type input "5.59"
type input "3.91"
type input "15.34"
type input "5.32"
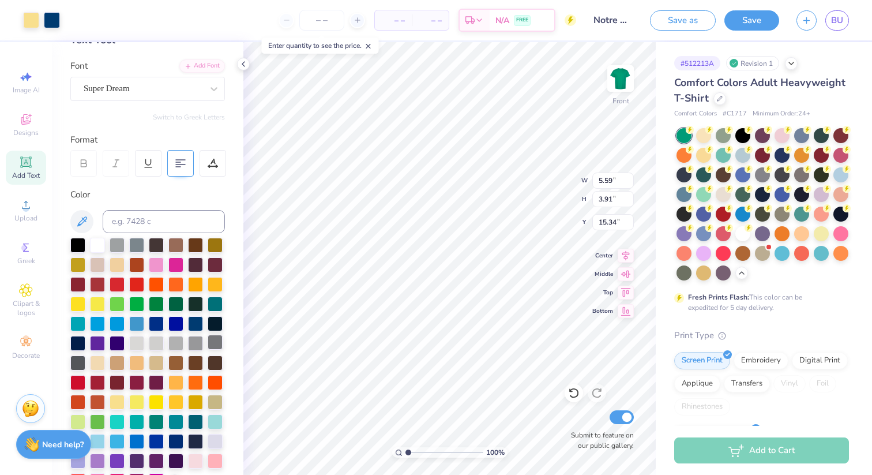
type input "3.52"
type input "16.52"
type input "4.54"
type input "2.18"
type input "9.89"
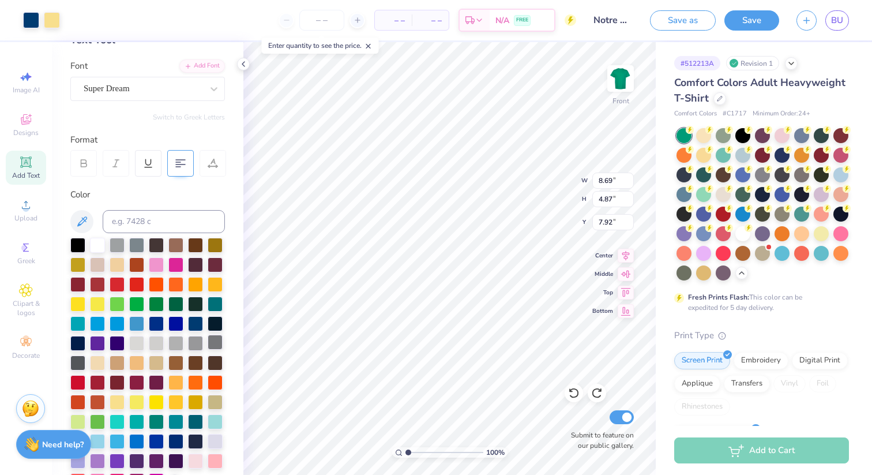
type input "8.26"
type input "4.98"
click at [27, 211] on circle at bounding box center [26, 208] width 6 height 6
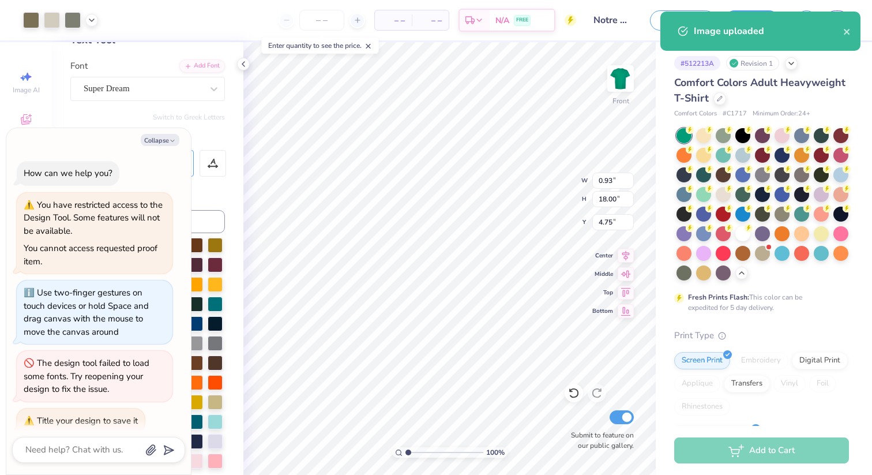
scroll to position [426, 0]
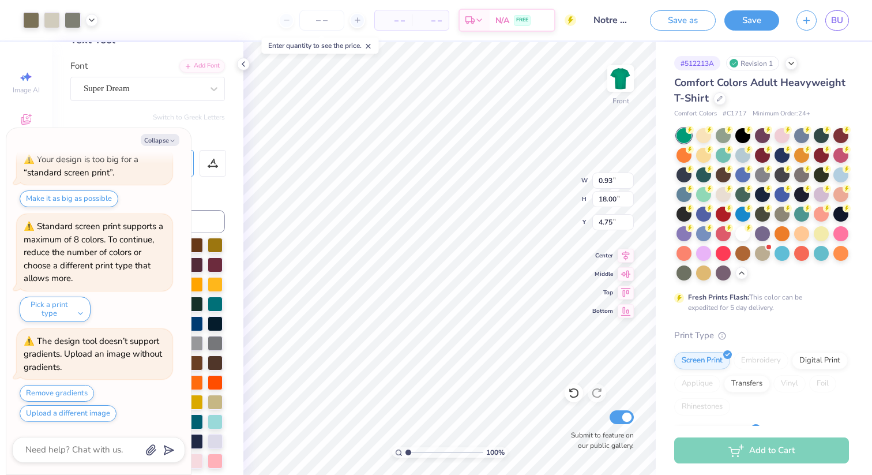
type textarea "x"
type input "3.09"
type input "17.84"
type input "4.82"
type textarea "x"
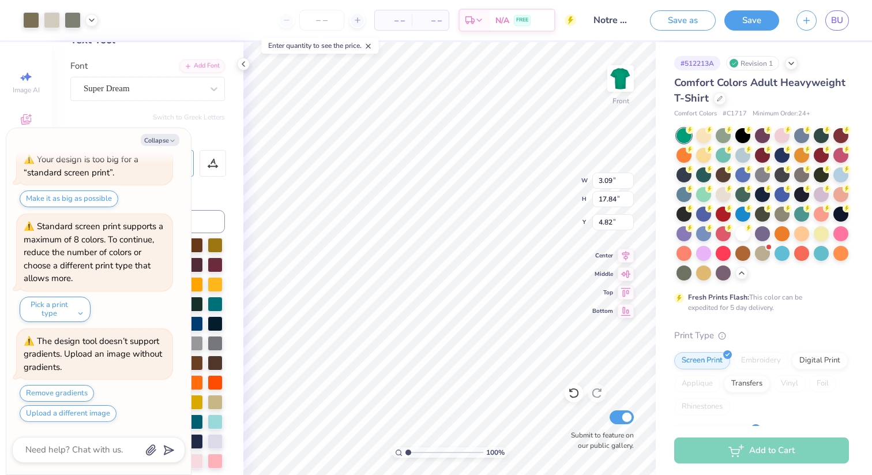
type input "2.15"
type input "12.40"
type input "10.27"
type textarea "x"
type input "8.85"
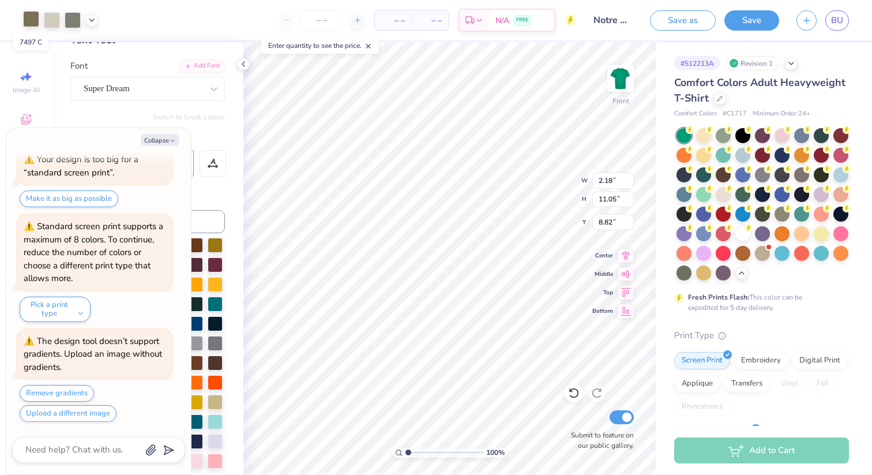
click at [33, 18] on div at bounding box center [31, 19] width 16 height 16
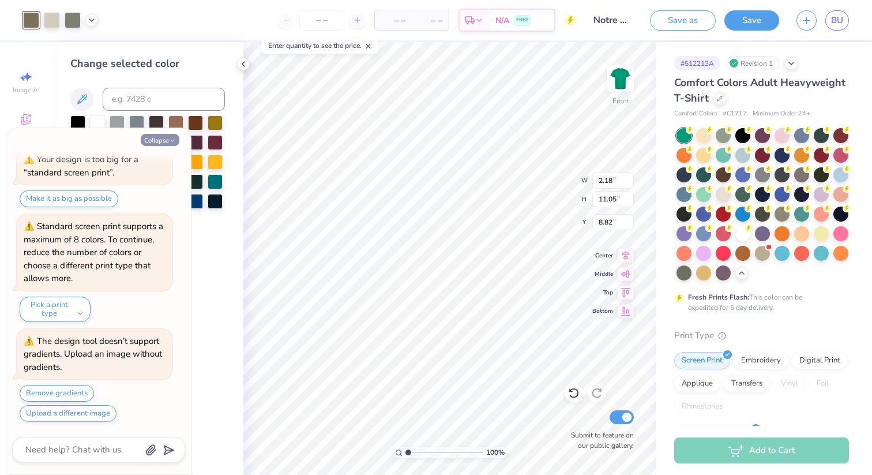
click at [171, 142] on icon "button" at bounding box center [172, 140] width 7 height 7
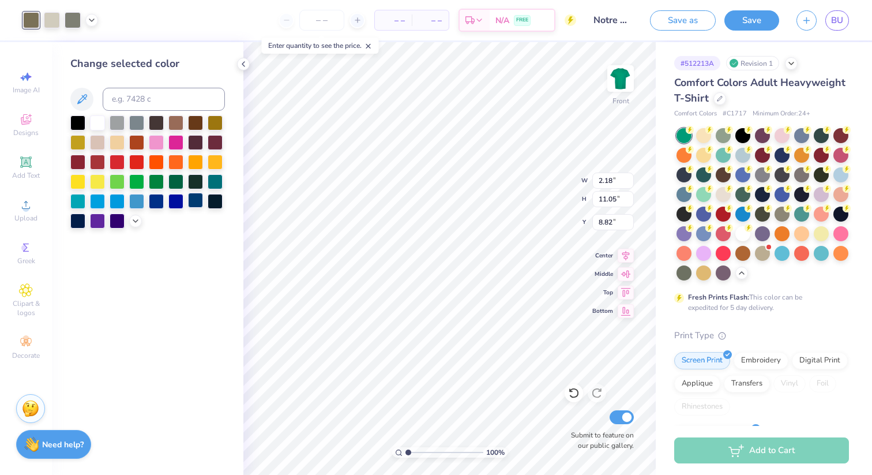
click at [193, 201] on div at bounding box center [195, 200] width 15 height 15
click at [407, 459] on li "Send to Back" at bounding box center [422, 460] width 91 height 23
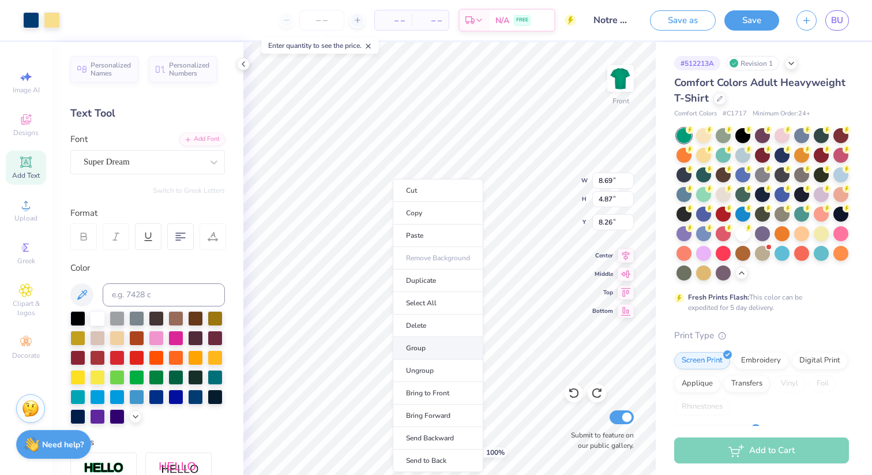
click at [423, 345] on li "Group" at bounding box center [438, 348] width 91 height 23
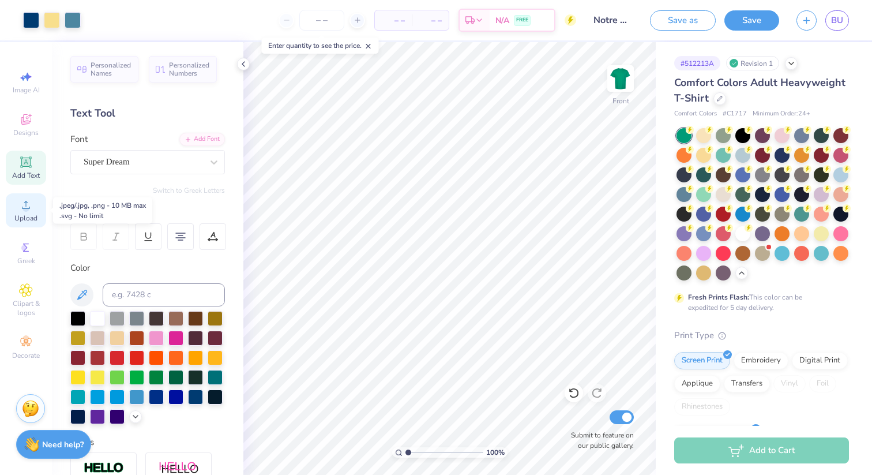
click at [29, 213] on span "Upload" at bounding box center [25, 217] width 23 height 9
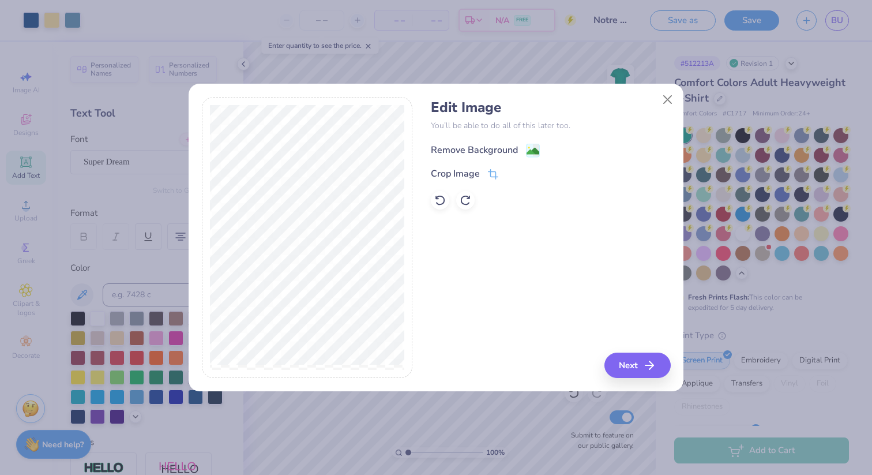
click at [531, 155] on image at bounding box center [533, 151] width 13 height 13
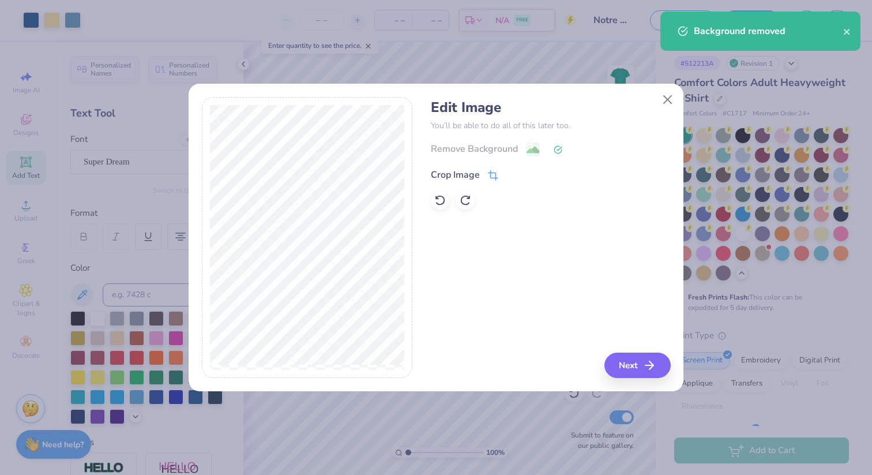
click at [480, 175] on div "Crop Image" at bounding box center [465, 175] width 68 height 14
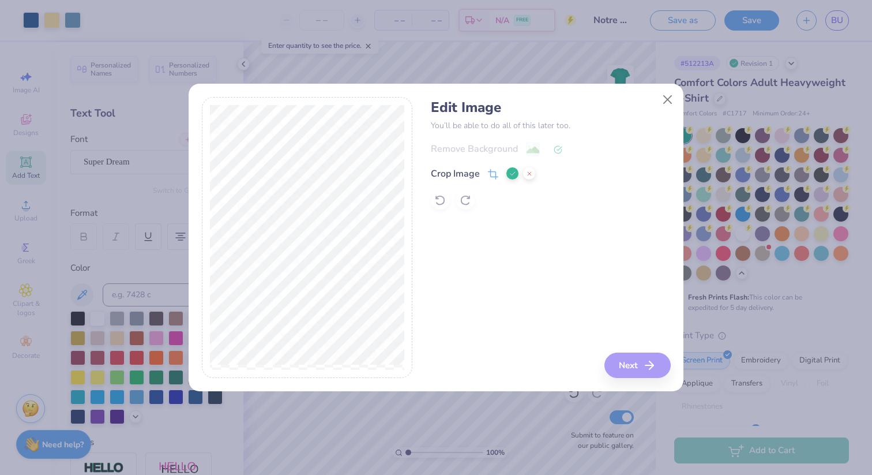
click at [511, 172] on icon at bounding box center [512, 173] width 7 height 7
click at [629, 368] on button "Next" at bounding box center [639, 365] width 66 height 25
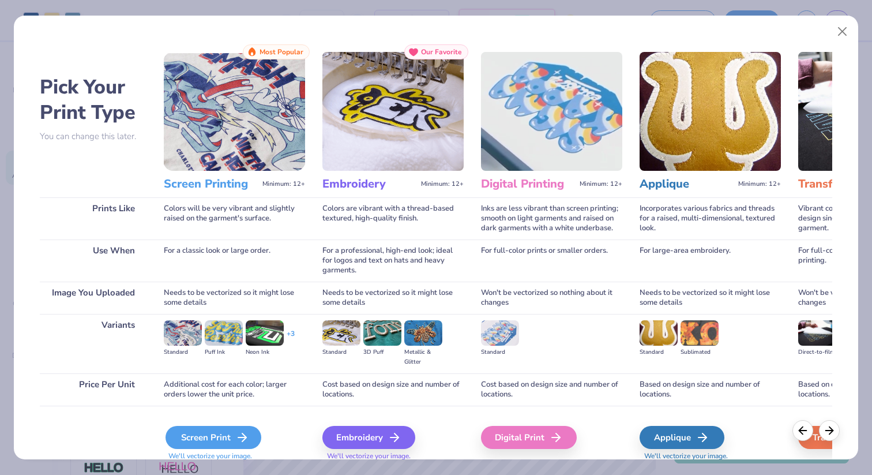
click at [243, 436] on icon at bounding box center [242, 437] width 14 height 14
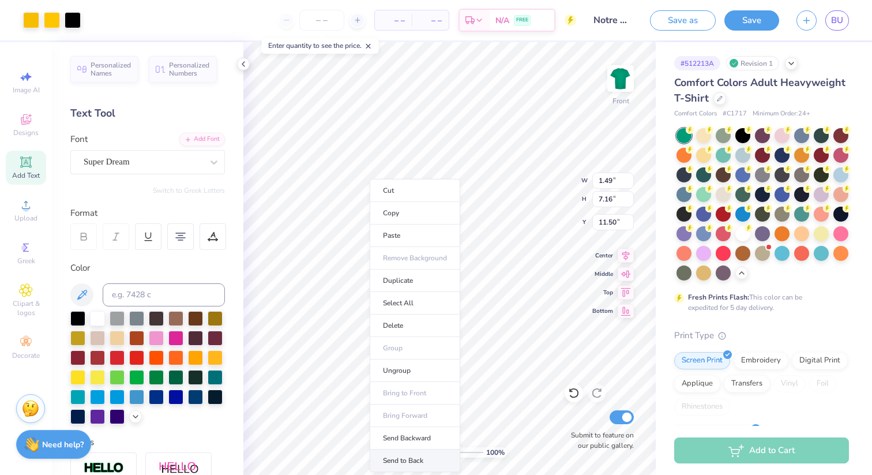
click at [407, 463] on li "Send to Back" at bounding box center [415, 460] width 91 height 23
click at [68, 20] on div at bounding box center [73, 19] width 16 height 16
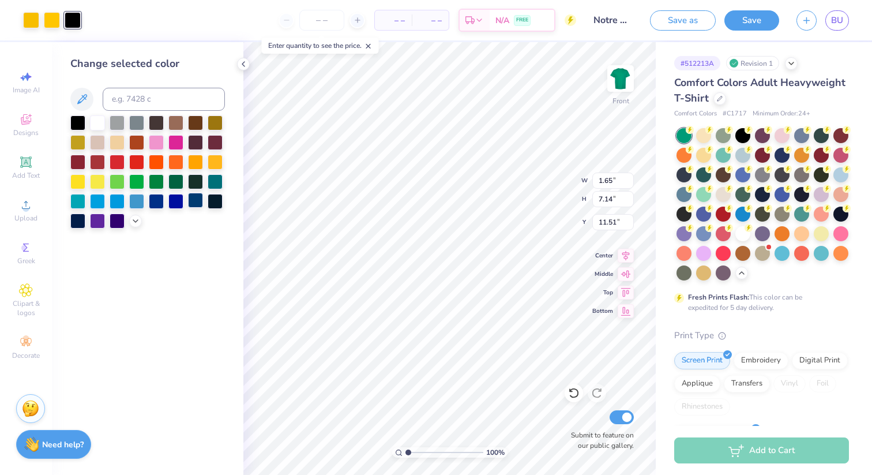
click at [190, 204] on div at bounding box center [195, 200] width 15 height 15
click at [36, 23] on div at bounding box center [31, 19] width 16 height 16
click at [133, 220] on icon at bounding box center [135, 219] width 9 height 9
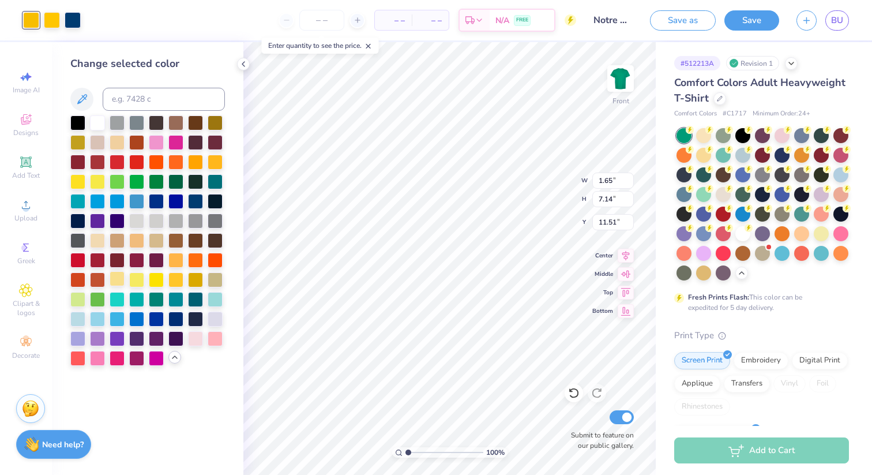
click at [117, 282] on div at bounding box center [117, 278] width 15 height 15
click at [52, 24] on div at bounding box center [52, 19] width 16 height 16
click at [121, 276] on div at bounding box center [117, 278] width 15 height 15
click at [242, 62] on icon at bounding box center [243, 63] width 9 height 9
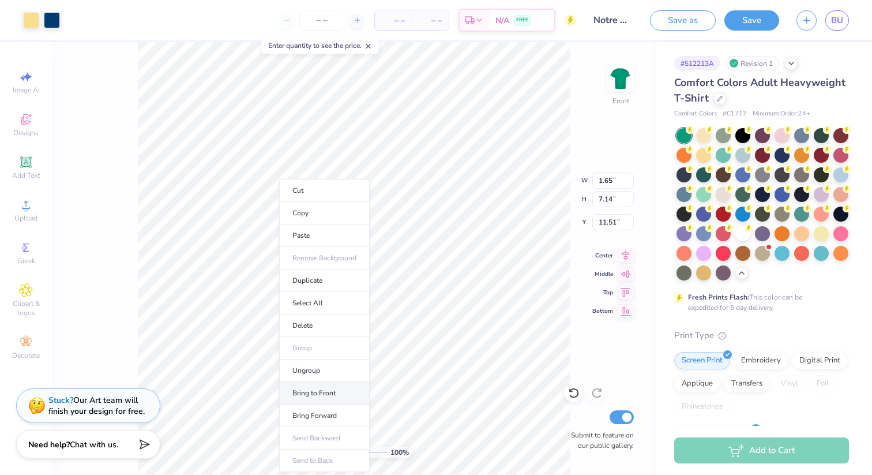
click at [323, 393] on li "Bring to Front" at bounding box center [324, 393] width 91 height 23
click at [318, 456] on li "Send to Back" at bounding box center [325, 460] width 91 height 23
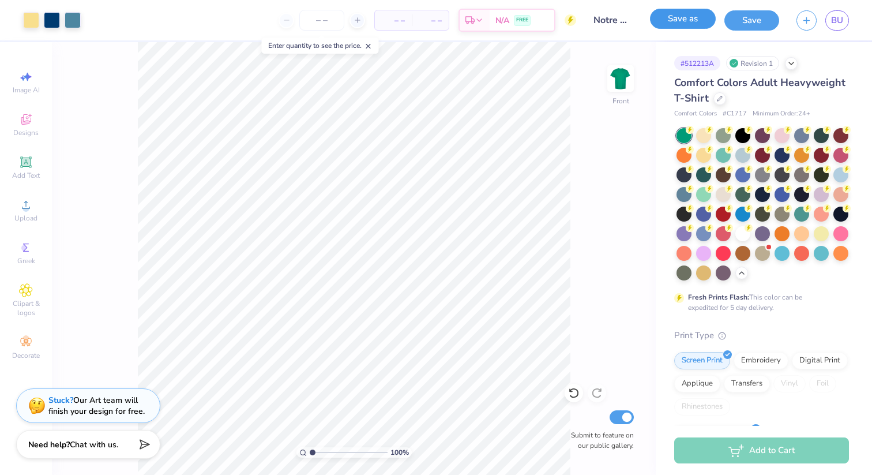
click at [674, 19] on button "Save as" at bounding box center [683, 19] width 66 height 20
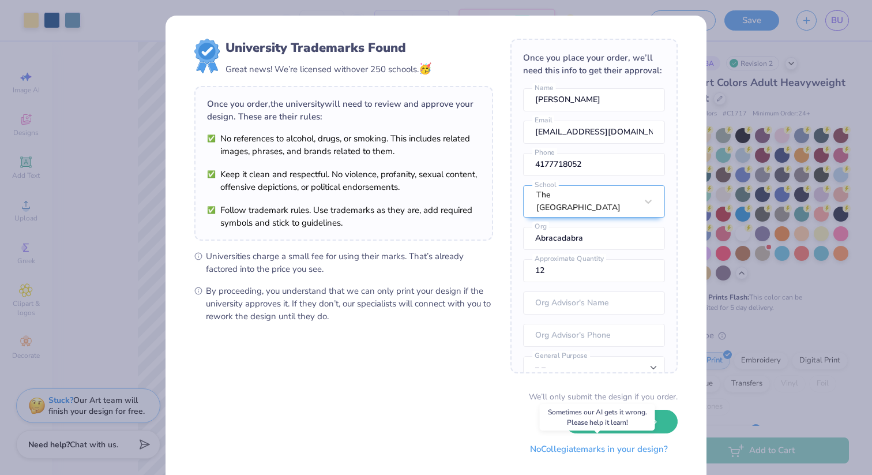
click at [545, 449] on button "No Collegiate marks in your design?" at bounding box center [599, 449] width 158 height 24
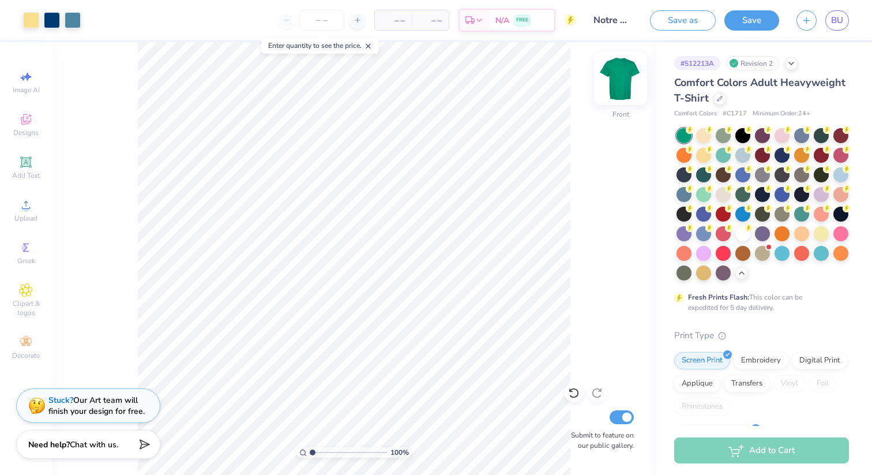
click at [620, 74] on img at bounding box center [621, 78] width 46 height 46
click at [144, 31] on div "– – Per Item – – Total Est. Delivery N/A FREE" at bounding box center [304, 20] width 545 height 40
click at [28, 209] on circle at bounding box center [26, 208] width 6 height 6
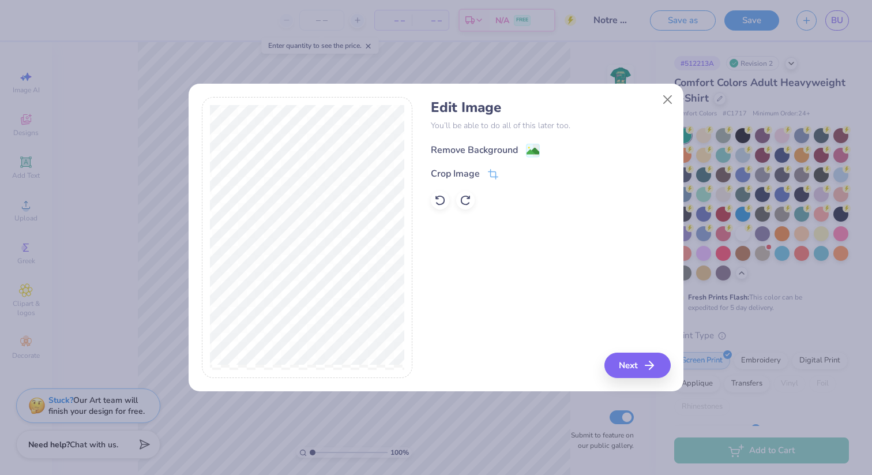
click at [503, 152] on div "Remove Background" at bounding box center [474, 150] width 87 height 14
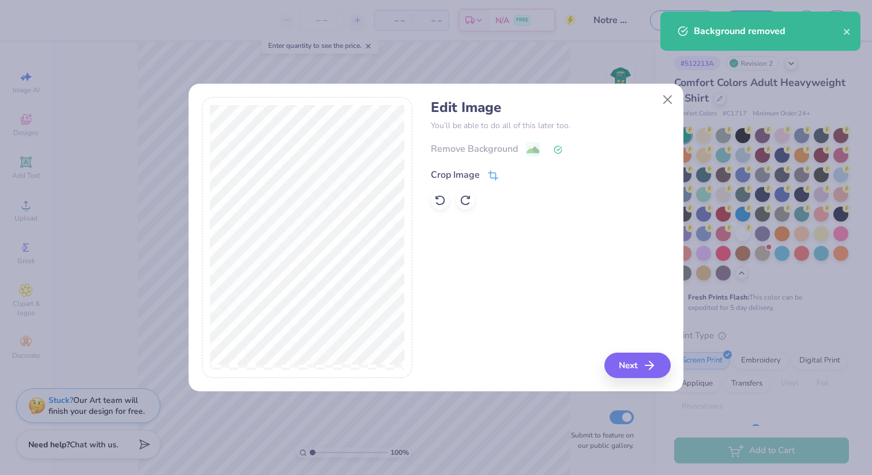
click at [441, 176] on div "Crop Image" at bounding box center [455, 175] width 49 height 14
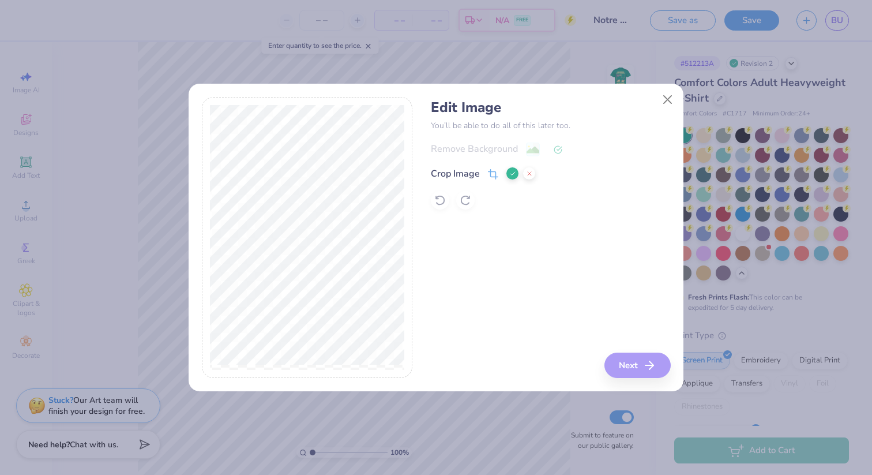
click at [455, 99] on div "Edit Image You’ll be able to do all of this later too. Remove Background Crop I…" at bounding box center [436, 238] width 469 height 282
click at [317, 92] on div "Edit Image You’ll be able to do all of this later too. Remove Background Crop I…" at bounding box center [436, 237] width 496 height 309
click at [308, 103] on div at bounding box center [307, 238] width 211 height 282
click at [513, 173] on polyline at bounding box center [513, 173] width 5 height 3
click at [644, 365] on button "Next" at bounding box center [639, 365] width 66 height 25
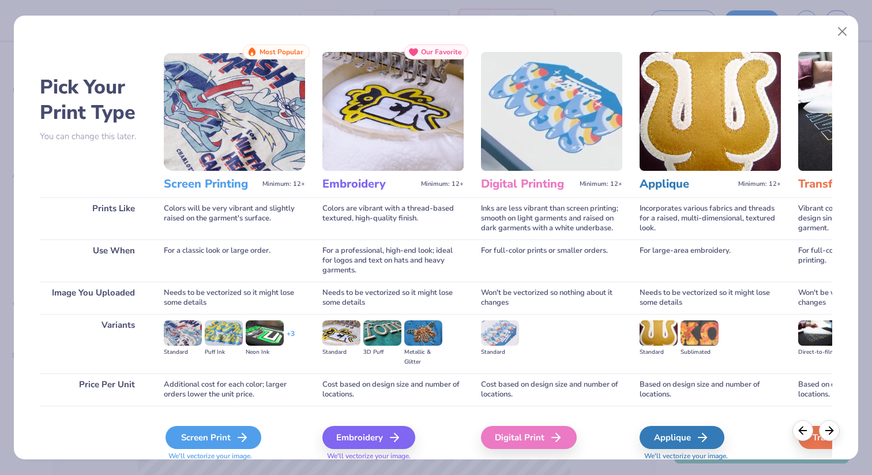
click at [236, 434] on icon at bounding box center [242, 437] width 14 height 14
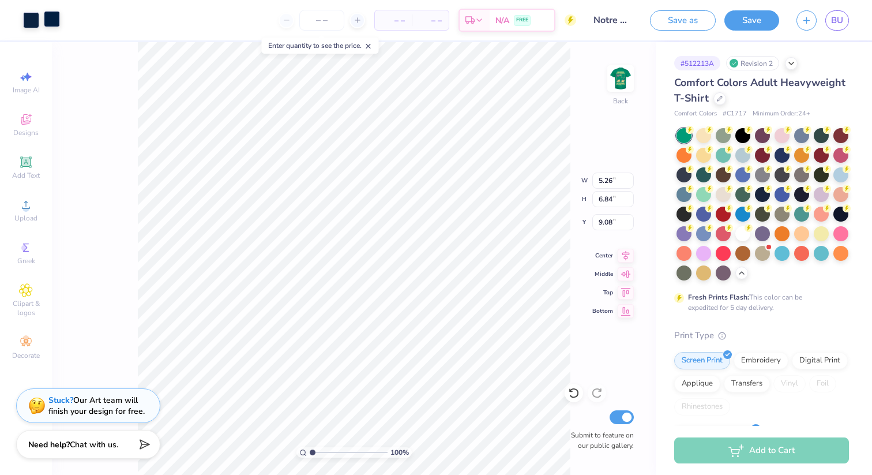
click at [49, 23] on div at bounding box center [52, 19] width 16 height 16
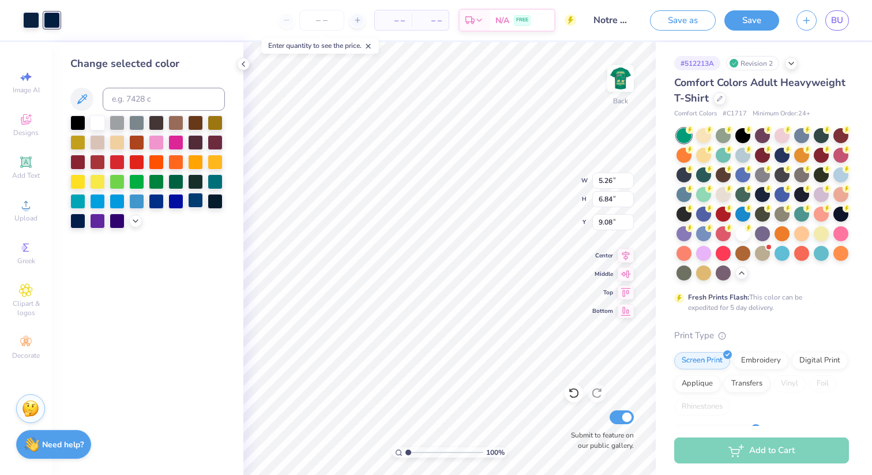
click at [197, 201] on div at bounding box center [195, 200] width 15 height 15
click at [36, 25] on div at bounding box center [31, 19] width 16 height 16
click at [198, 203] on div at bounding box center [195, 200] width 15 height 15
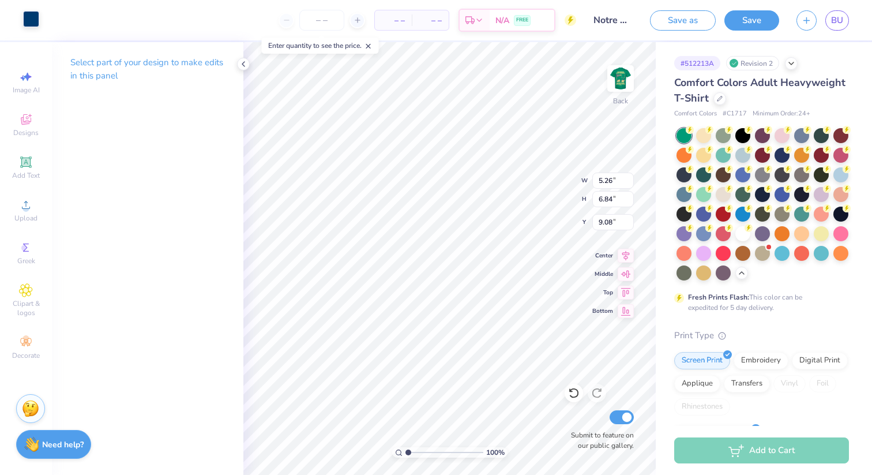
click at [36, 21] on div at bounding box center [31, 19] width 16 height 16
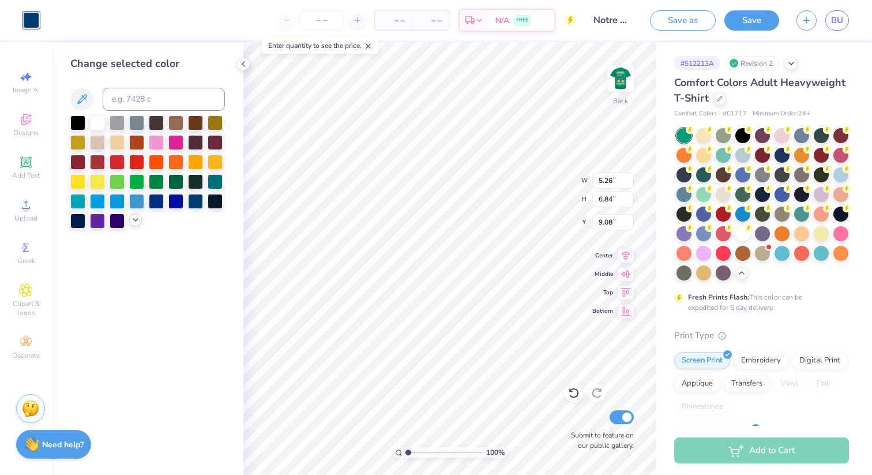
click at [137, 216] on div at bounding box center [135, 219] width 13 height 13
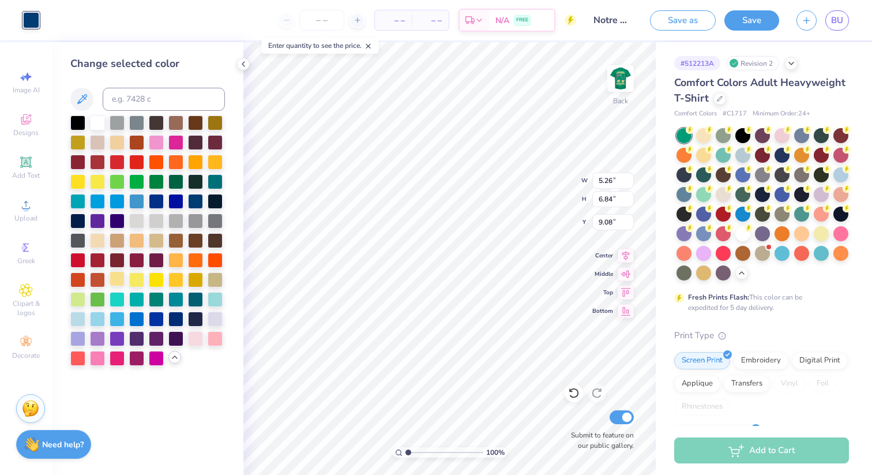
click at [119, 277] on div at bounding box center [117, 278] width 15 height 15
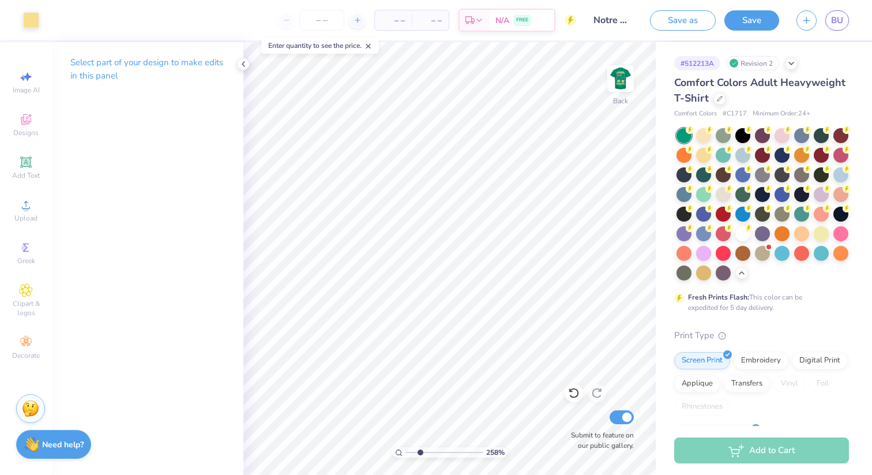
drag, startPoint x: 410, startPoint y: 451, endPoint x: 420, endPoint y: 451, distance: 10.4
click at [420, 451] on input "range" at bounding box center [445, 452] width 78 height 10
click at [414, 449] on input "range" at bounding box center [445, 452] width 78 height 10
click at [31, 164] on icon at bounding box center [26, 162] width 14 height 14
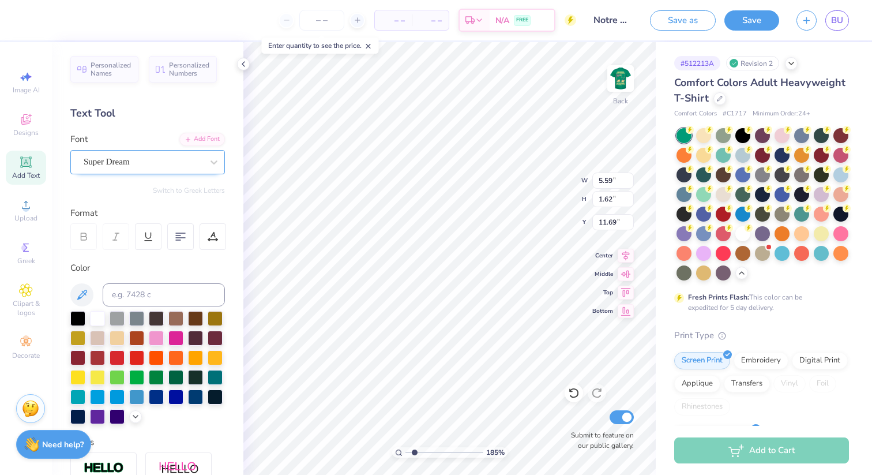
click at [134, 167] on div "Super Dream" at bounding box center [143, 162] width 121 height 18
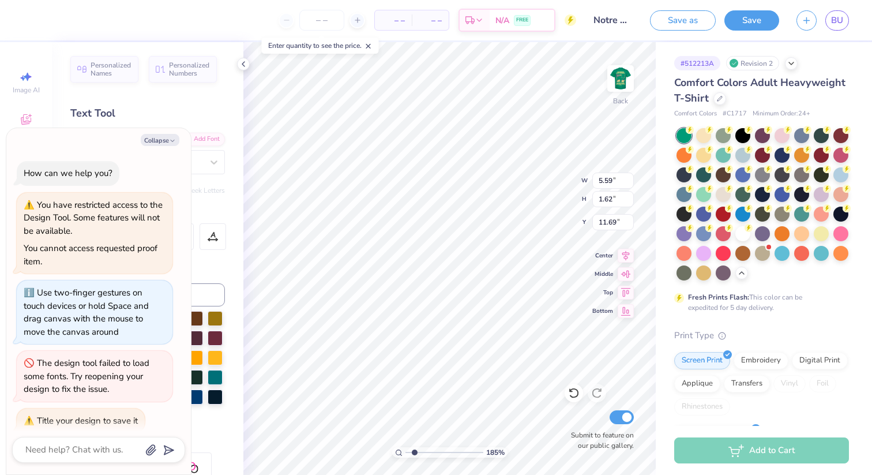
scroll to position [488, 0]
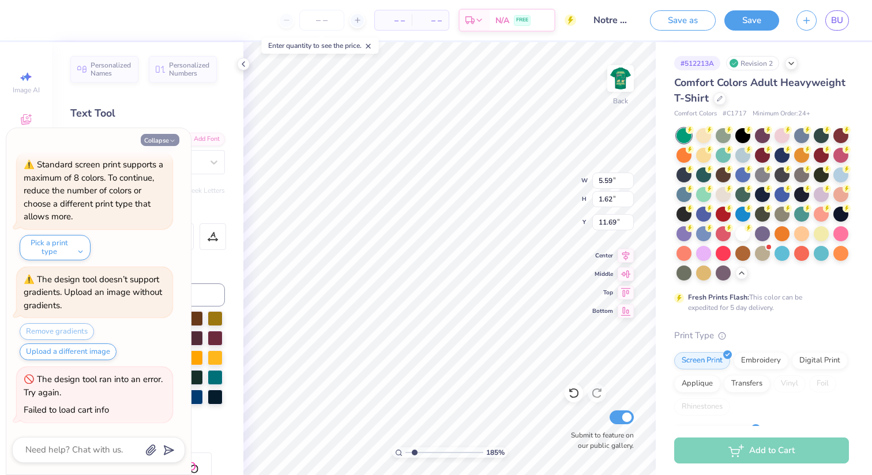
click at [165, 138] on button "Collapse" at bounding box center [160, 140] width 39 height 12
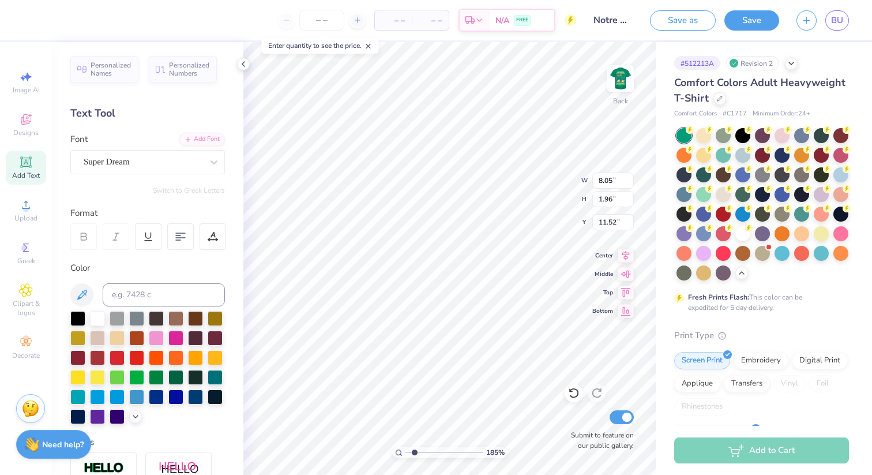
scroll to position [0, 0]
click at [133, 416] on icon at bounding box center [135, 415] width 9 height 9
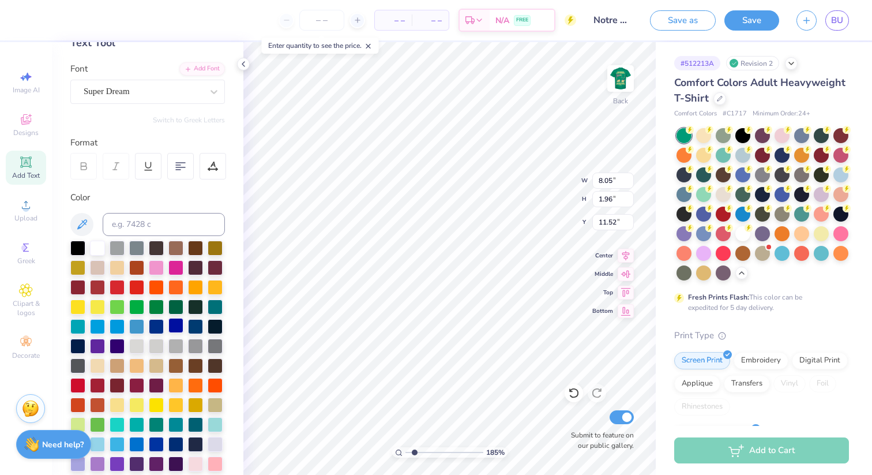
scroll to position [72, 0]
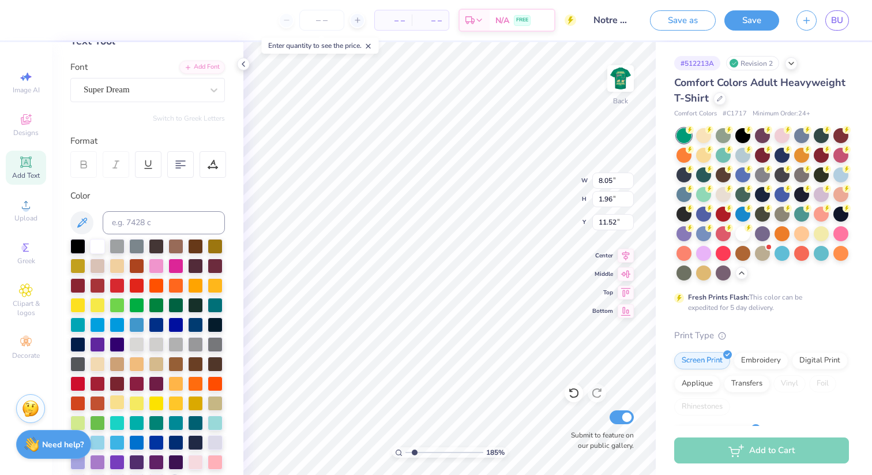
click at [114, 400] on div at bounding box center [117, 402] width 15 height 15
click at [22, 160] on icon at bounding box center [25, 162] width 9 height 9
click at [121, 403] on div at bounding box center [117, 402] width 15 height 15
click at [30, 168] on icon at bounding box center [26, 162] width 14 height 14
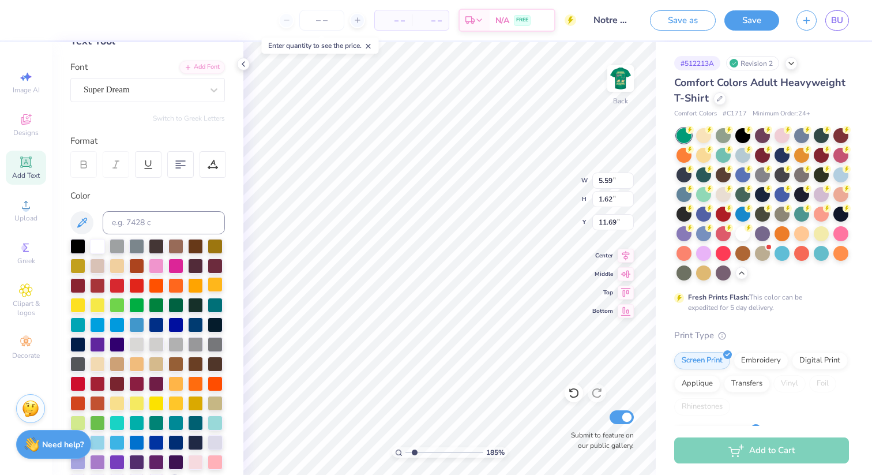
scroll to position [0, 0]
click at [117, 402] on div at bounding box center [117, 402] width 15 height 15
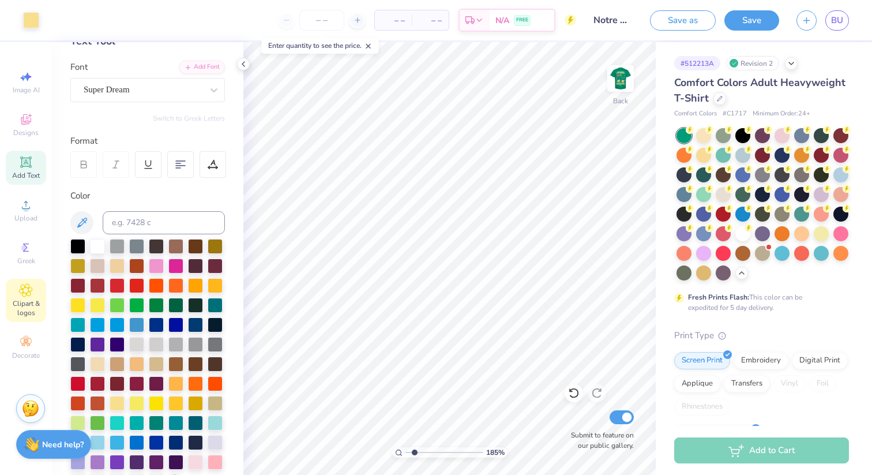
click at [31, 286] on icon at bounding box center [25, 290] width 13 height 14
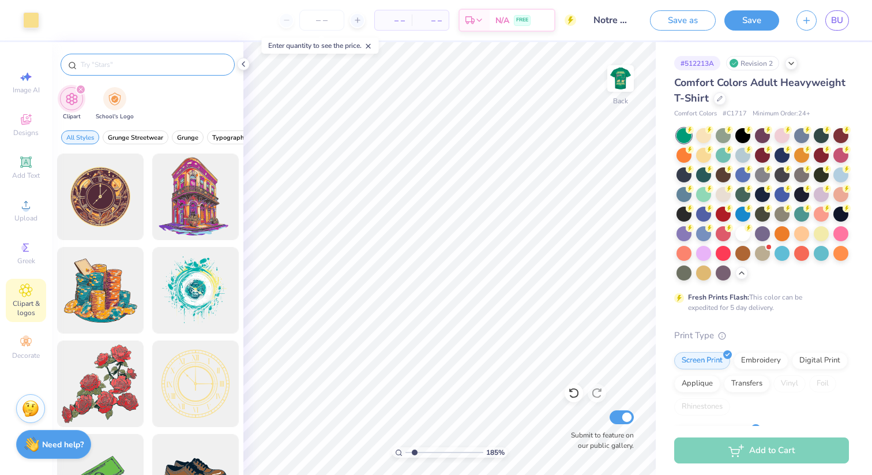
click at [139, 68] on input "text" at bounding box center [154, 65] width 148 height 12
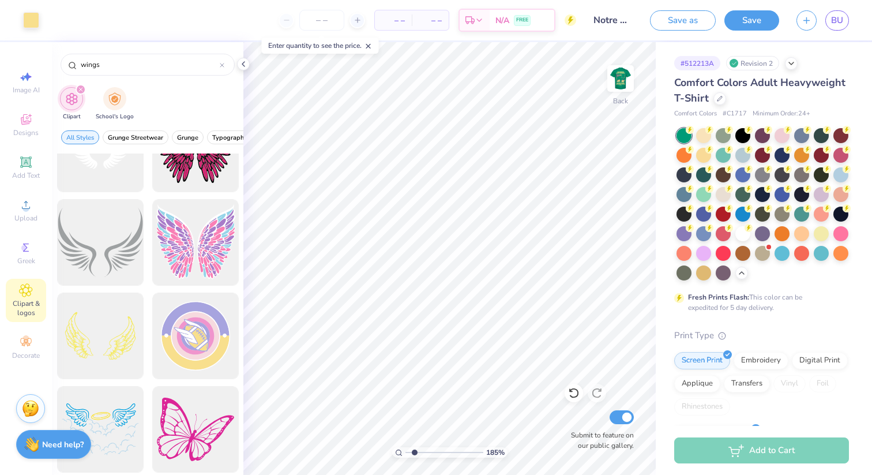
scroll to position [331, 0]
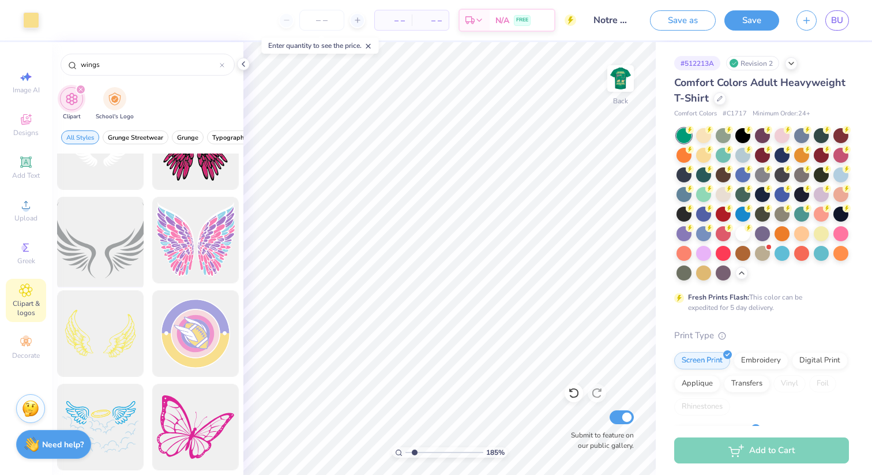
click at [91, 248] on div at bounding box center [100, 240] width 95 height 95
click at [29, 25] on div at bounding box center [31, 19] width 16 height 16
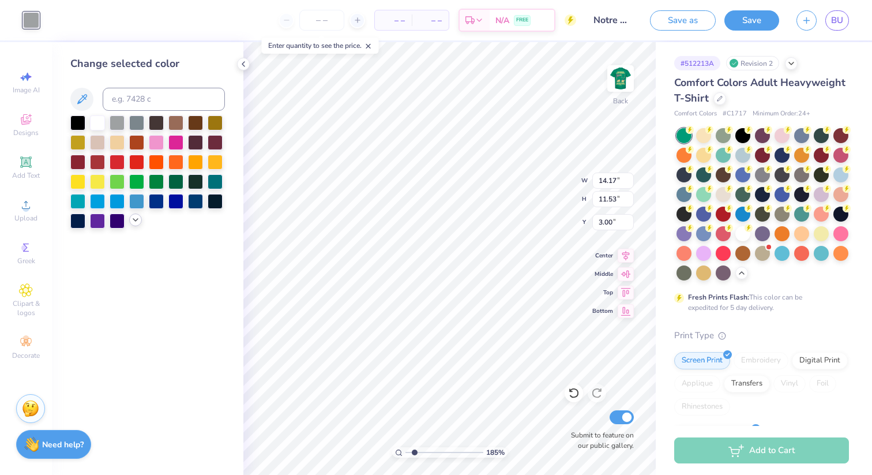
click at [138, 223] on icon at bounding box center [135, 219] width 9 height 9
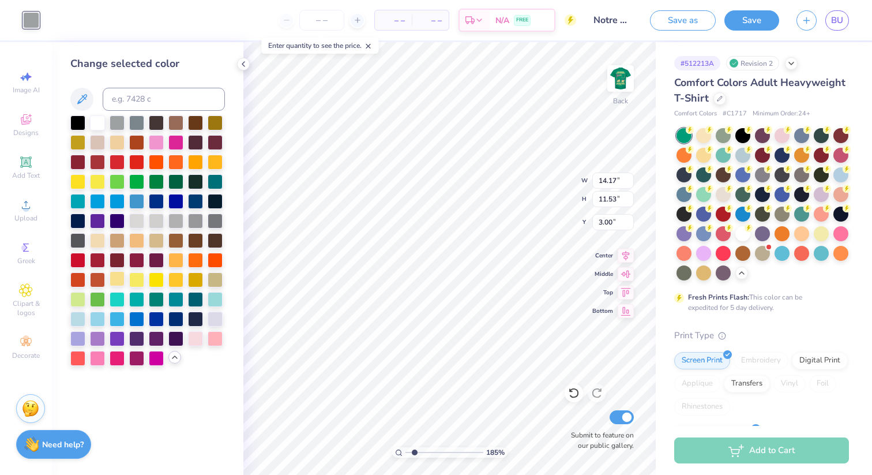
click at [115, 278] on div at bounding box center [117, 278] width 15 height 15
click at [29, 297] on icon at bounding box center [25, 290] width 13 height 14
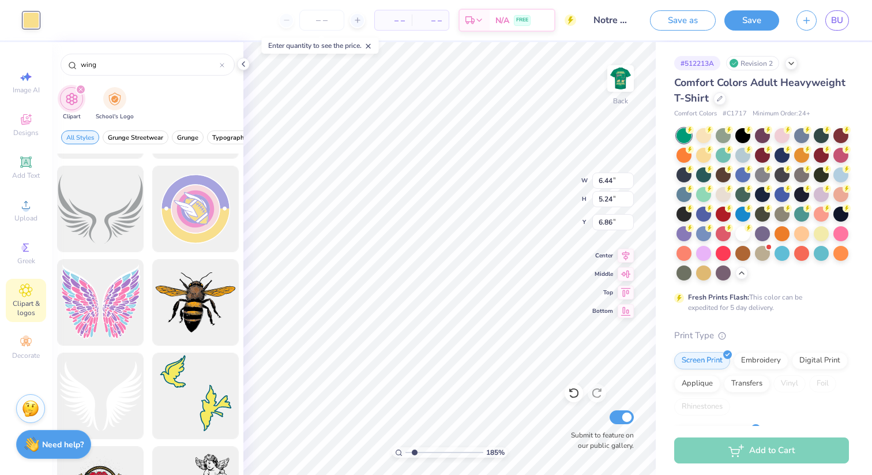
scroll to position [539, 0]
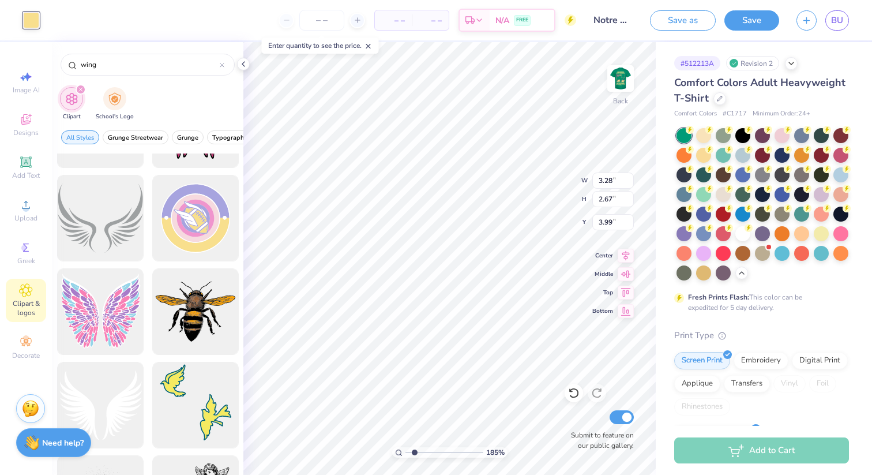
click at [50, 443] on strong "Need help?" at bounding box center [63, 442] width 42 height 11
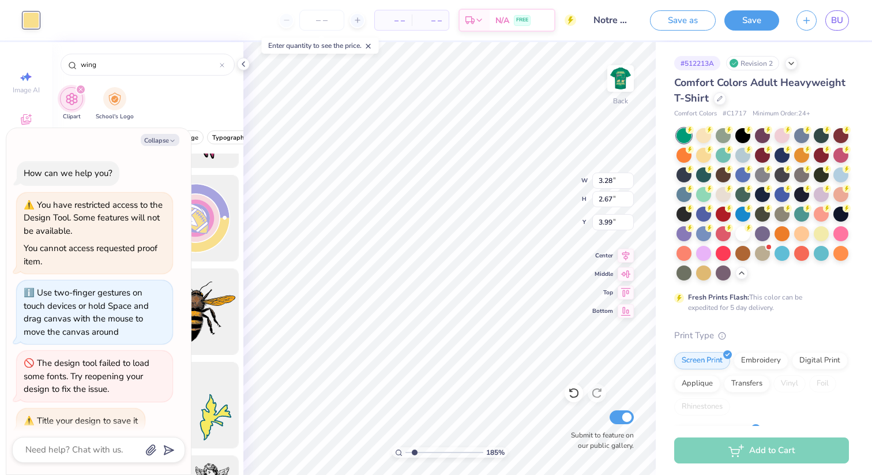
scroll to position [488, 0]
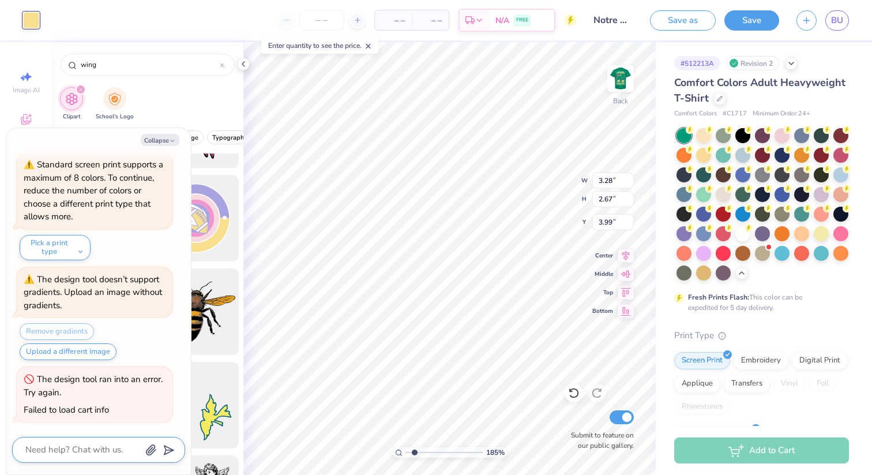
click at [80, 450] on textarea at bounding box center [82, 450] width 117 height 16
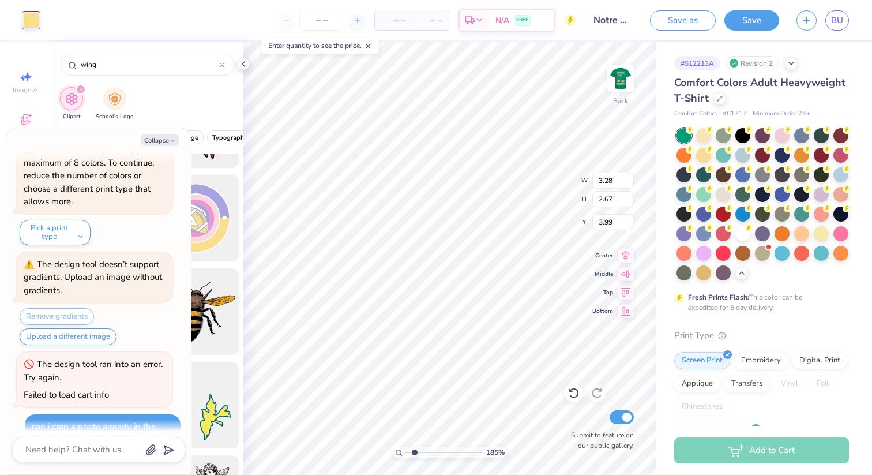
scroll to position [533, 0]
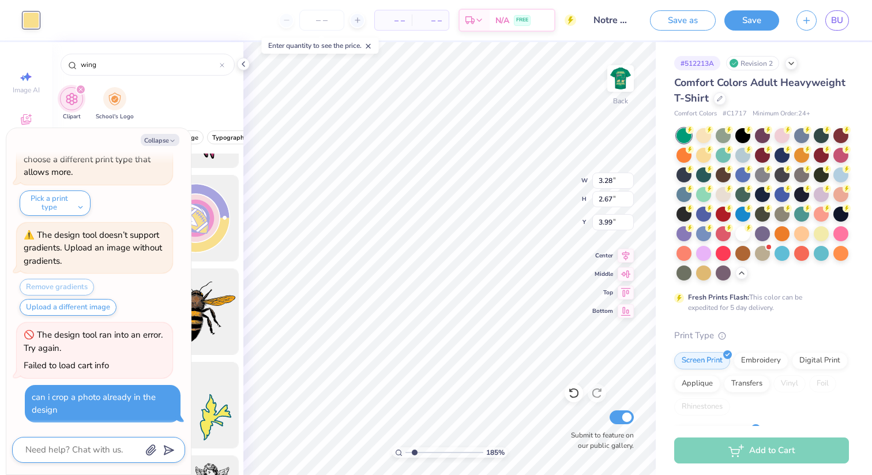
click at [77, 447] on textarea at bounding box center [82, 450] width 117 height 16
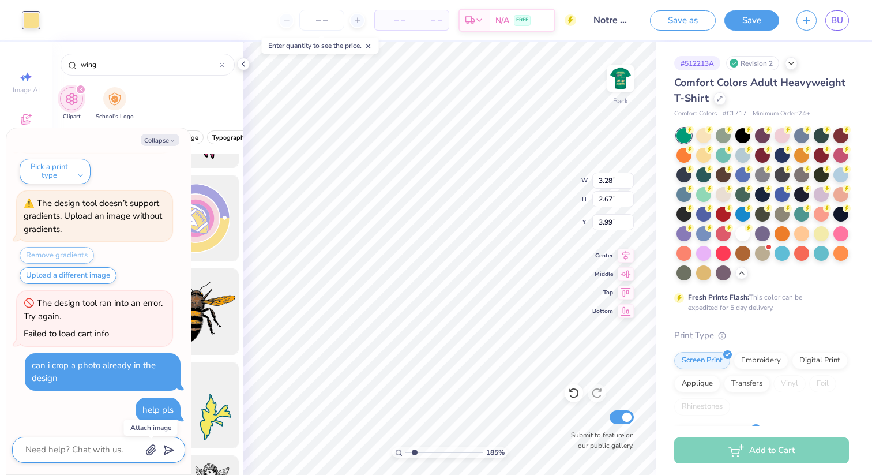
click at [149, 452] on icon "button" at bounding box center [151, 450] width 9 height 10
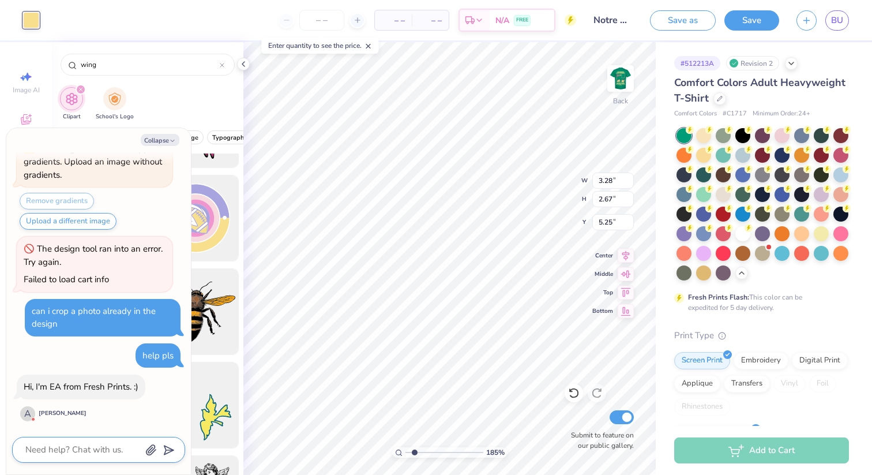
click at [69, 452] on textarea at bounding box center [82, 450] width 117 height 16
click at [102, 452] on textarea at bounding box center [82, 450] width 117 height 16
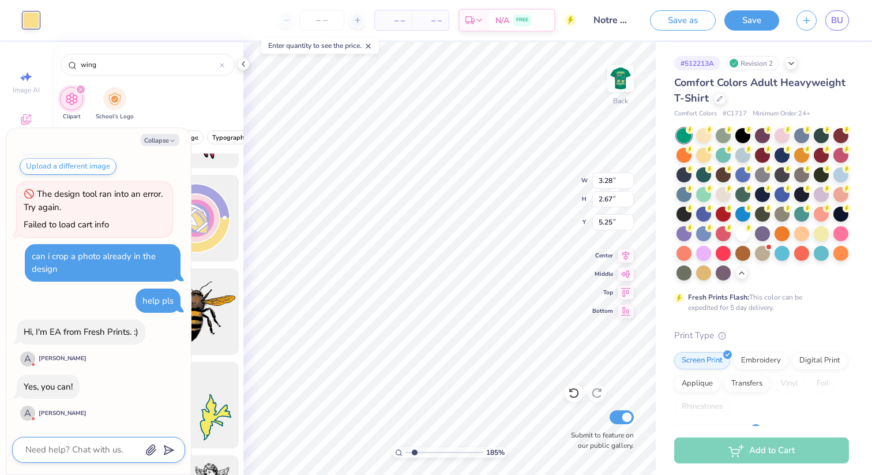
scroll to position [767, 0]
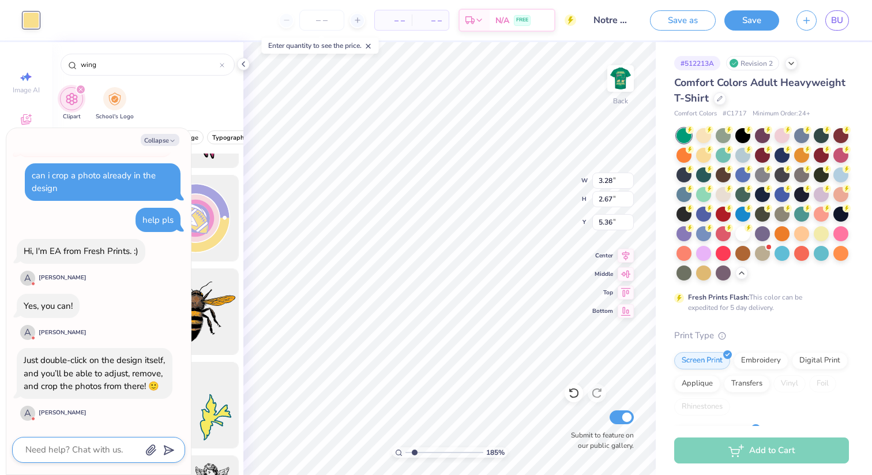
click at [61, 449] on textarea at bounding box center [82, 450] width 117 height 16
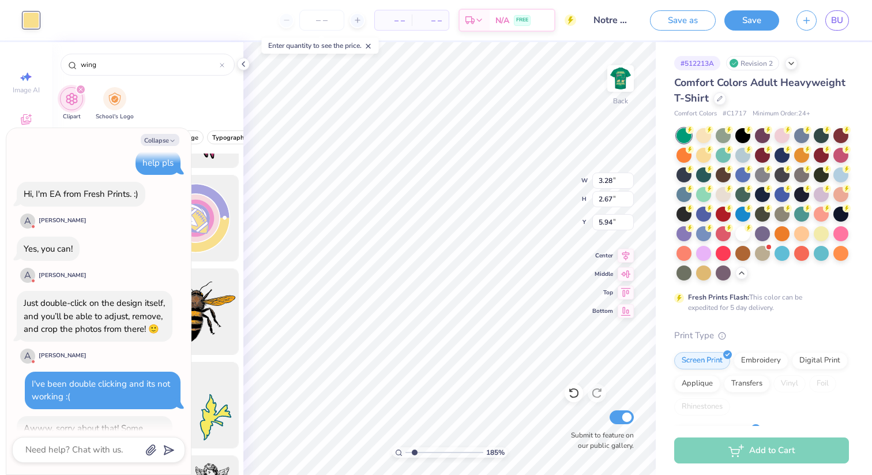
scroll to position [905, 0]
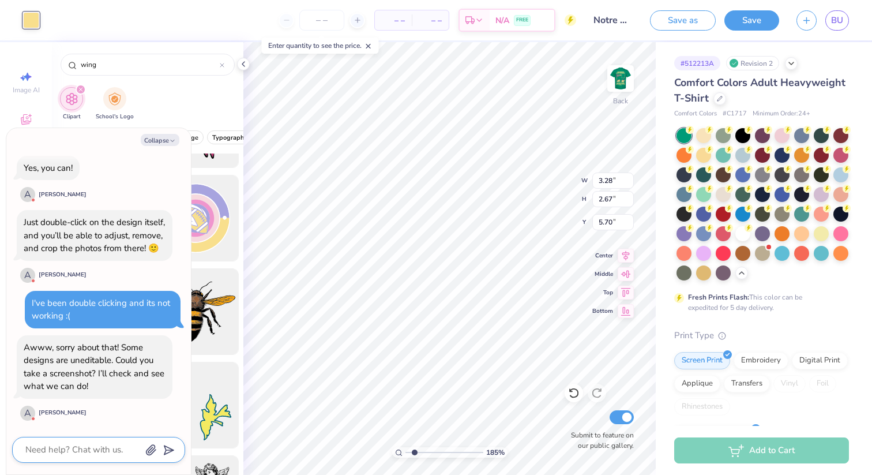
click at [149, 454] on icon "button" at bounding box center [151, 450] width 12 height 12
click at [151, 452] on icon "button" at bounding box center [151, 450] width 9 height 10
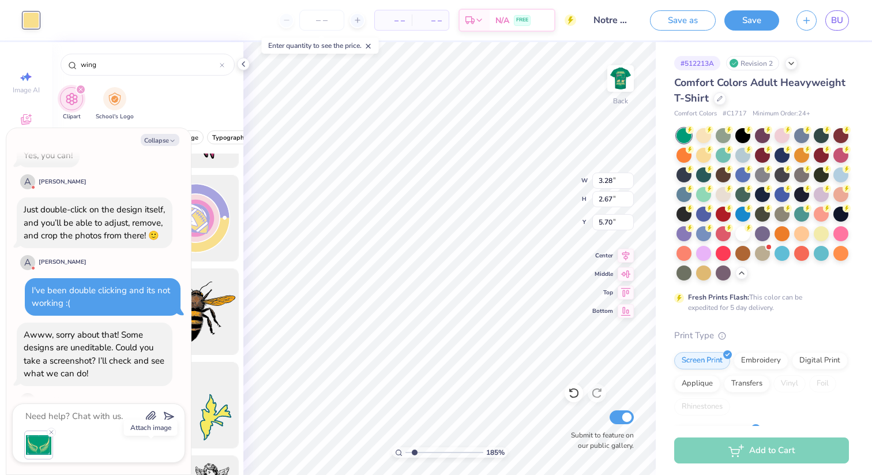
click at [168, 418] on body "Art colors – – Per Item – – Total Est. Delivery N/A FREE Design Title Notre Dam…" at bounding box center [436, 237] width 872 height 475
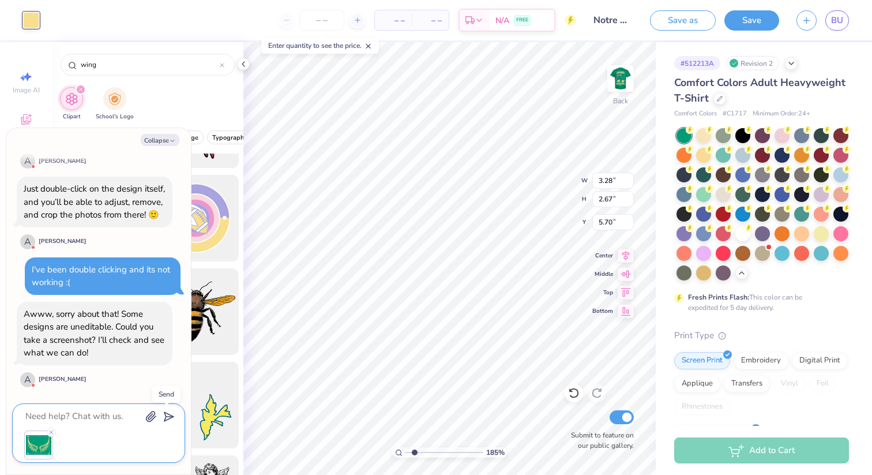
click at [167, 419] on icon "submit" at bounding box center [167, 416] width 16 height 16
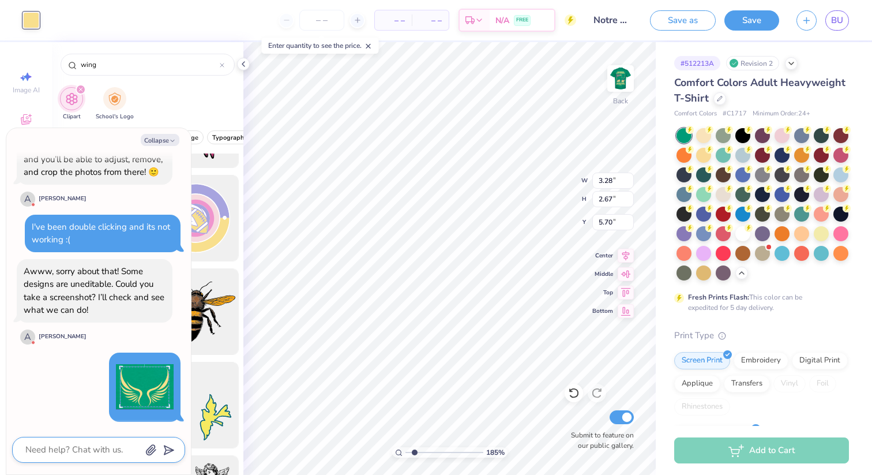
scroll to position [1048, 0]
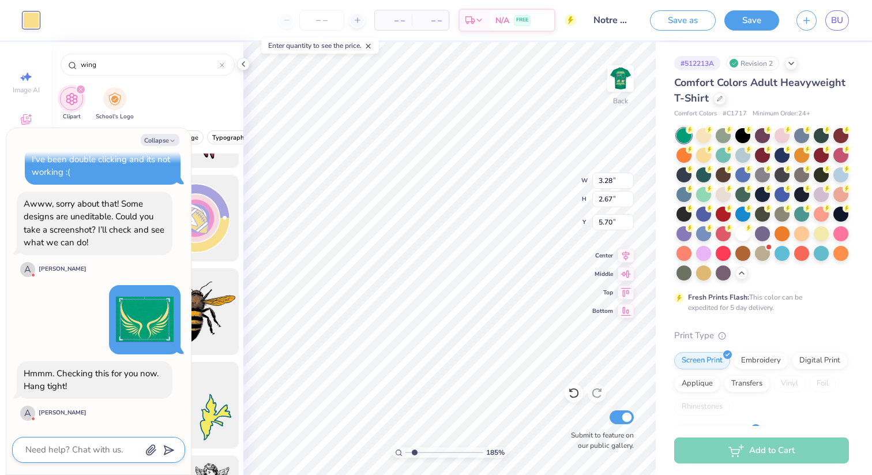
click at [78, 449] on textarea at bounding box center [82, 450] width 117 height 16
click at [188, 104] on div "Clipart School's Logo" at bounding box center [148, 105] width 192 height 43
click at [167, 65] on input "wing" at bounding box center [150, 65] width 140 height 12
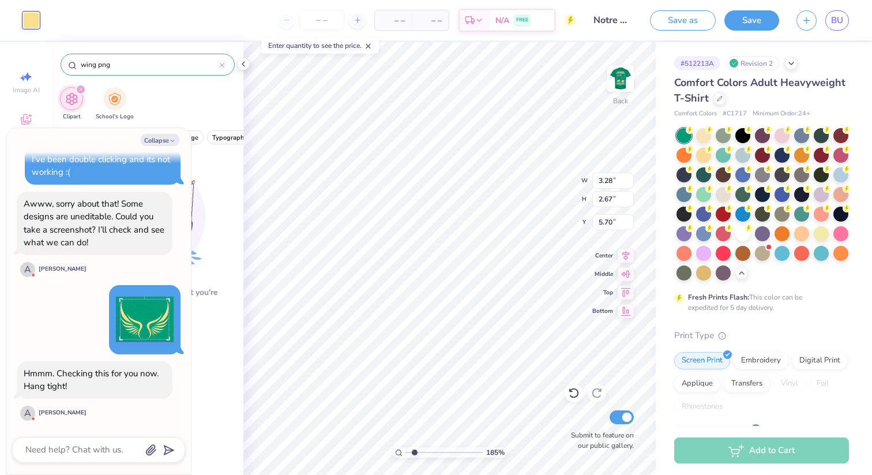
click at [153, 62] on input "wing png" at bounding box center [150, 65] width 140 height 12
click at [161, 140] on button "Collapse" at bounding box center [160, 140] width 39 height 12
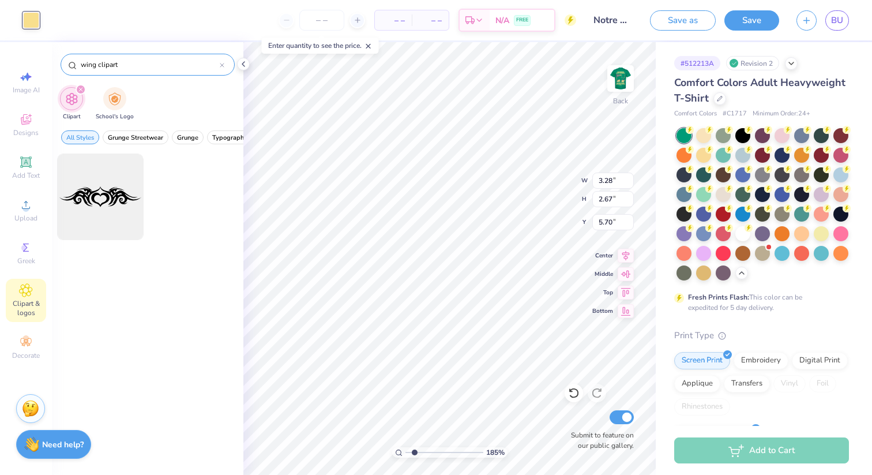
click at [110, 68] on input "wing clipart" at bounding box center [150, 65] width 140 height 12
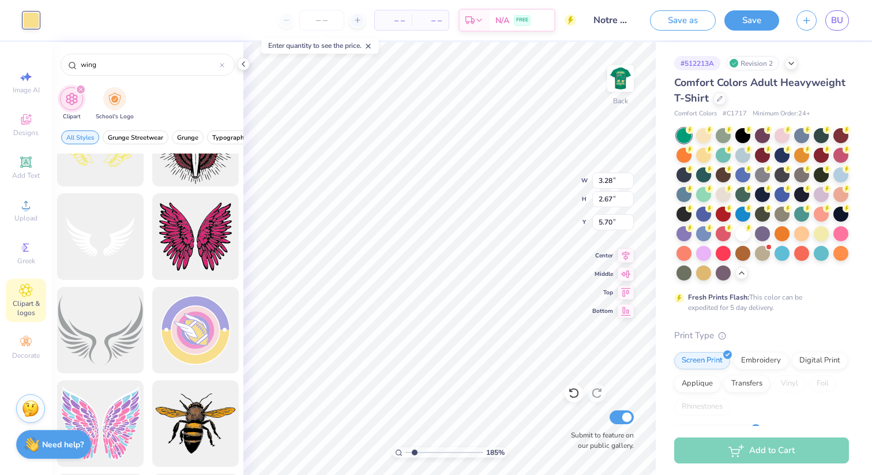
scroll to position [432, 0]
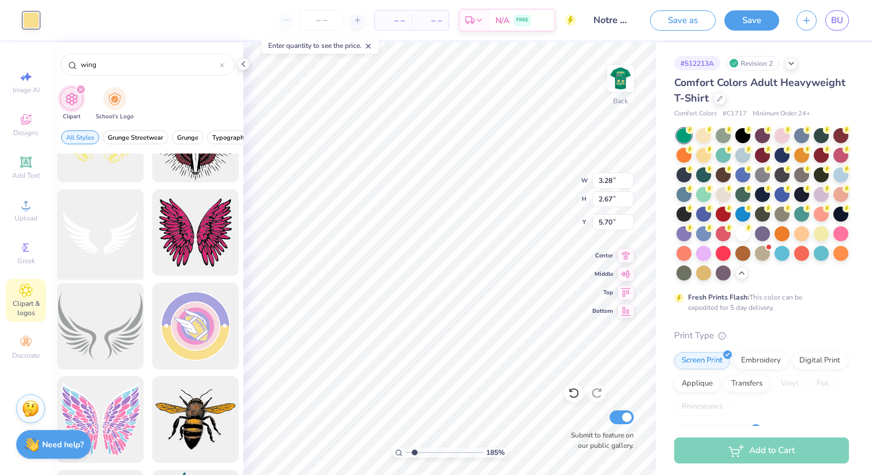
click at [121, 250] on div at bounding box center [100, 232] width 95 height 95
click at [115, 335] on div at bounding box center [100, 326] width 95 height 95
click at [31, 406] on img at bounding box center [30, 406] width 17 height 17
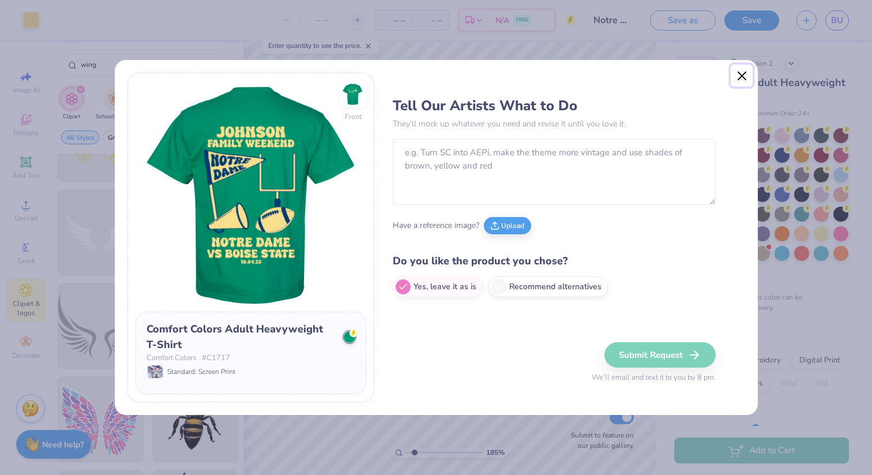
click at [742, 74] on button "Close" at bounding box center [742, 76] width 22 height 22
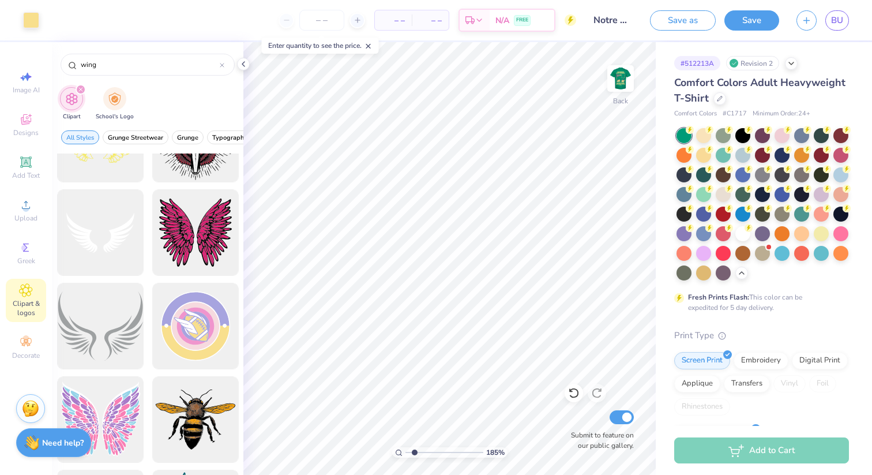
click at [38, 444] on img at bounding box center [31, 442] width 15 height 15
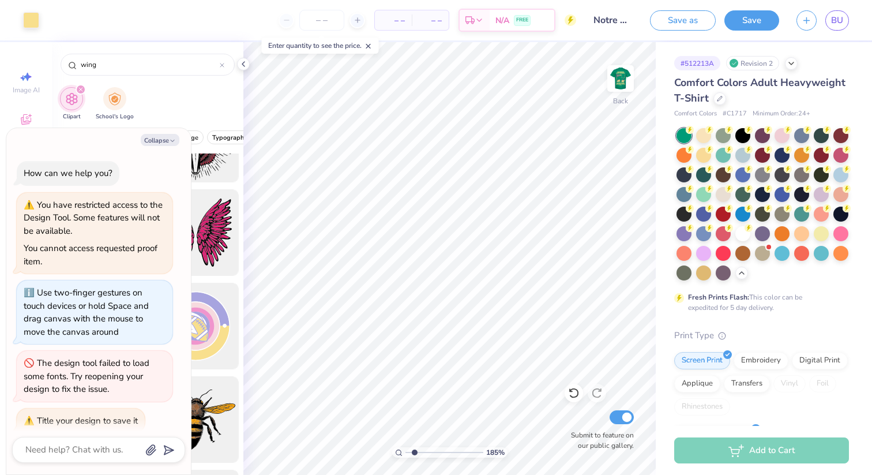
scroll to position [1048, 0]
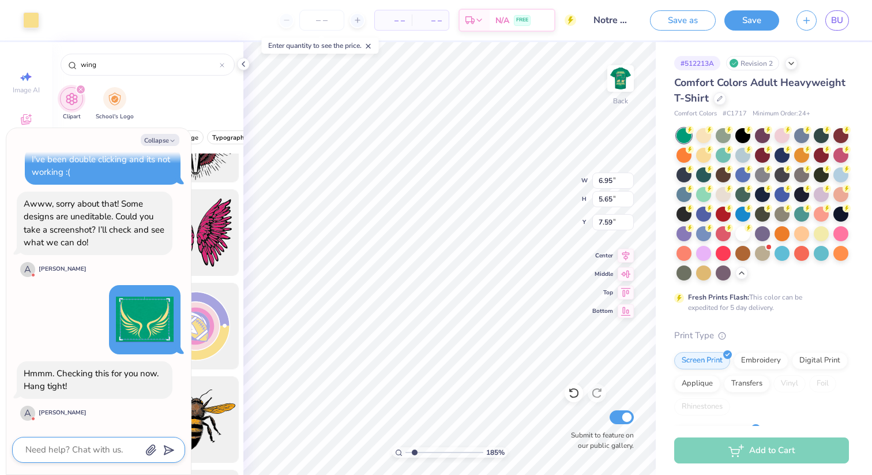
click at [59, 443] on textarea at bounding box center [82, 450] width 117 height 16
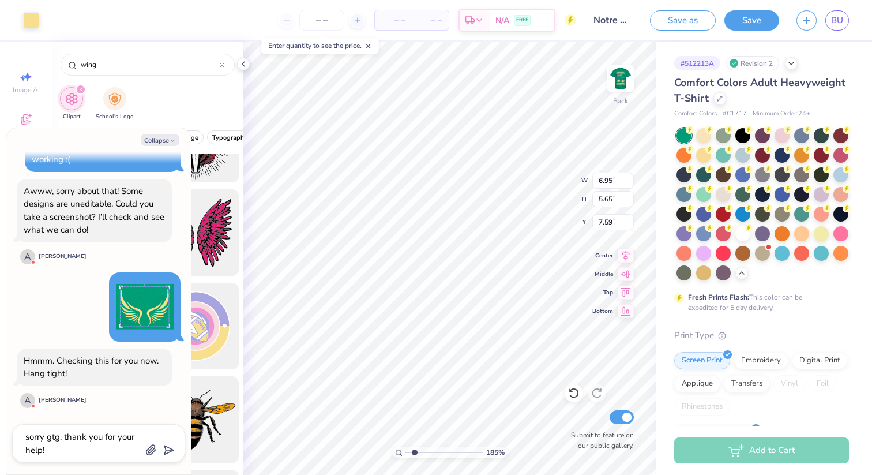
scroll to position [1079, 0]
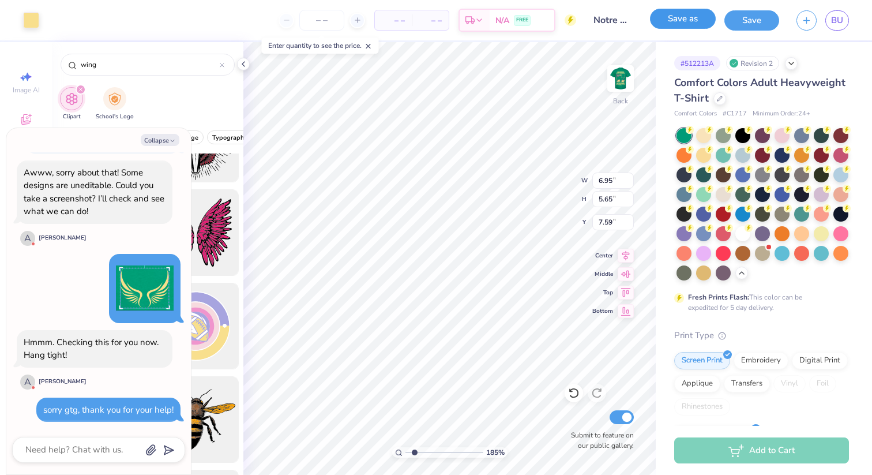
click at [687, 19] on button "Save as" at bounding box center [683, 19] width 66 height 20
